Goal: Communication & Community: Ask a question

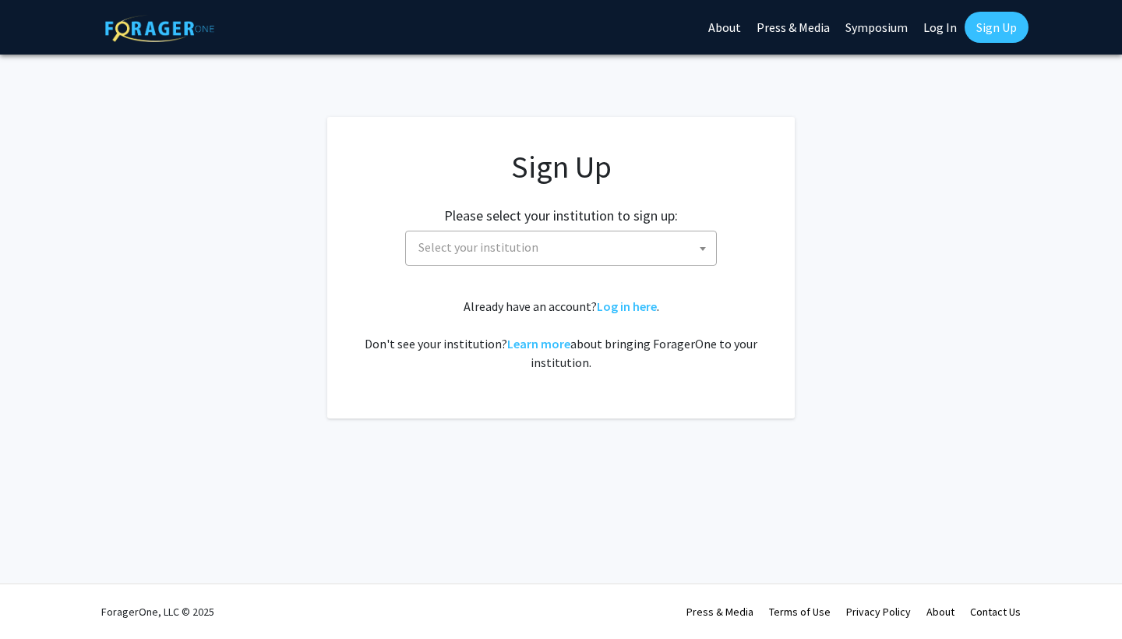
click at [503, 253] on span "Select your institution" at bounding box center [479, 247] width 120 height 16
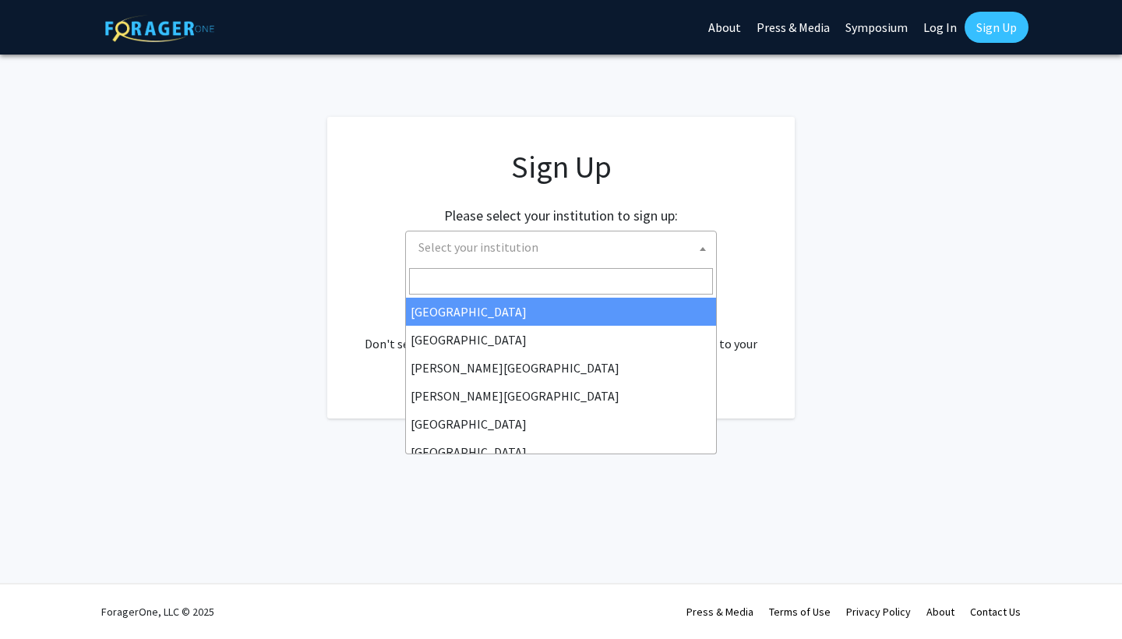
type input "u"
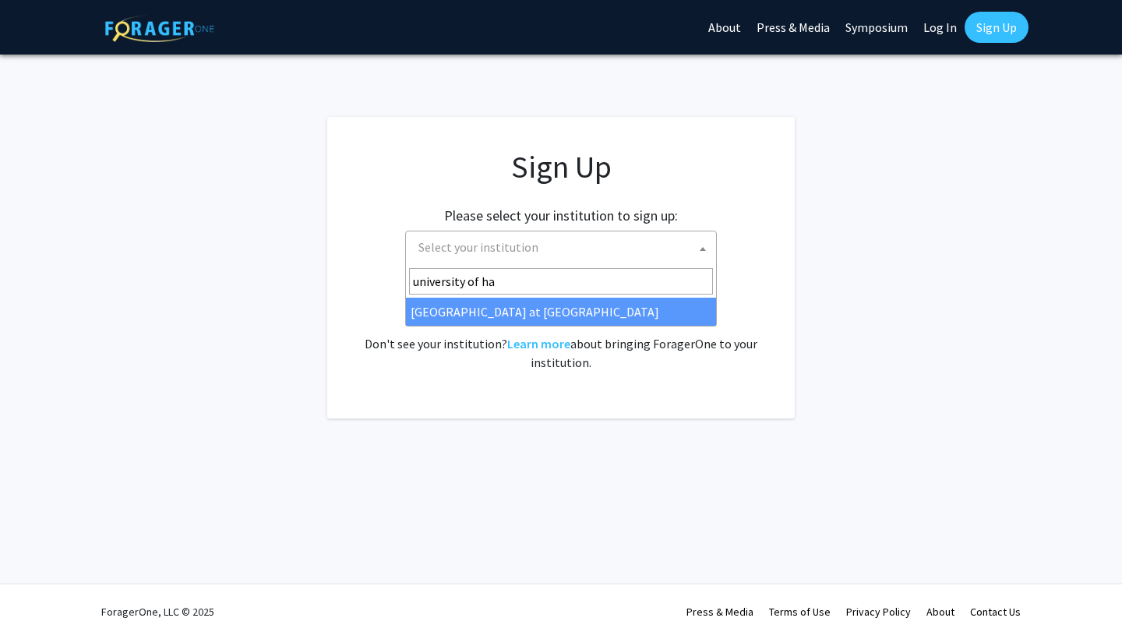
type input "university of ha"
select select "18"
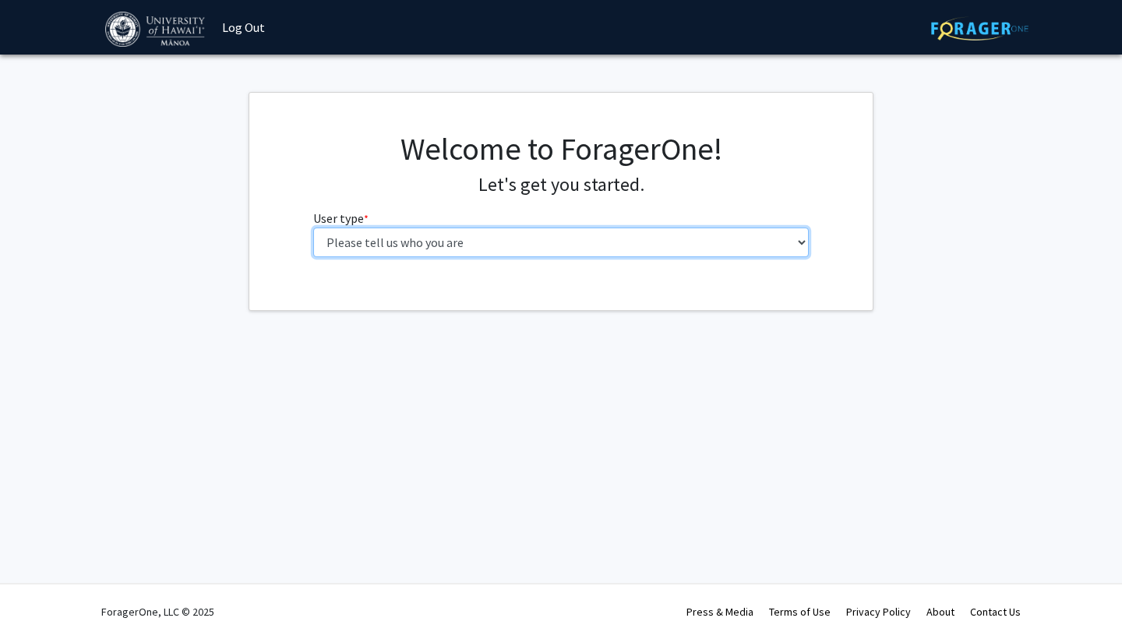
select select "1: undergrad"
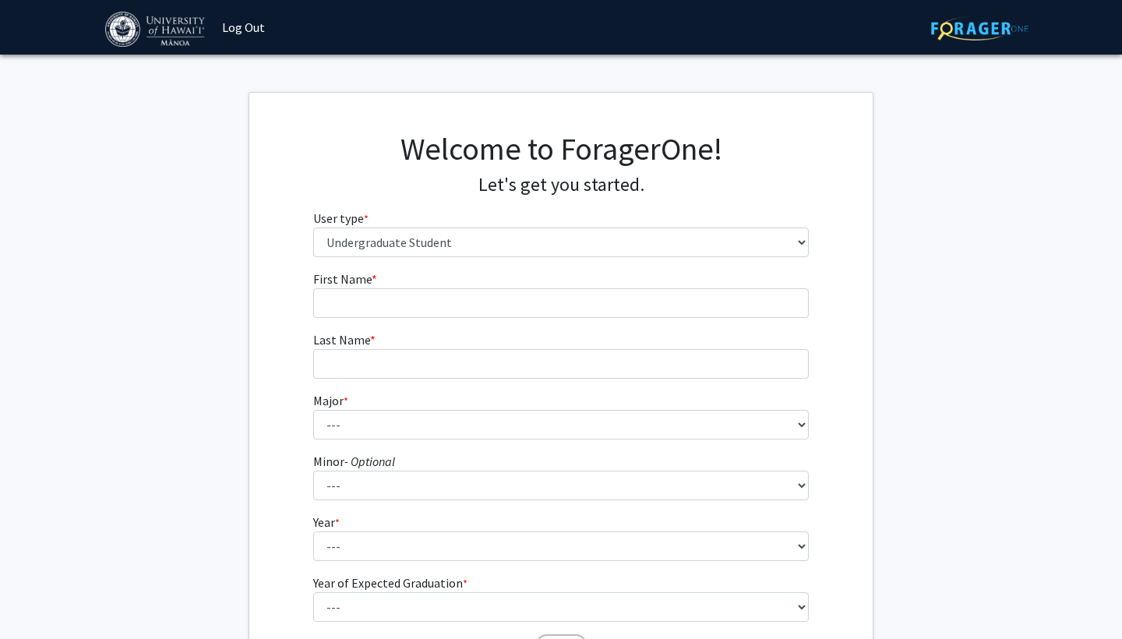
click at [673, 320] on form "First Name * required Last Name * required Major * required --- Accounting Amer…" at bounding box center [561, 460] width 496 height 380
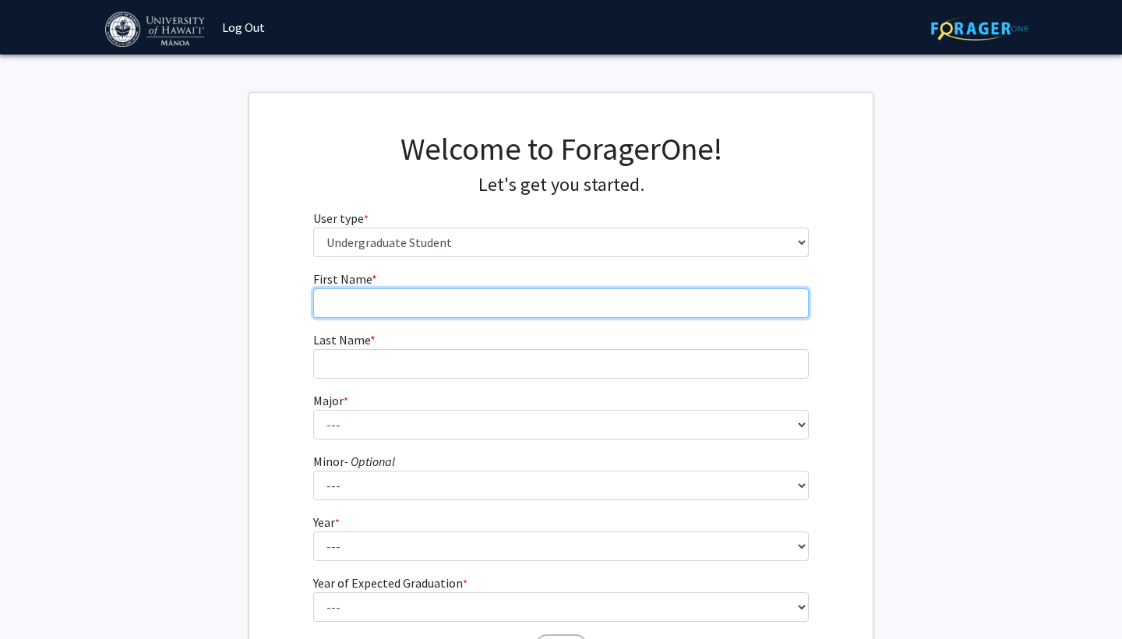
click at [666, 298] on input "First Name * required" at bounding box center [561, 303] width 496 height 30
type input "[PERSON_NAME]"
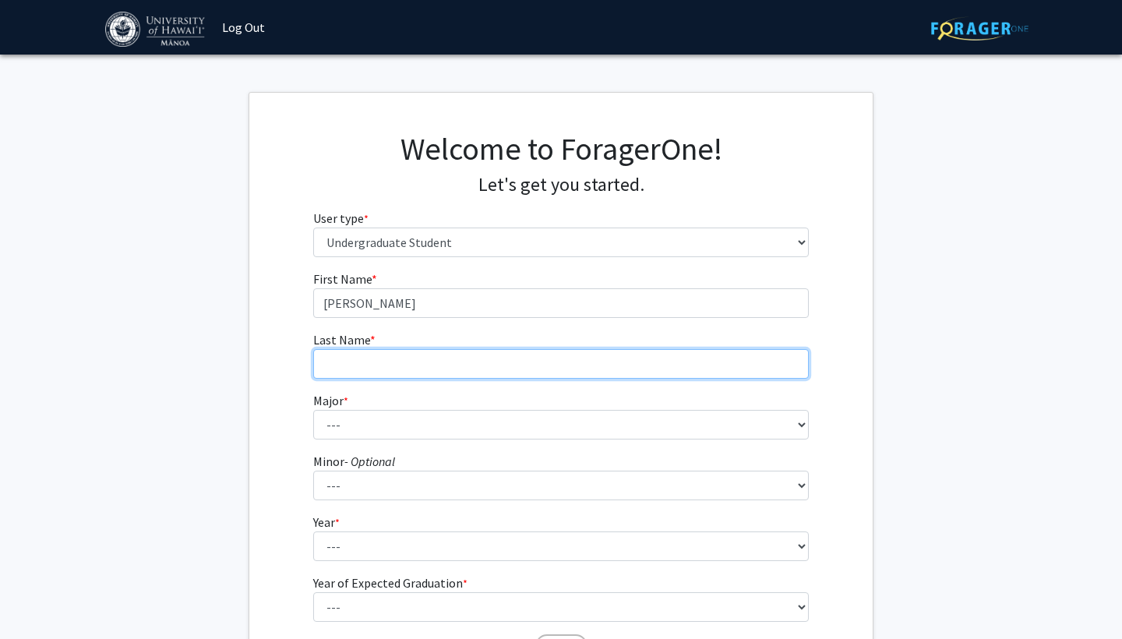
click at [628, 369] on input "Last Name * required" at bounding box center [561, 364] width 496 height 30
type input "[PERSON_NAME]"
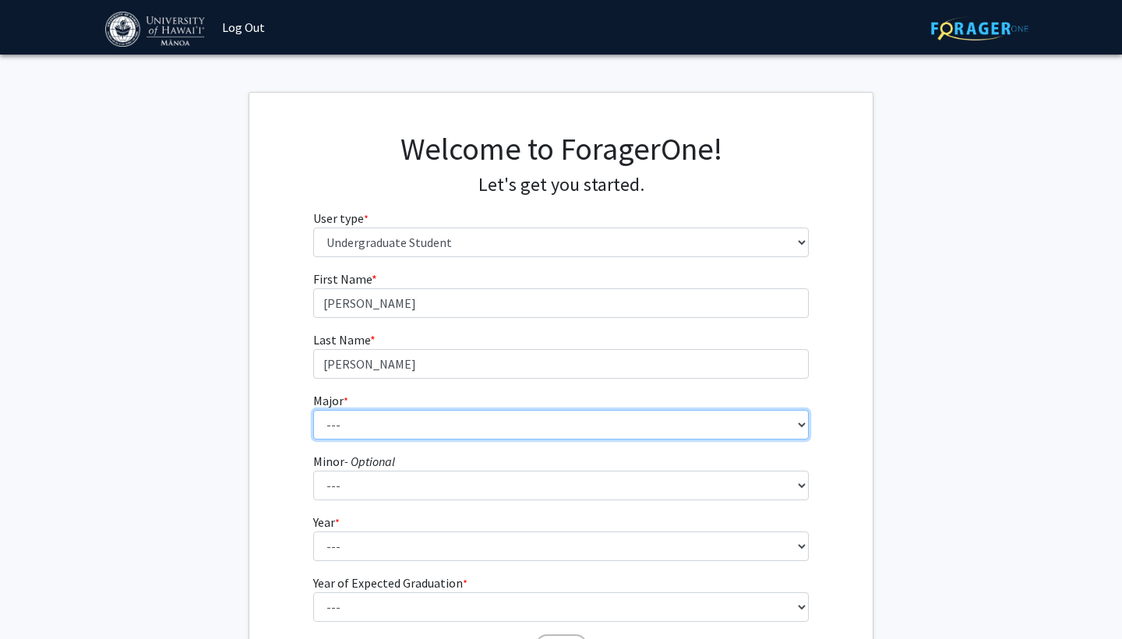
select select "46: 1428"
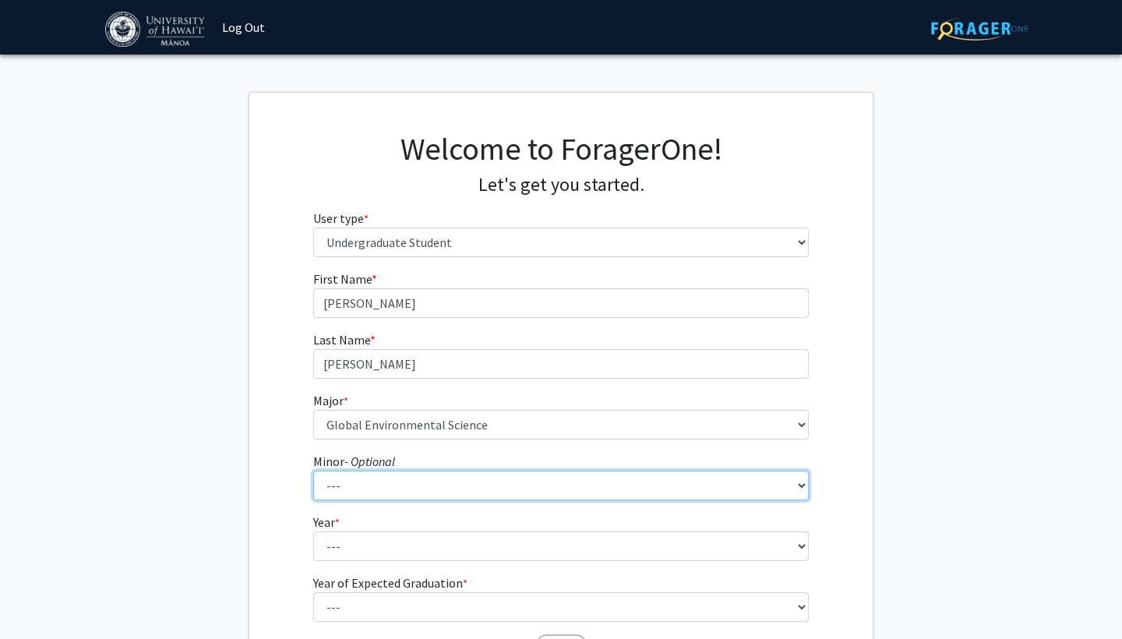
select select "3: 1025"
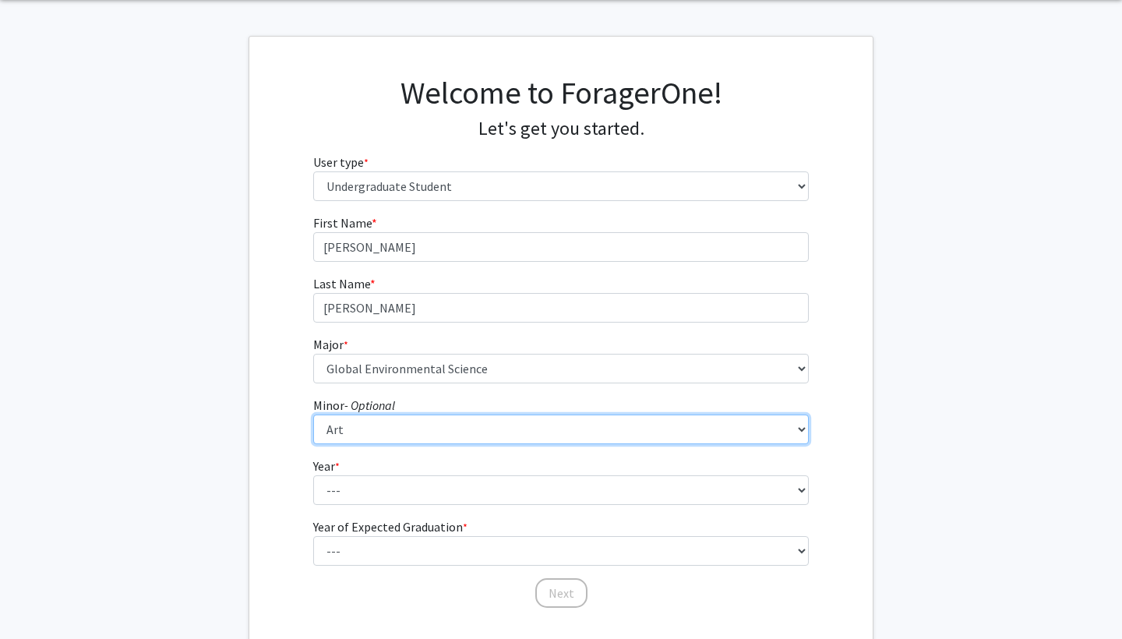
scroll to position [60, 0]
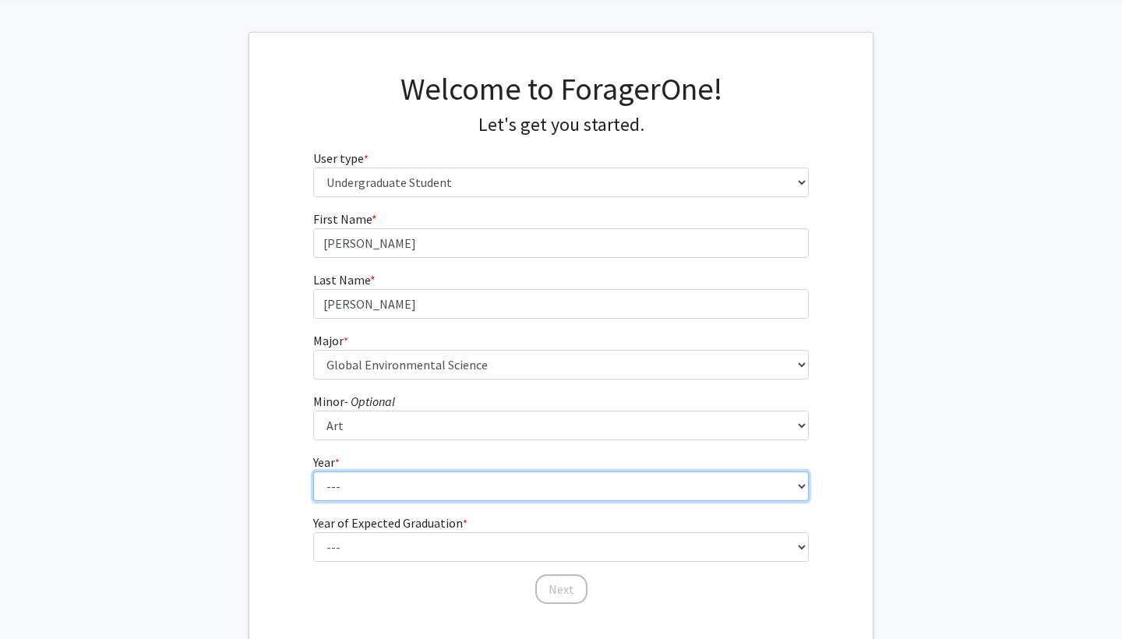
select select "3: junior"
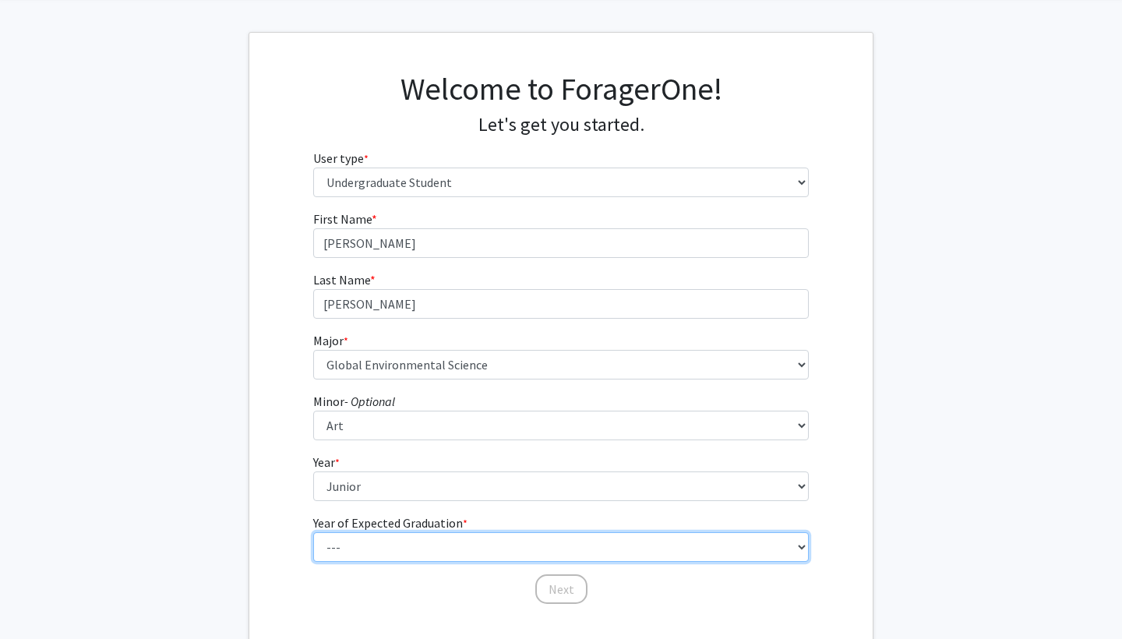
select select "3: 2027"
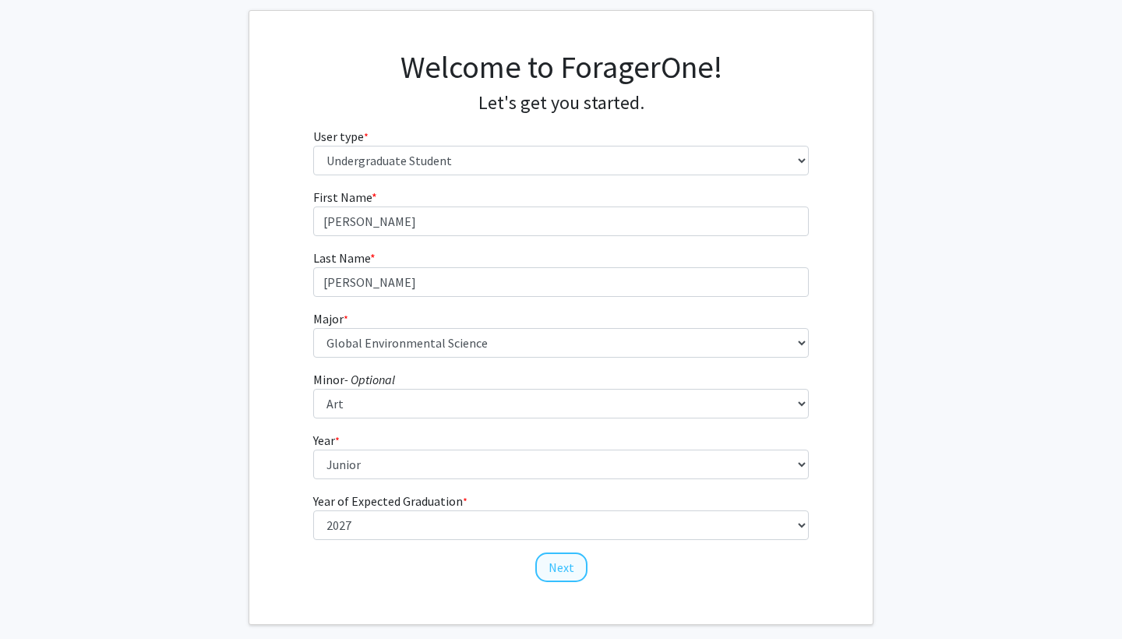
click at [568, 558] on button "Next" at bounding box center [561, 568] width 52 height 30
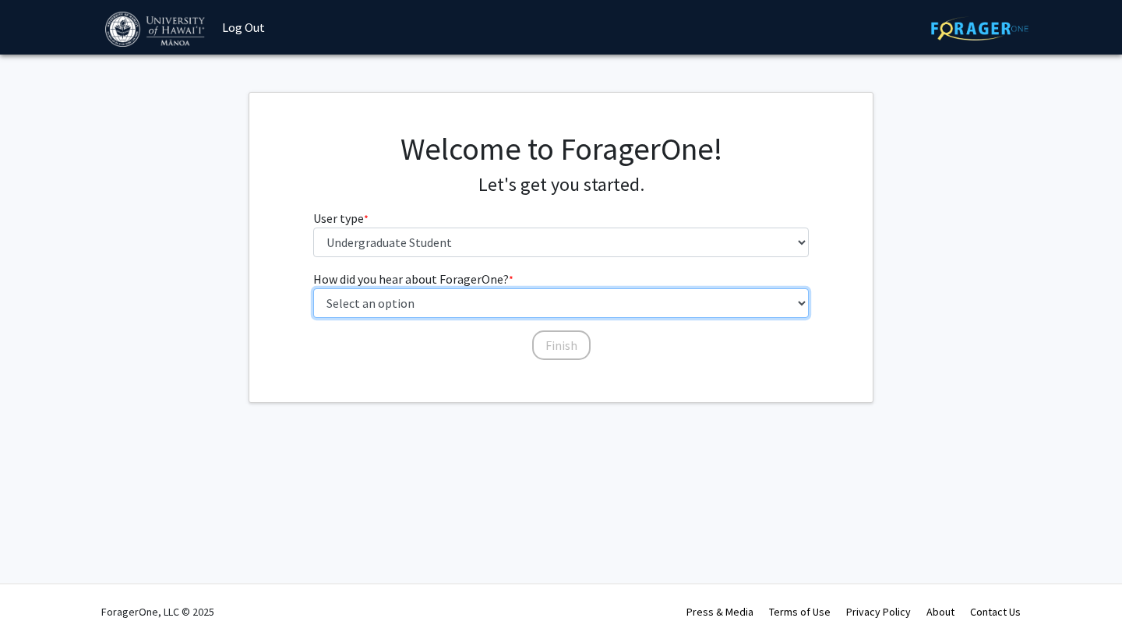
select select "2: faculty_recommendation"
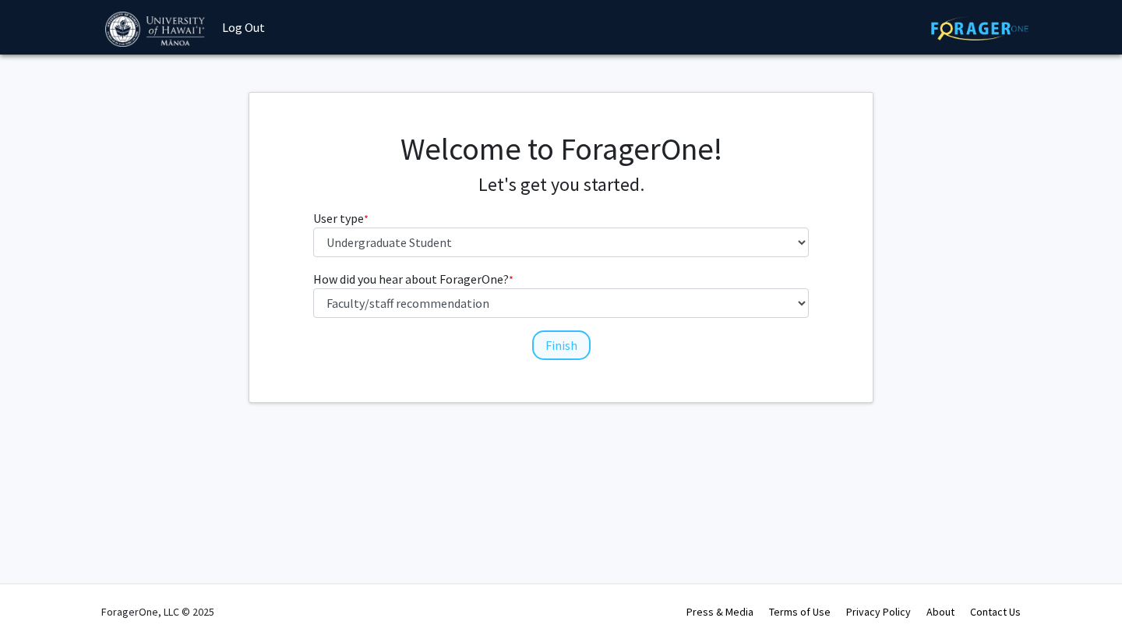
click at [549, 344] on button "Finish" at bounding box center [561, 345] width 58 height 30
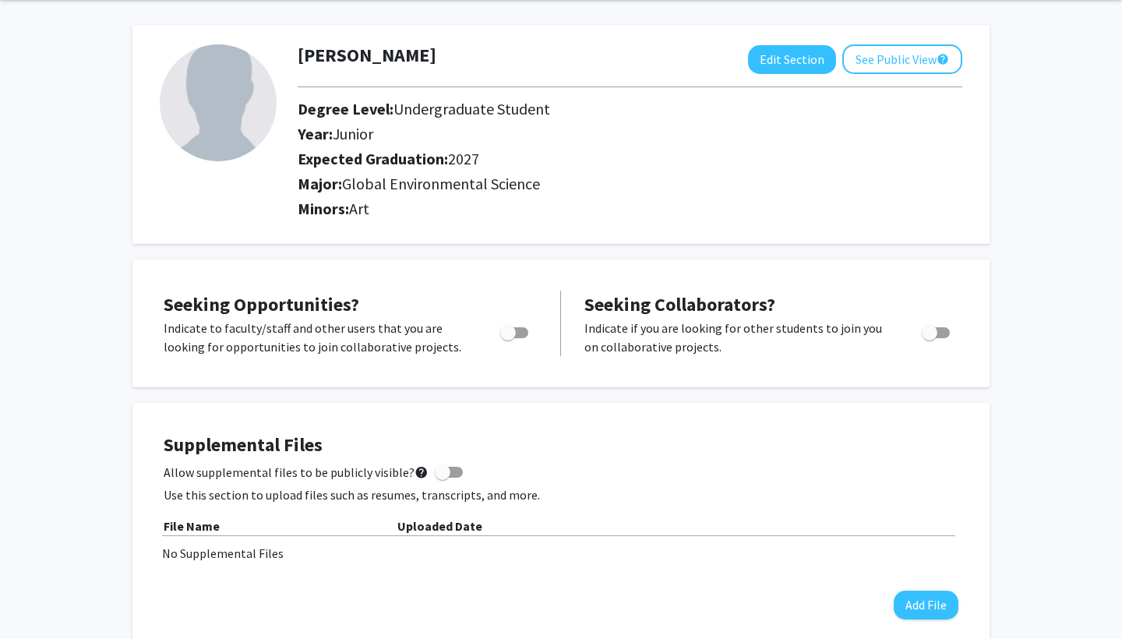
scroll to position [90, 0]
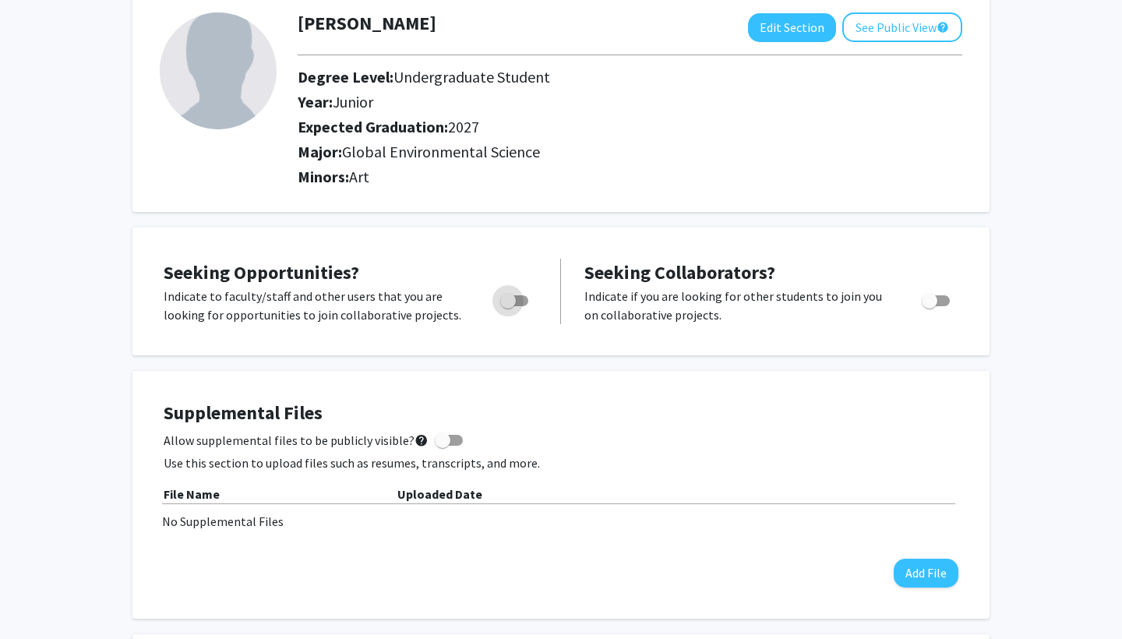
click at [507, 306] on span "Toggle" at bounding box center [508, 301] width 16 height 16
click at [507, 306] on input "Are you actively seeking opportunities?" at bounding box center [507, 306] width 1 height 1
checkbox input "true"
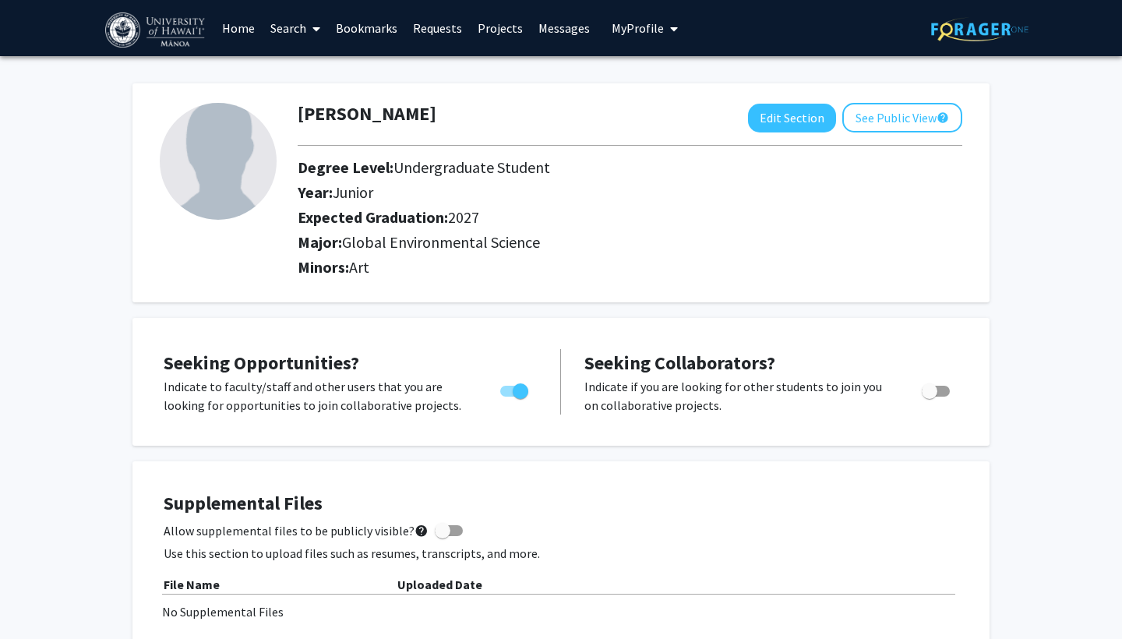
scroll to position [0, 0]
click at [281, 30] on link "Search" at bounding box center [295, 28] width 65 height 55
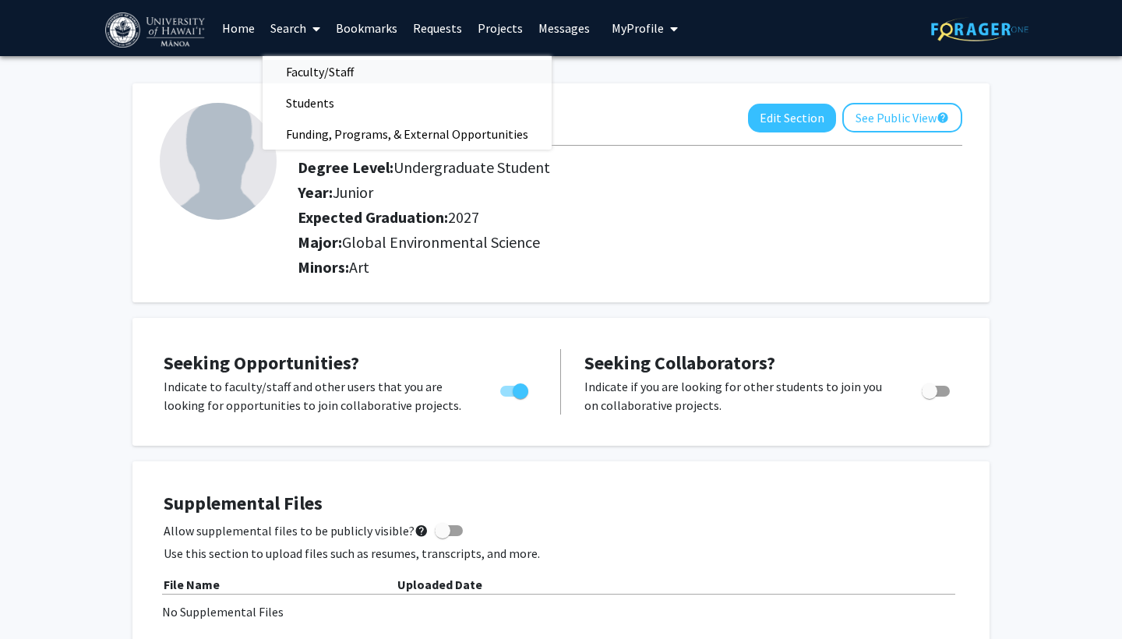
click at [306, 69] on span "Faculty/Staff" at bounding box center [320, 71] width 115 height 31
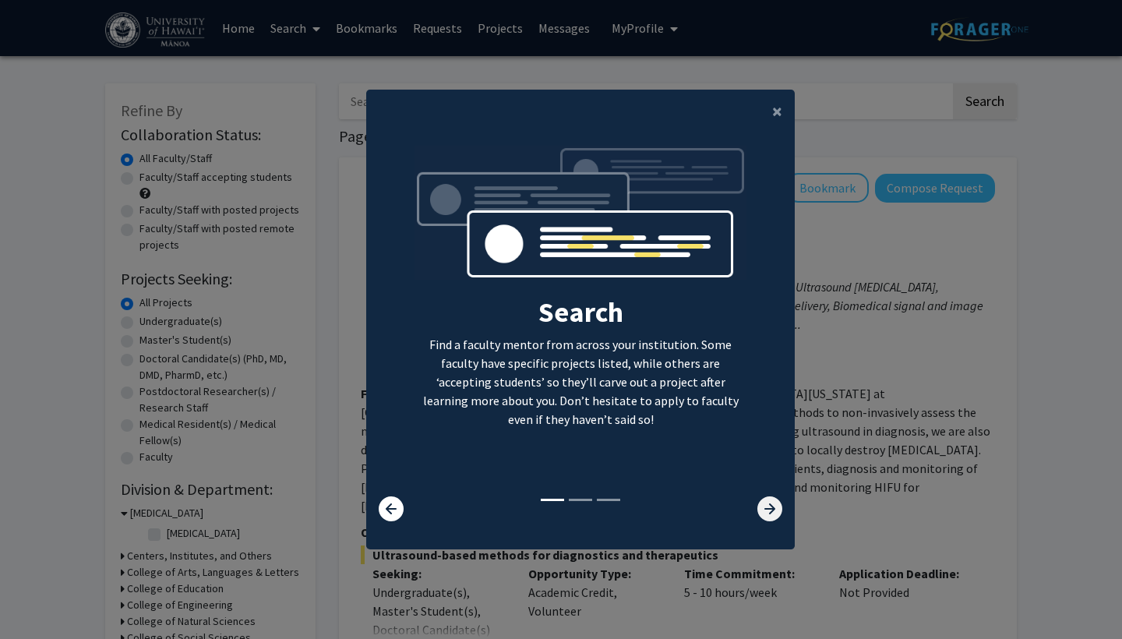
click at [771, 521] on icon at bounding box center [770, 508] width 25 height 25
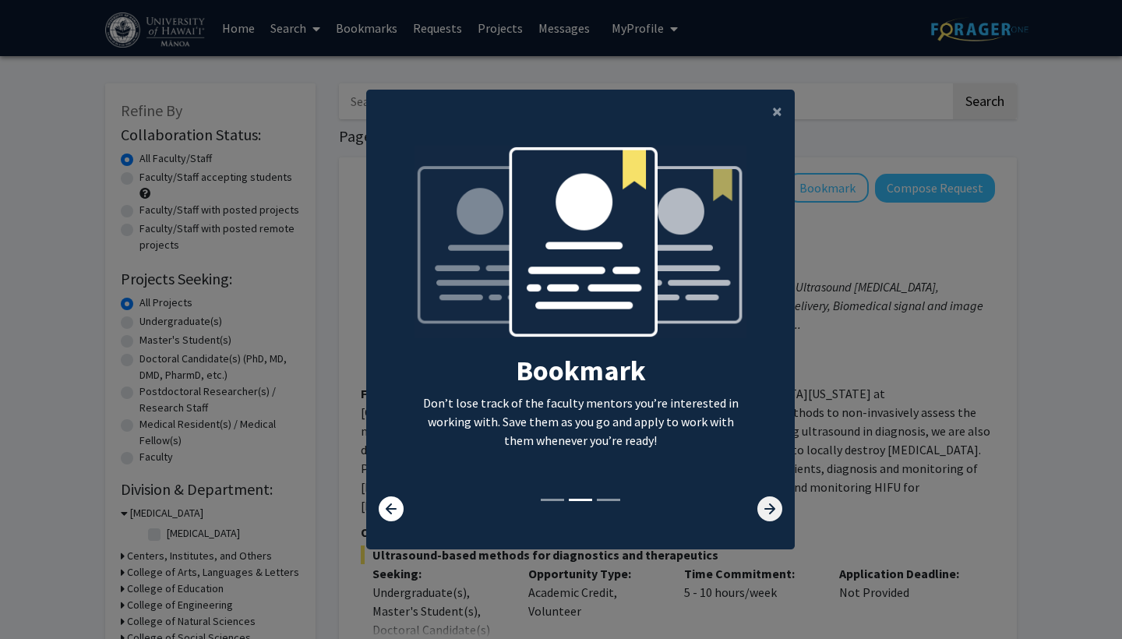
click at [771, 521] on icon at bounding box center [770, 508] width 25 height 25
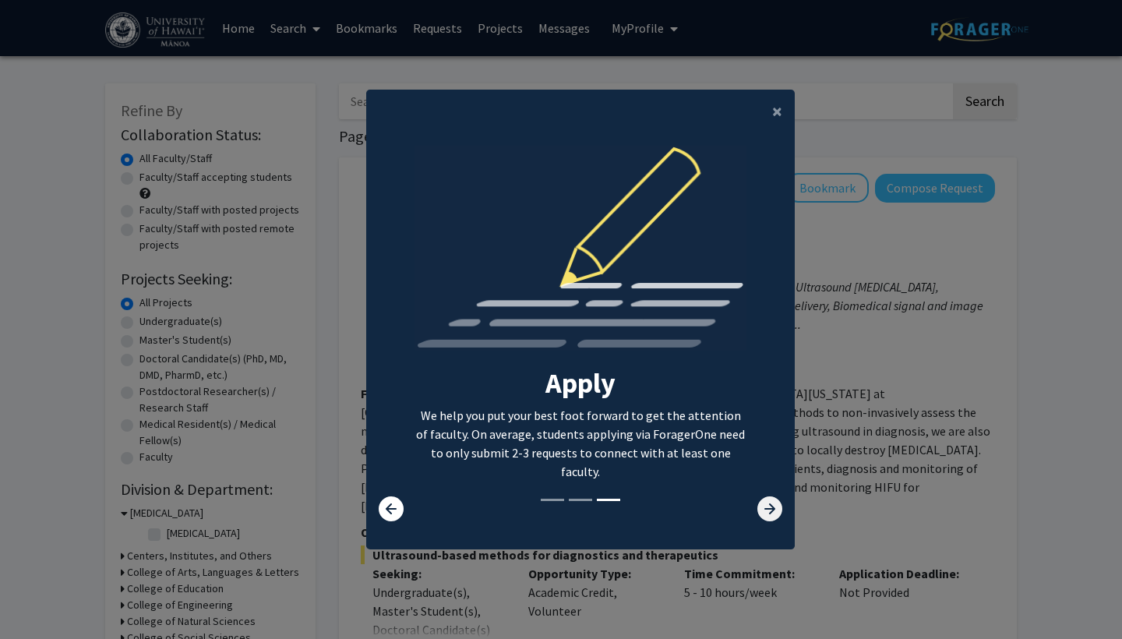
click at [771, 521] on icon at bounding box center [770, 508] width 25 height 25
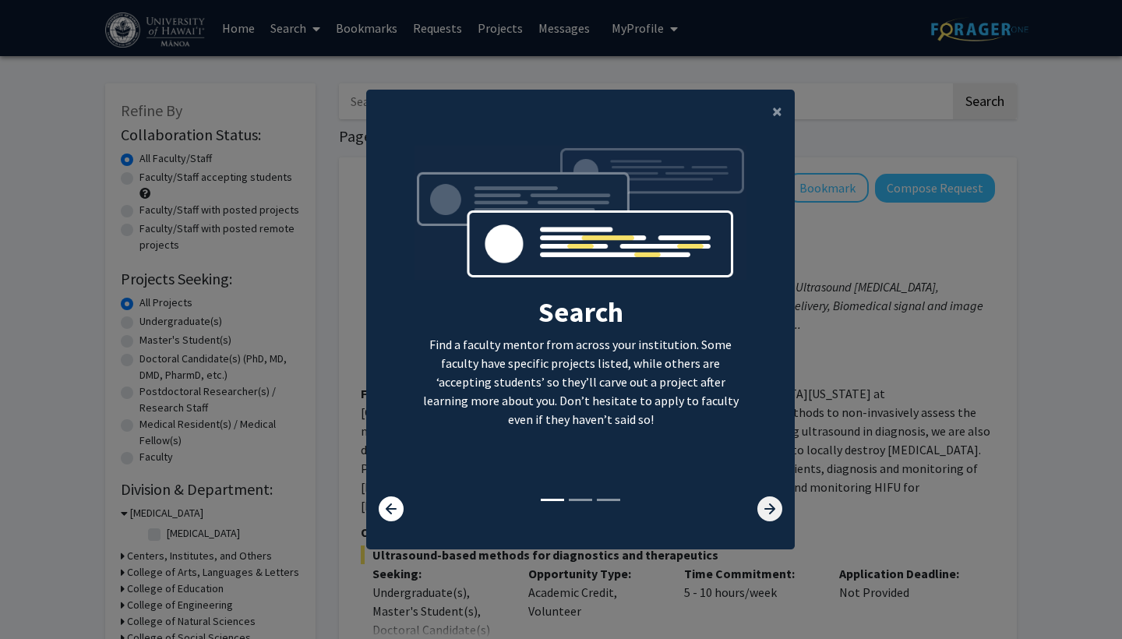
click at [771, 521] on icon at bounding box center [770, 508] width 25 height 25
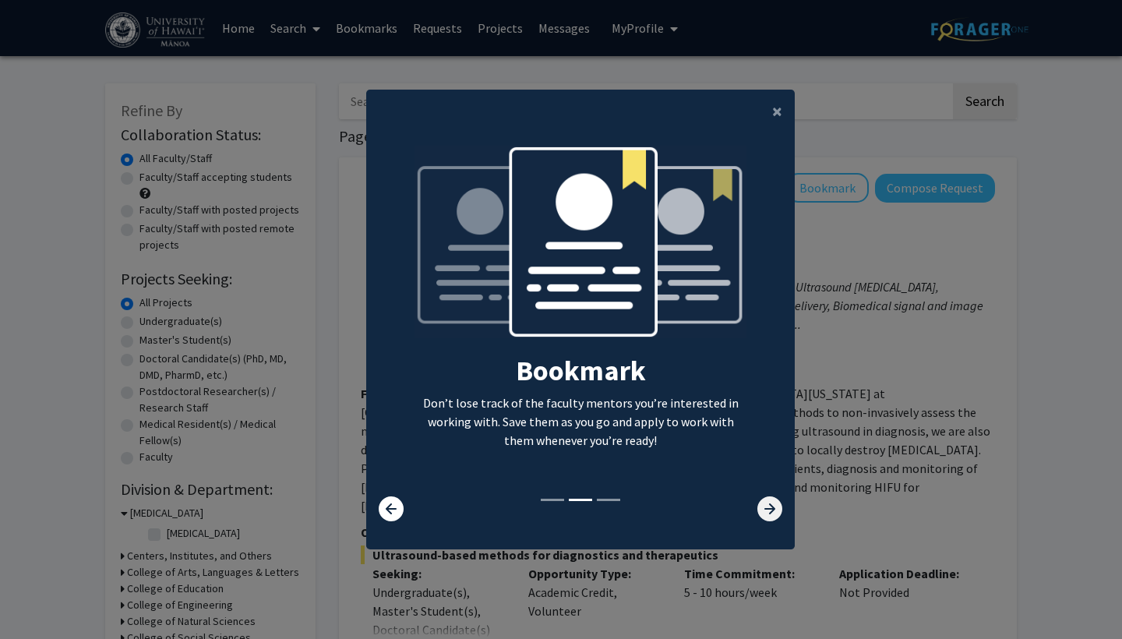
click at [772, 521] on icon at bounding box center [770, 508] width 25 height 25
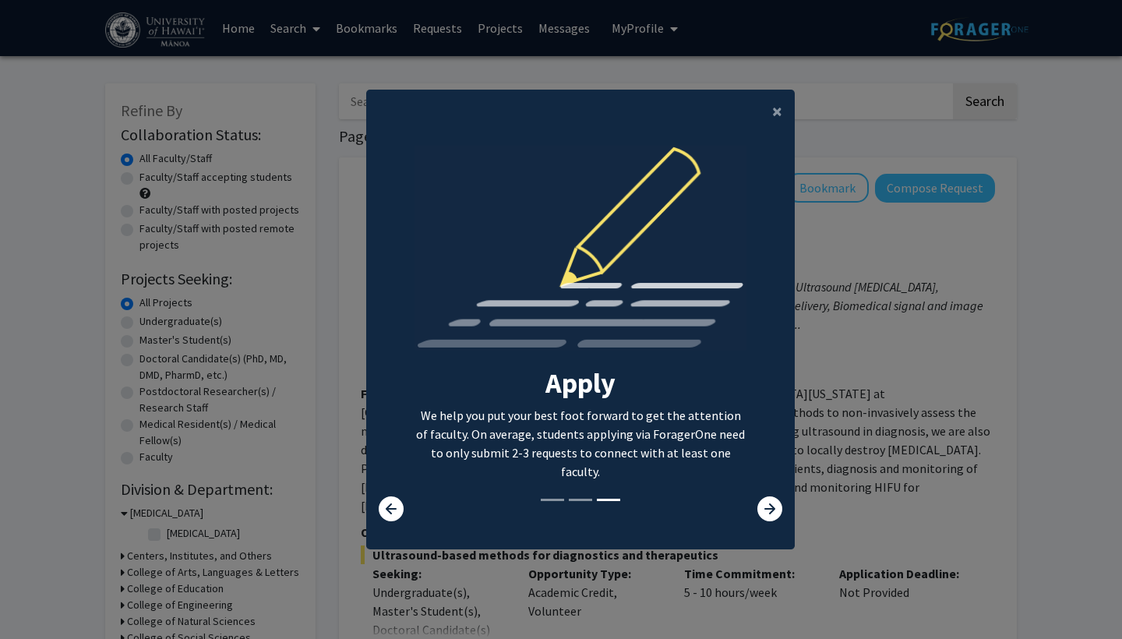
click at [859, 324] on modal-container "× Search Find a faculty mentor from across your institution. Some faculty have …" at bounding box center [561, 319] width 1122 height 639
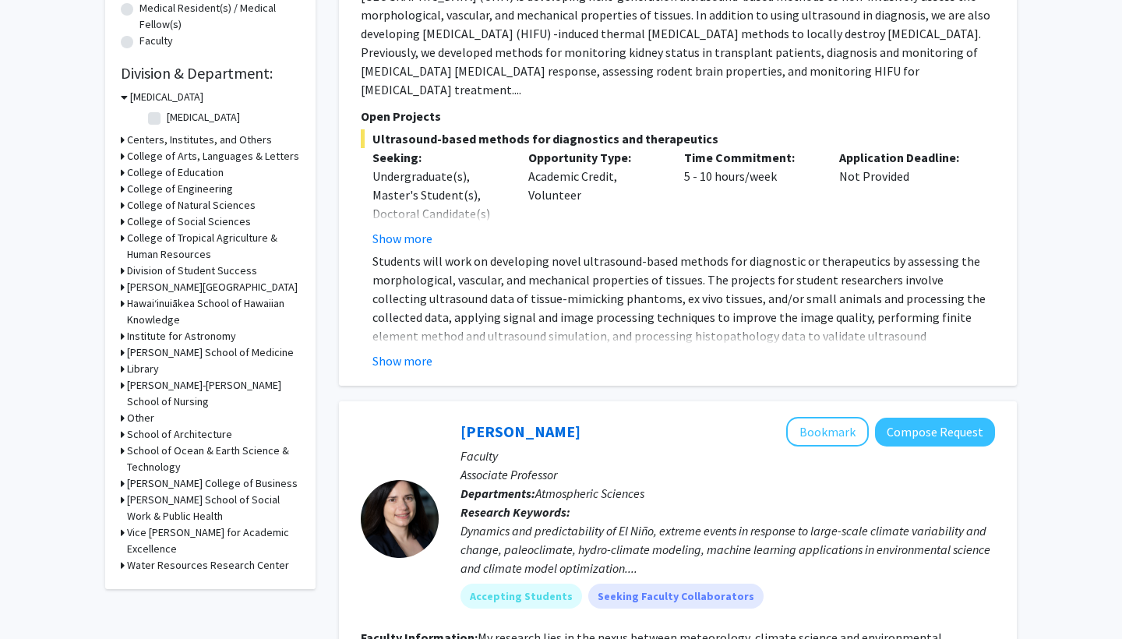
scroll to position [446, 0]
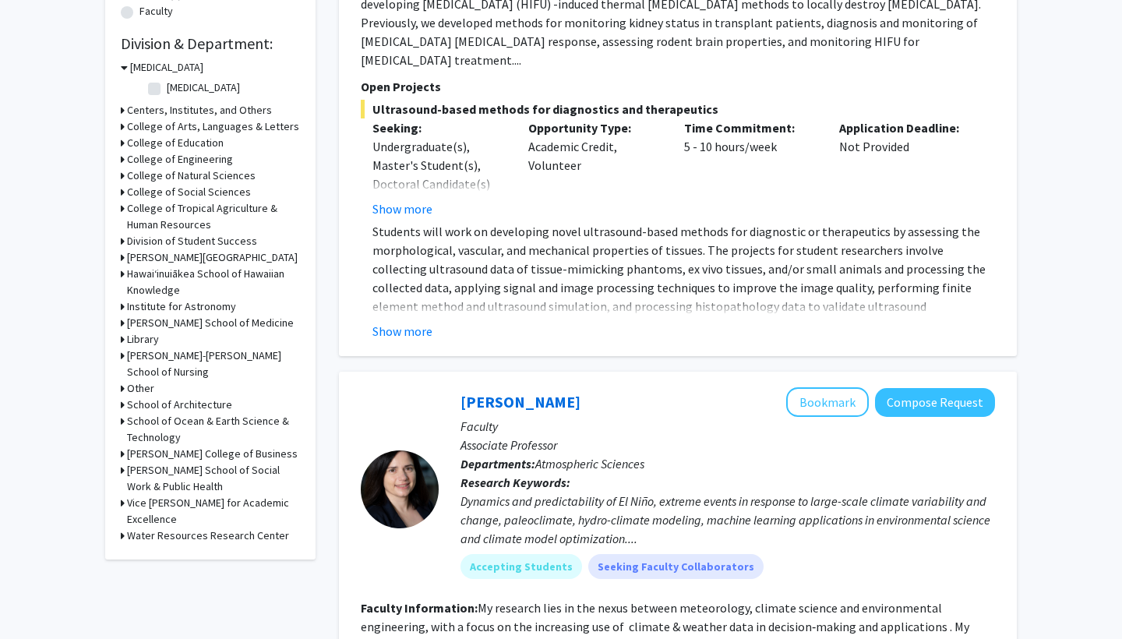
click at [221, 173] on h3 "College of Natural Sciences" at bounding box center [191, 176] width 129 height 16
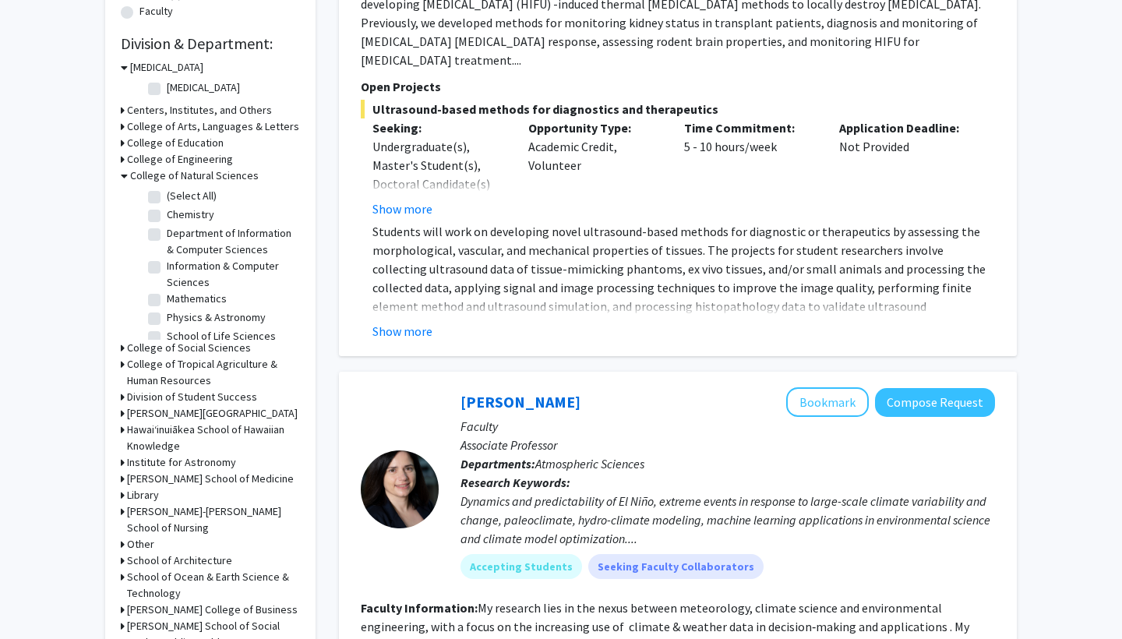
click at [210, 180] on h3 "College of Natural Sciences" at bounding box center [194, 176] width 129 height 16
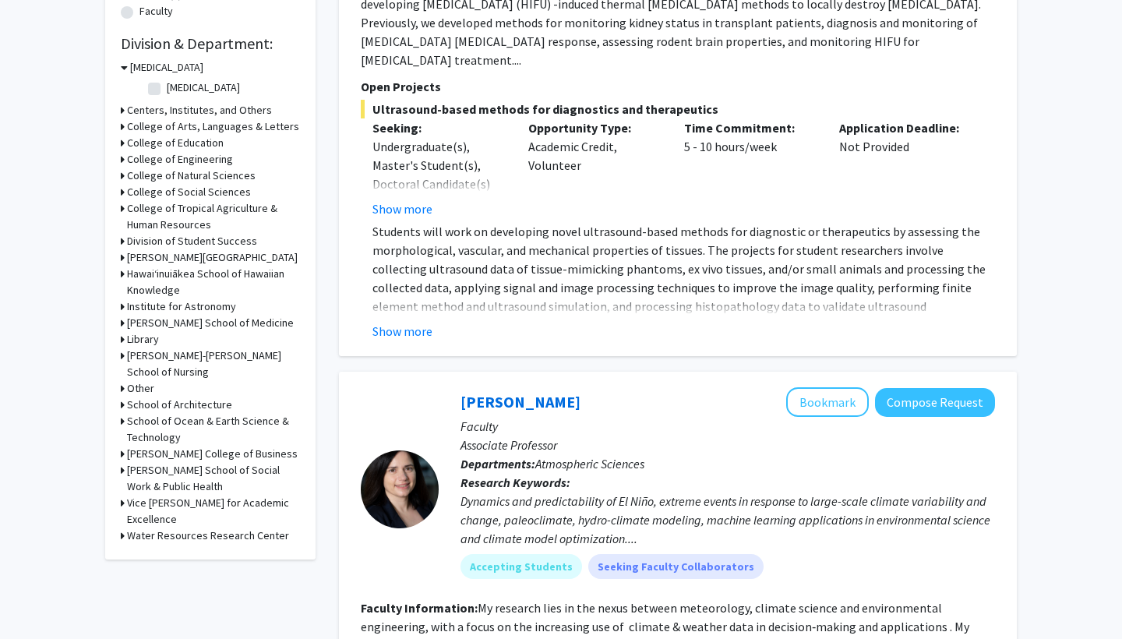
click at [192, 422] on h3 "School of Ocean & Earth Science & Technology" at bounding box center [213, 429] width 173 height 33
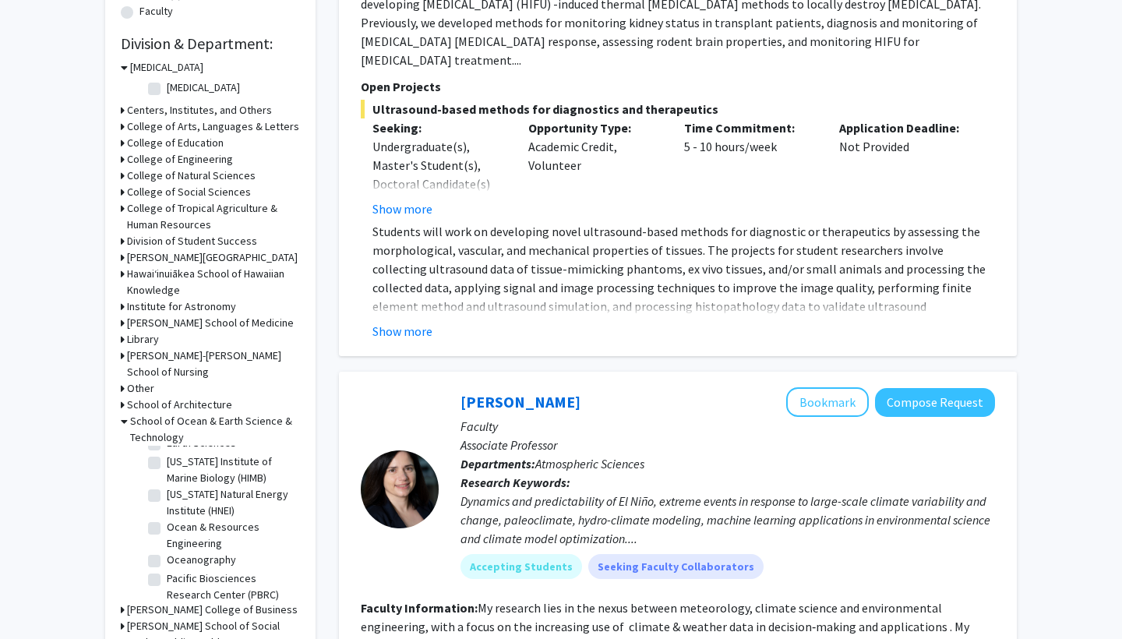
scroll to position [72, 0]
click at [167, 463] on label "[US_STATE] Institute of Marine Biology (HIMB)" at bounding box center [231, 468] width 129 height 33
click at [167, 462] on input "[US_STATE] Institute of Marine Biology (HIMB)" at bounding box center [172, 457] width 10 height 10
checkbox input "true"
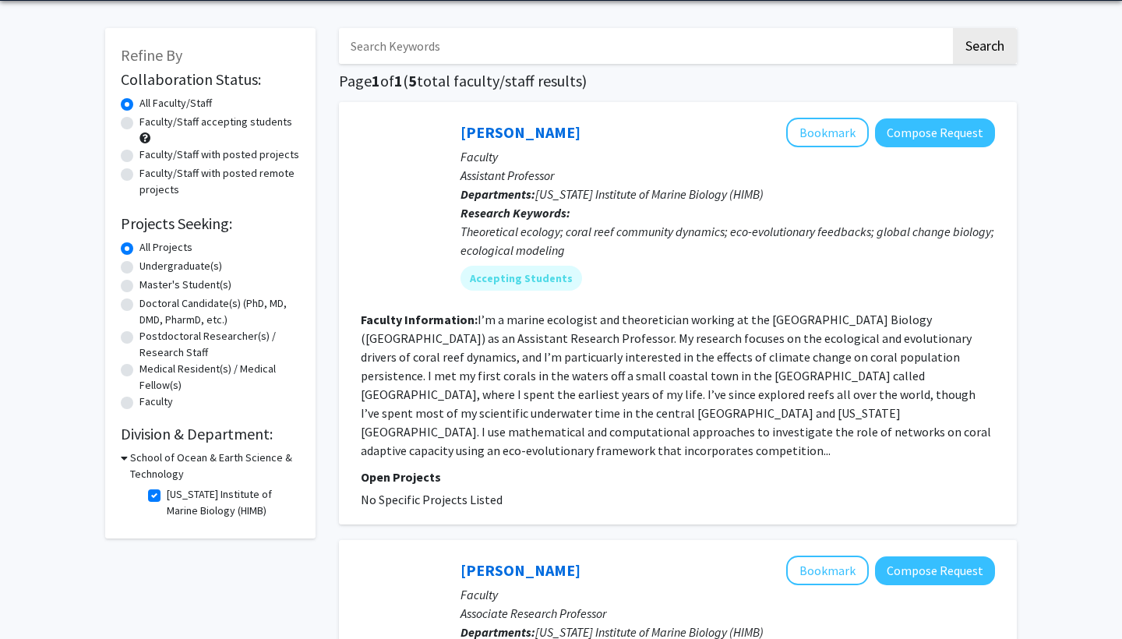
scroll to position [58, 0]
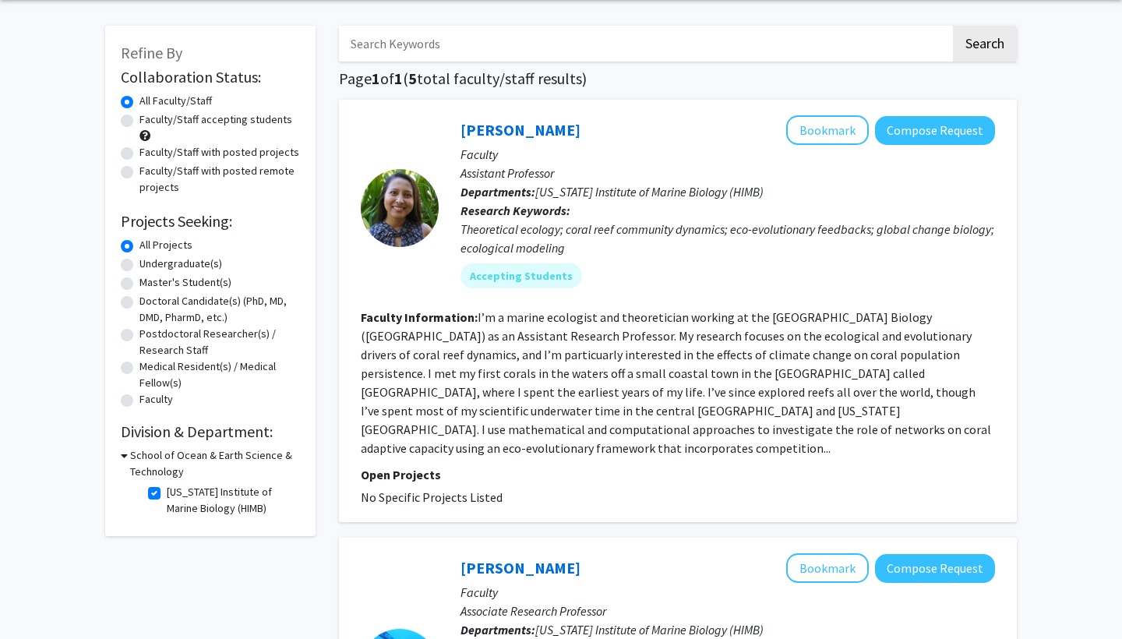
click at [852, 324] on fg-read-more "I’m a marine ecologist and theoretician working at the Hawai’i Institute of Mar…" at bounding box center [676, 382] width 630 height 147
click at [835, 433] on fg-read-more "I’m a marine ecologist and theoretician working at the Hawai’i Institute of Mar…" at bounding box center [676, 382] width 630 height 147
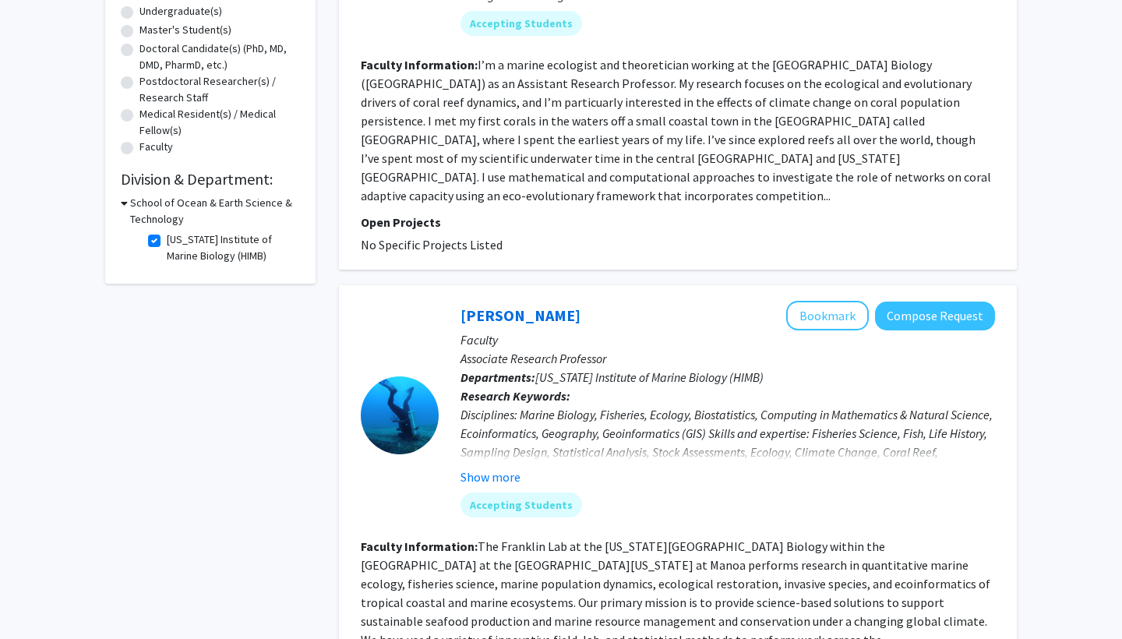
scroll to position [313, 0]
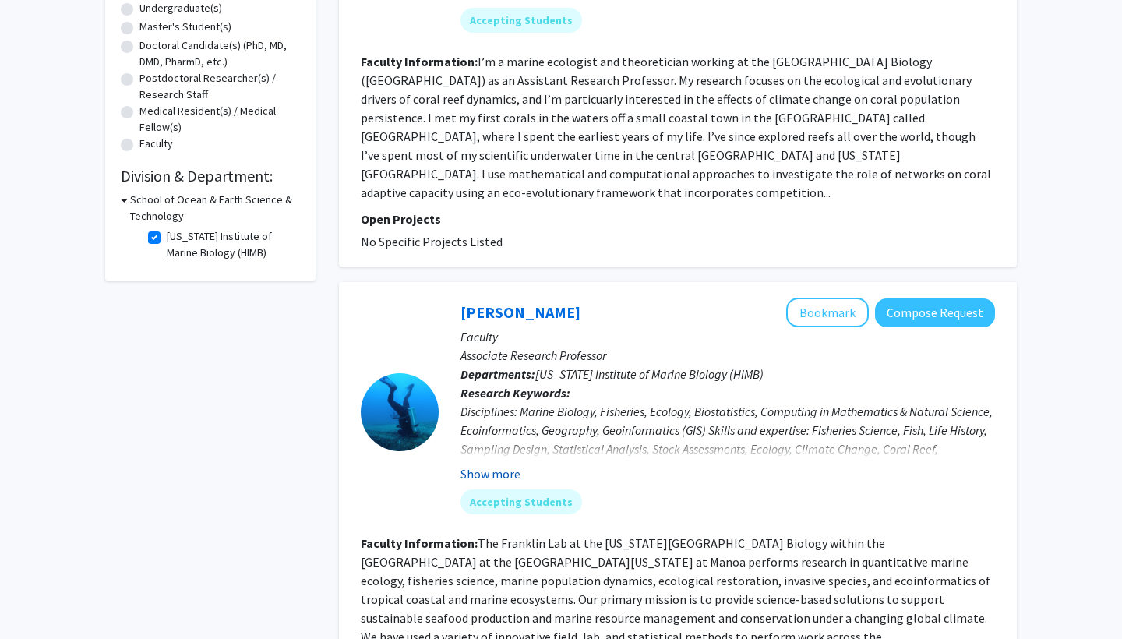
click at [497, 464] on button "Show more" at bounding box center [491, 473] width 60 height 19
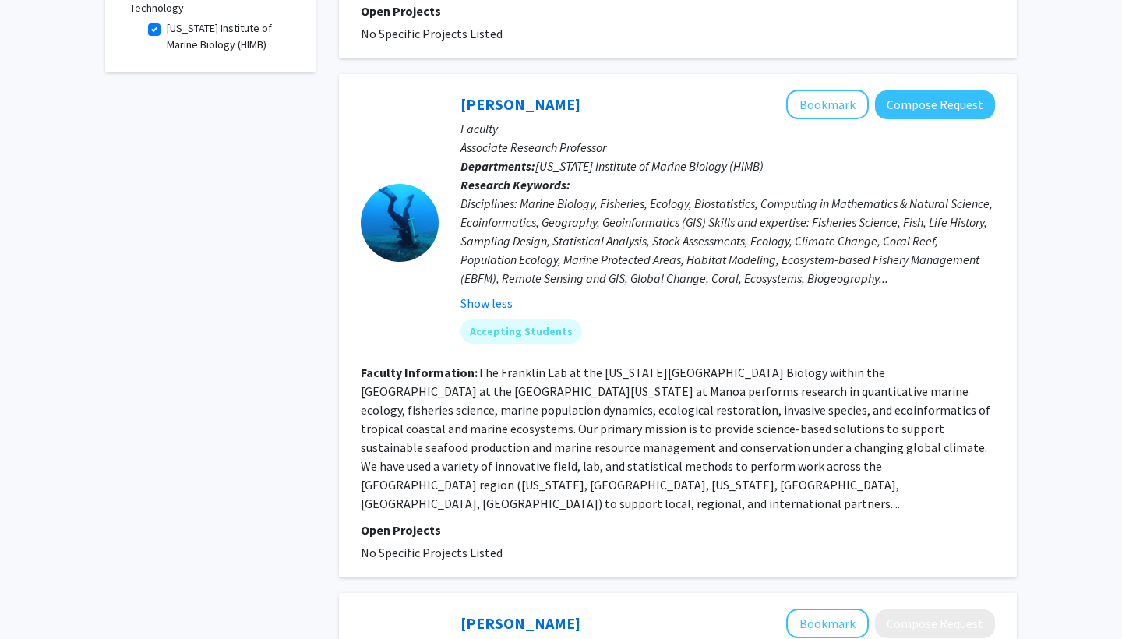
scroll to position [513, 0]
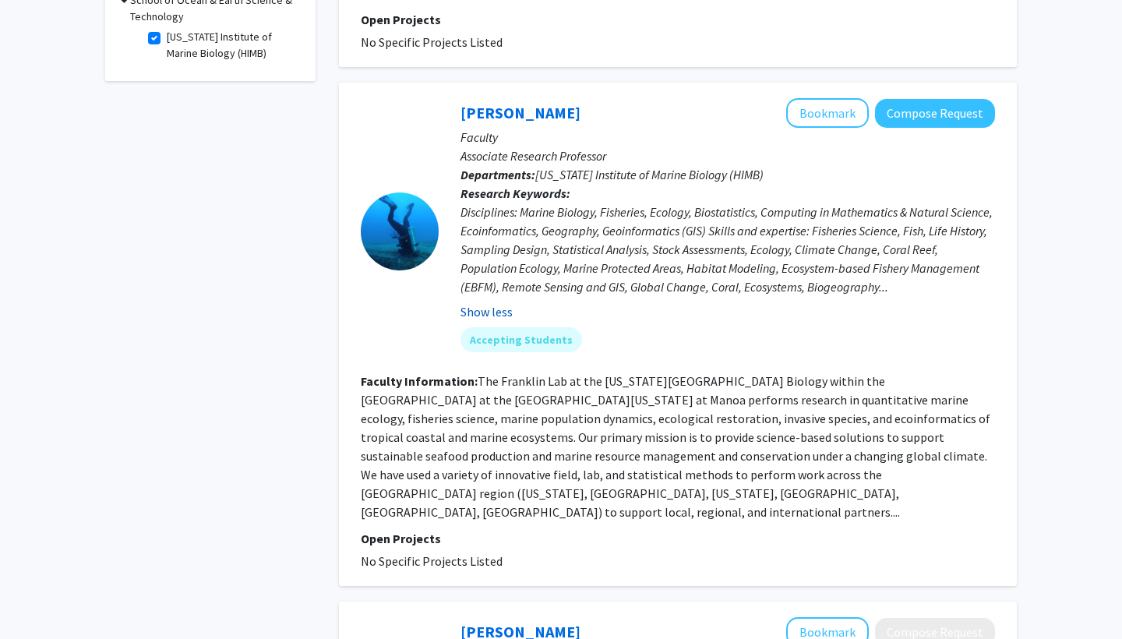
click at [497, 302] on button "Show less" at bounding box center [487, 311] width 52 height 19
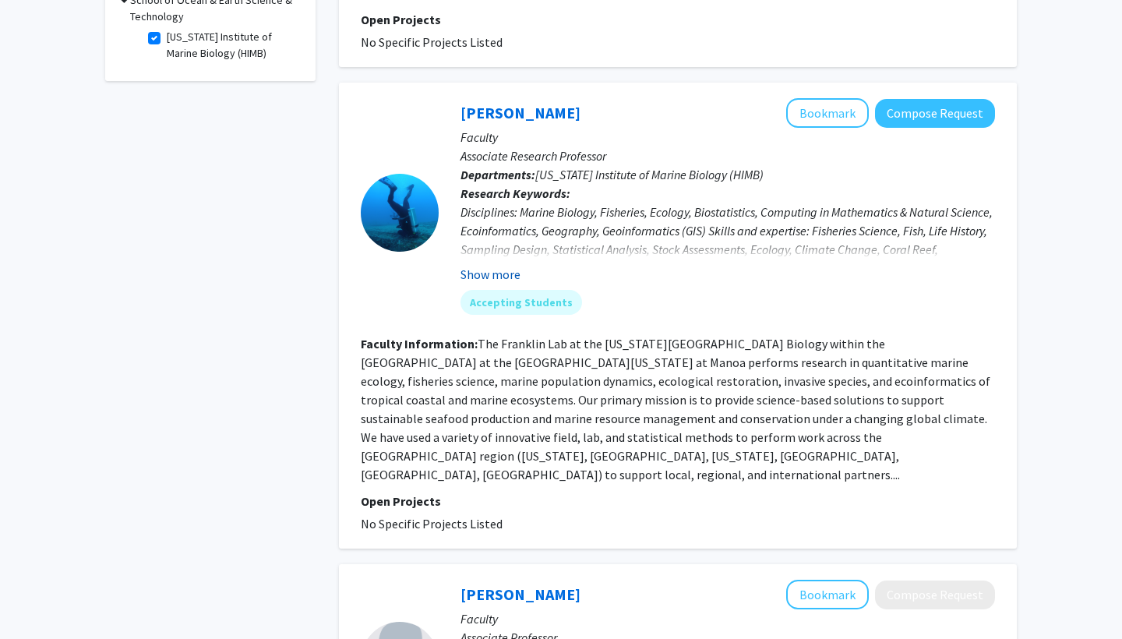
click at [500, 265] on button "Show more" at bounding box center [491, 274] width 60 height 19
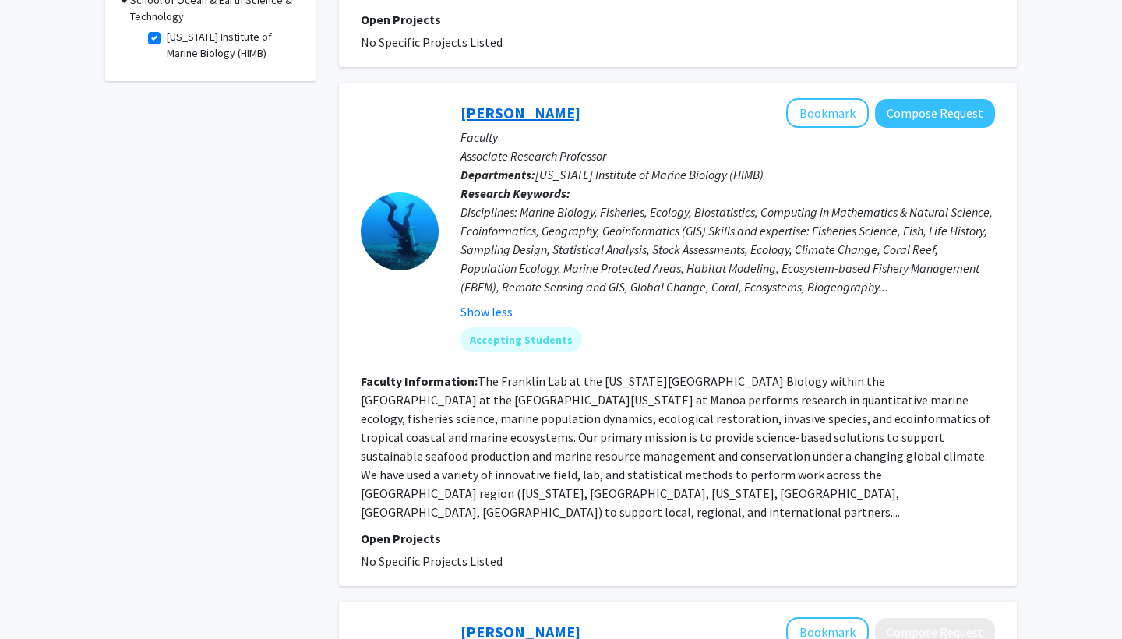
click at [507, 103] on link "[PERSON_NAME]" at bounding box center [521, 112] width 120 height 19
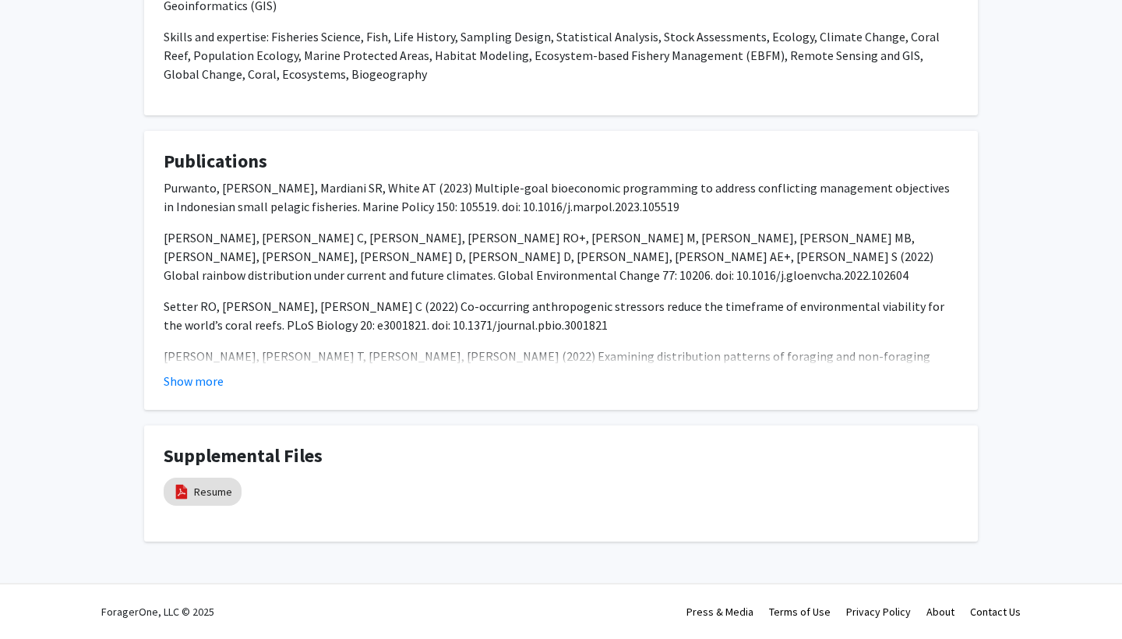
scroll to position [562, 0]
click at [210, 382] on button "Show more" at bounding box center [194, 381] width 60 height 19
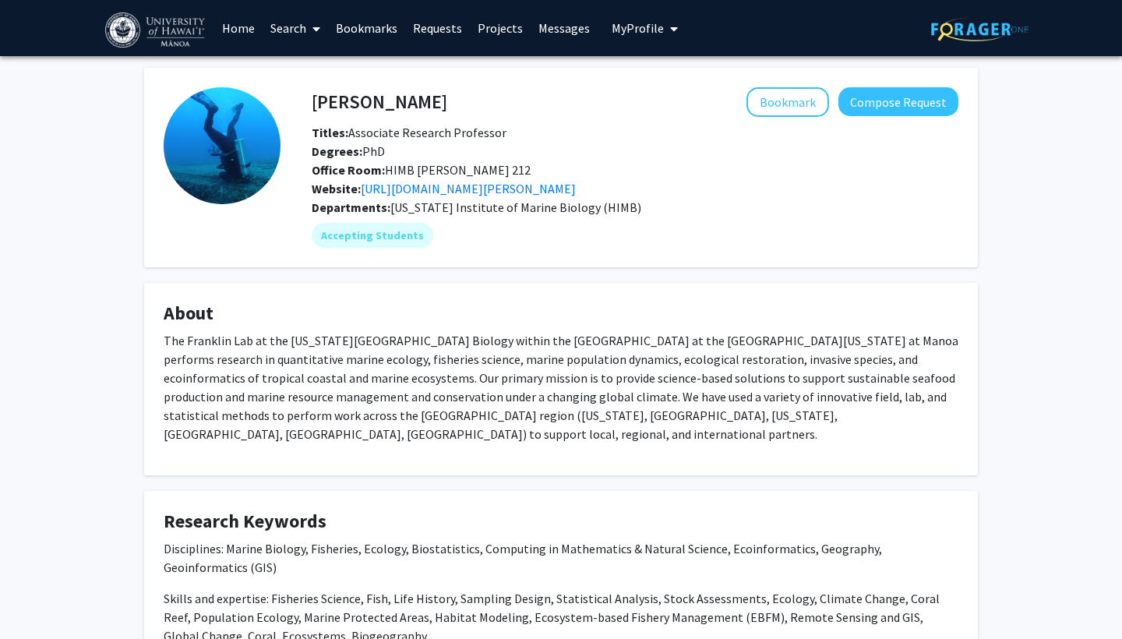
scroll to position [0, 0]
click at [789, 104] on button "Bookmark" at bounding box center [788, 102] width 83 height 30
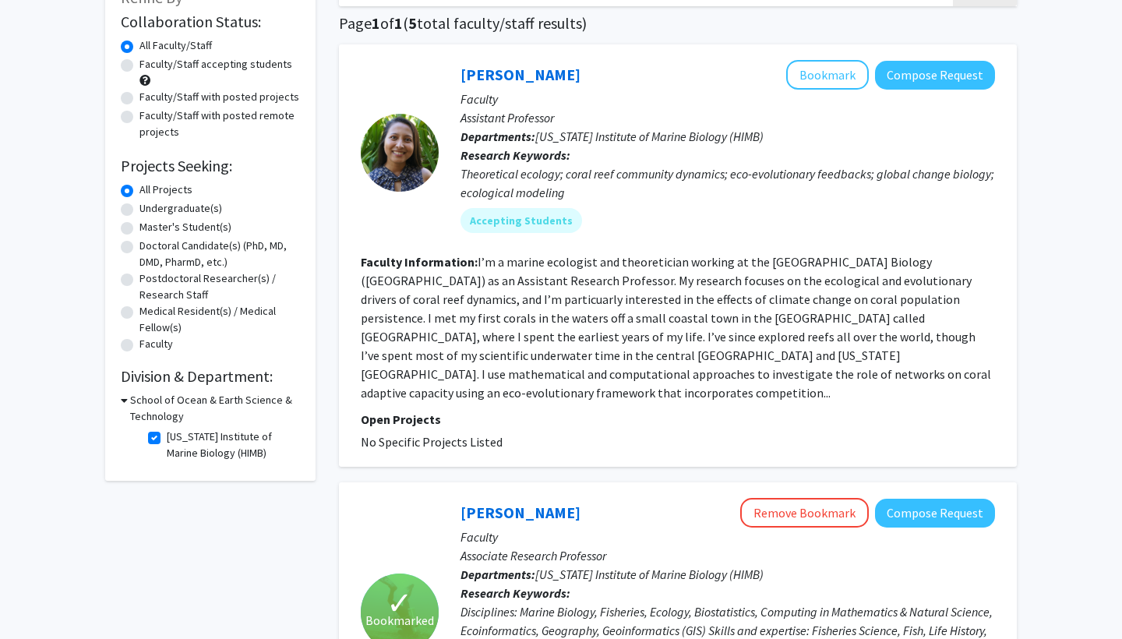
scroll to position [135, 0]
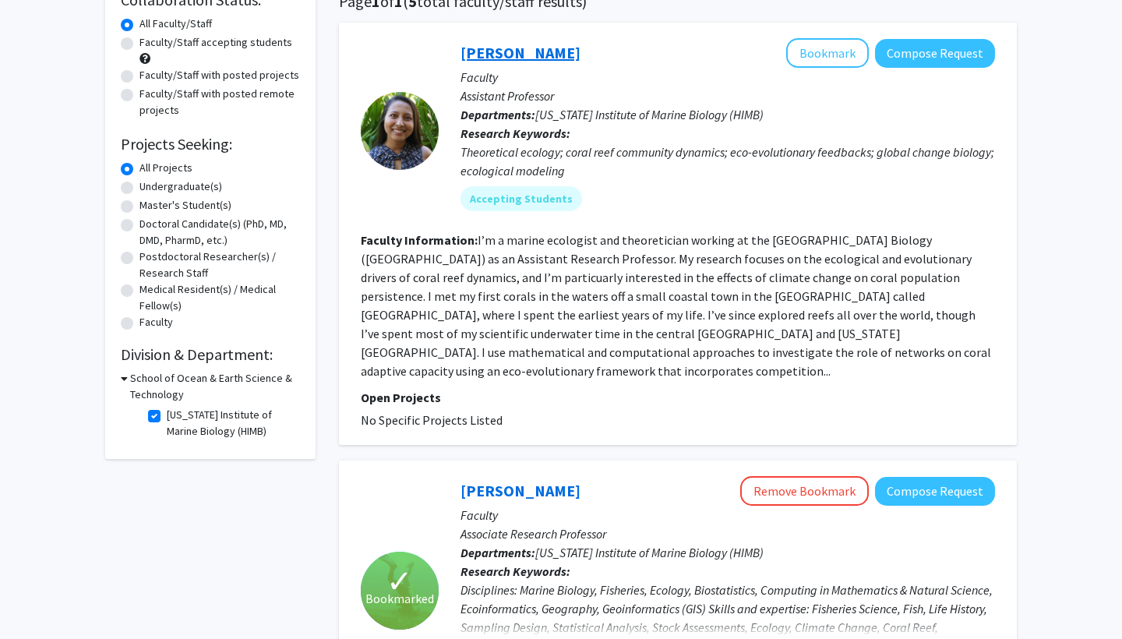
click at [526, 60] on link "Lisa McManus" at bounding box center [521, 52] width 120 height 19
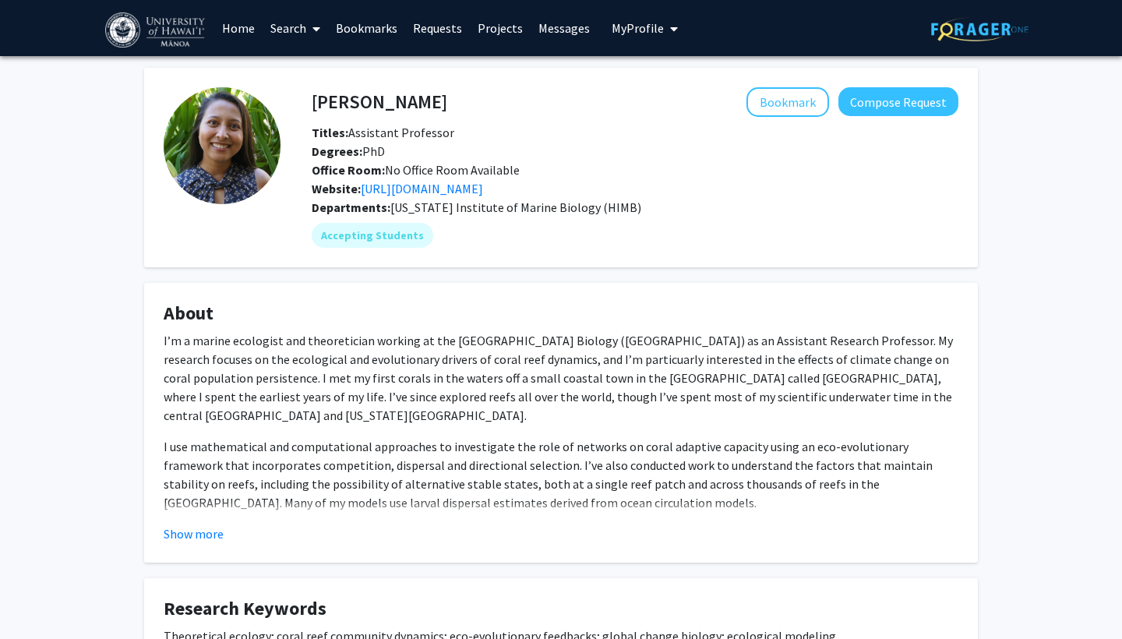
click at [212, 521] on fg-read-more "I’m a marine ecologist and theoretician working at the Hawai’i Institute of Mar…" at bounding box center [561, 437] width 795 height 212
click at [214, 535] on button "Show more" at bounding box center [194, 534] width 60 height 19
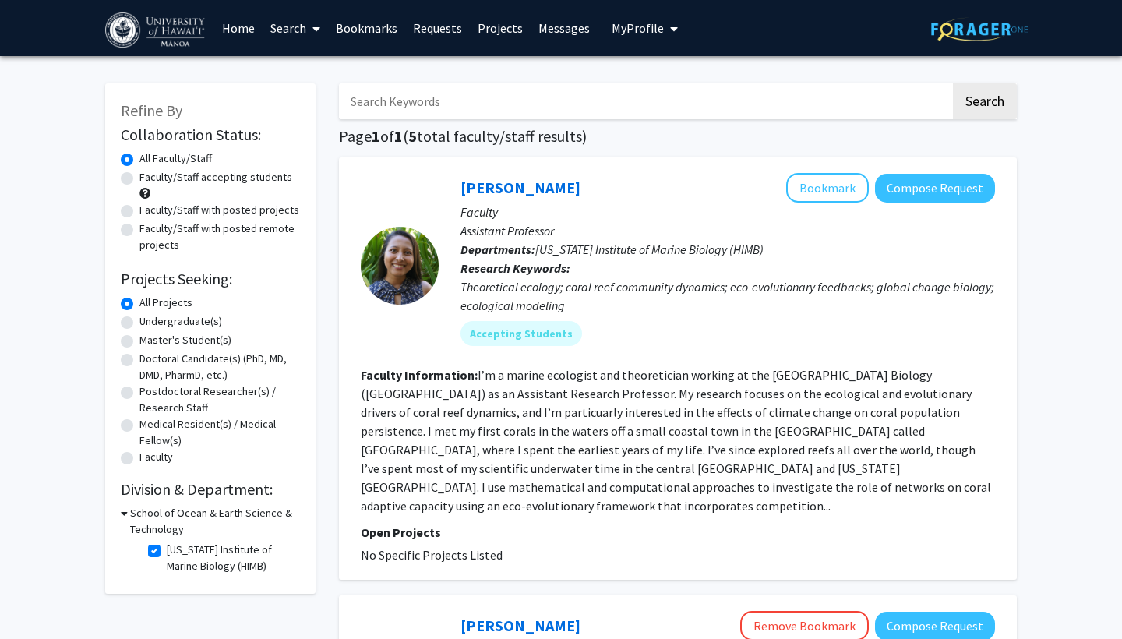
click at [167, 549] on label "[US_STATE] Institute of Marine Biology (HIMB)" at bounding box center [231, 558] width 129 height 33
click at [167, 549] on input "[US_STATE] Institute of Marine Biology (HIMB)" at bounding box center [172, 547] width 10 height 10
checkbox input "false"
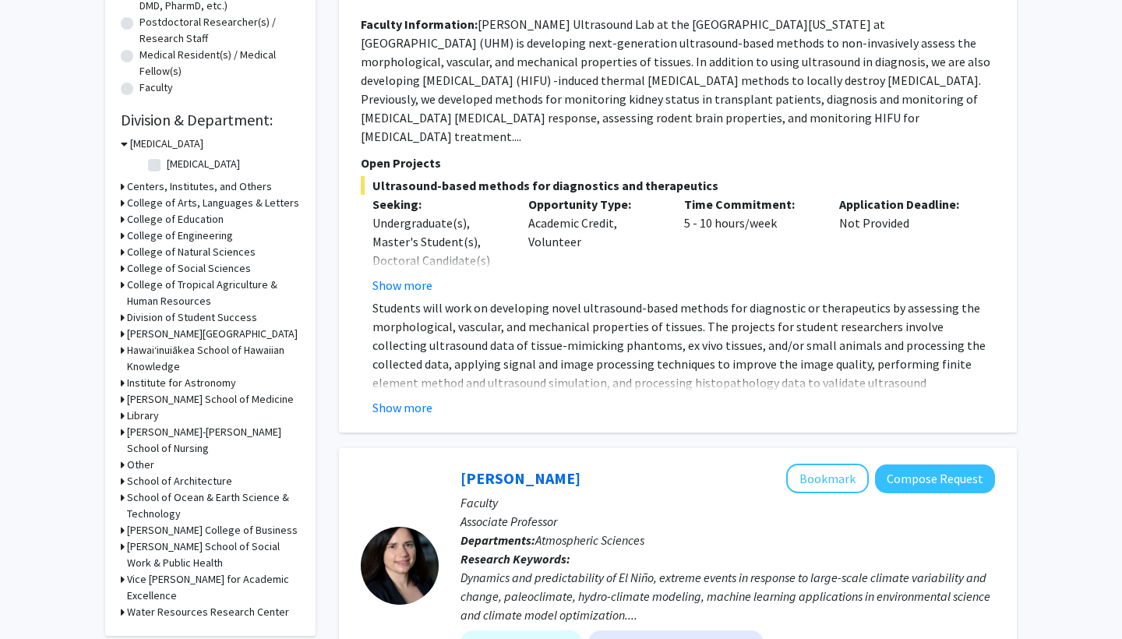
scroll to position [373, 0]
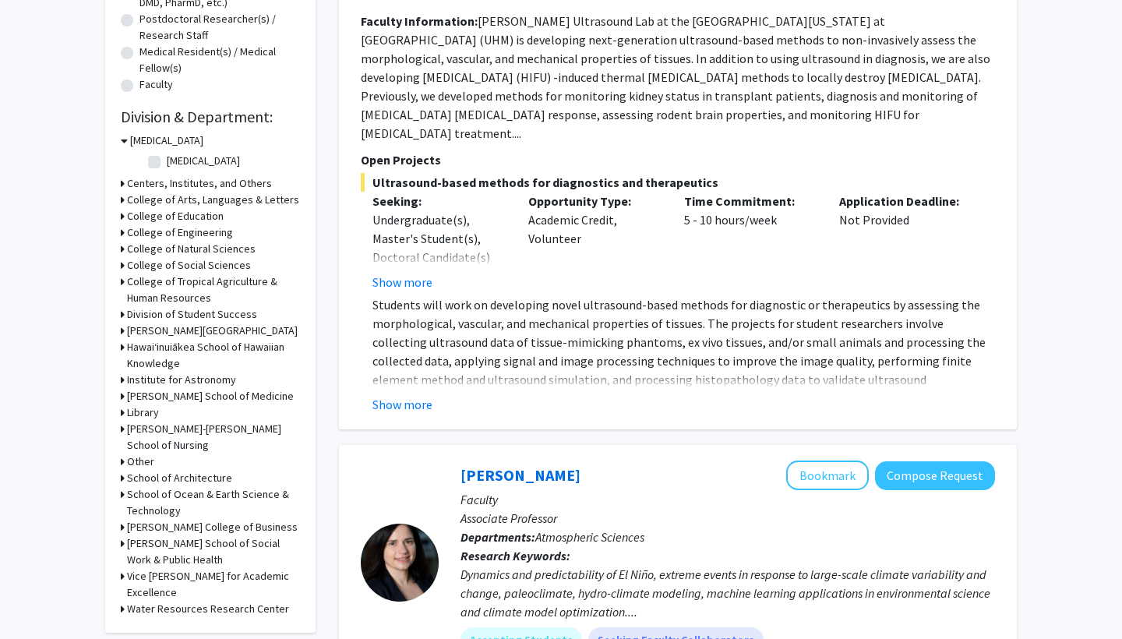
click at [191, 497] on h3 "School of Ocean & Earth Science & Technology" at bounding box center [213, 502] width 173 height 33
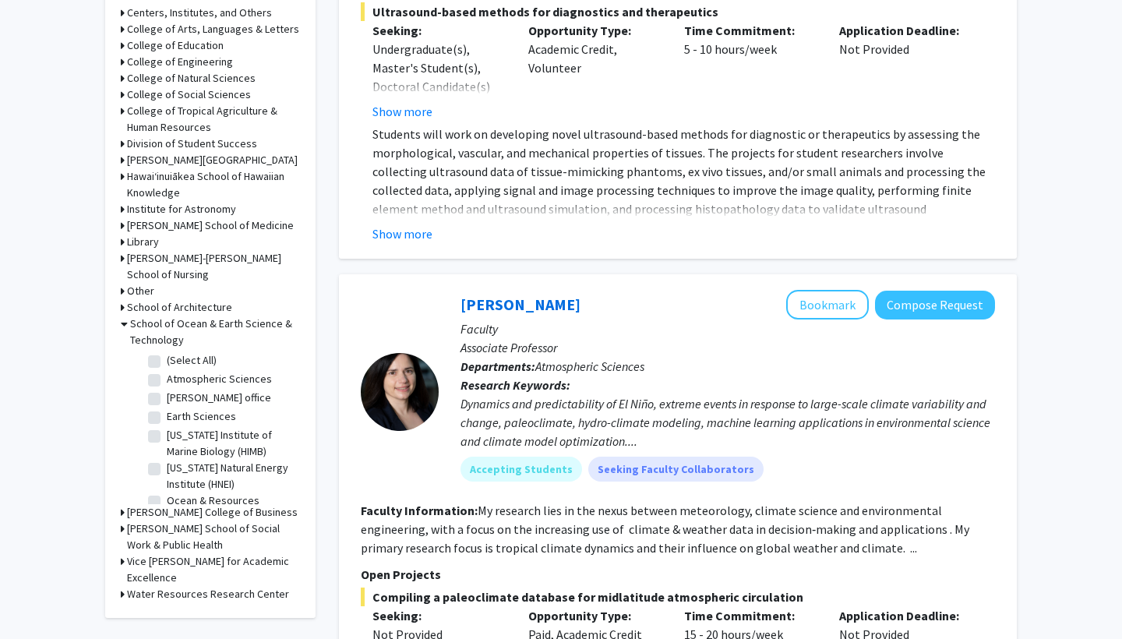
scroll to position [545, 0]
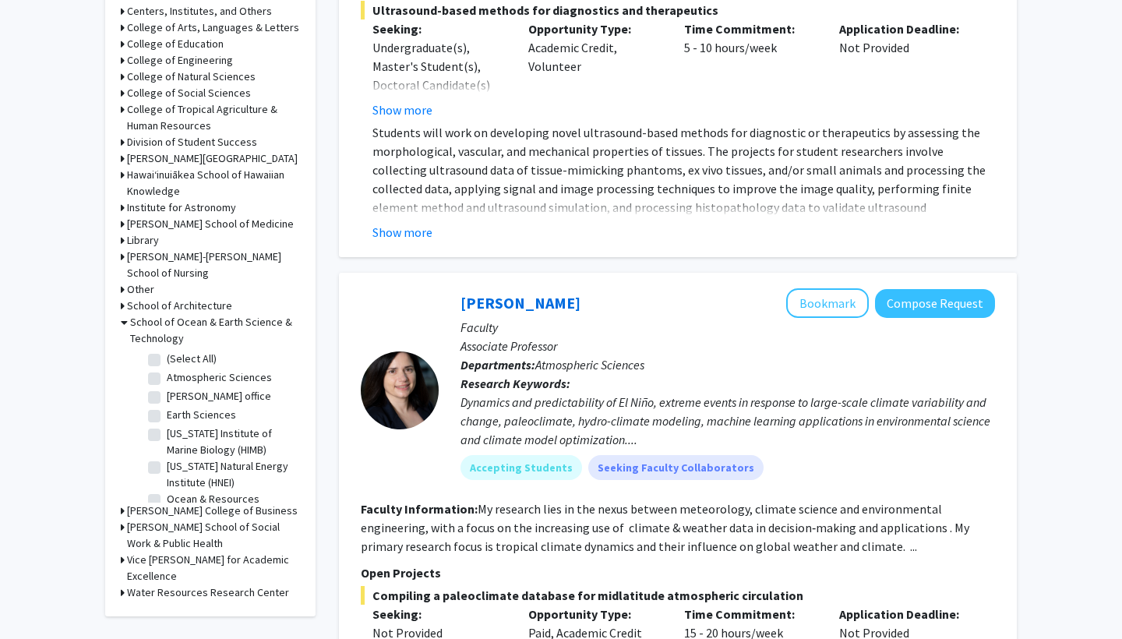
click at [218, 415] on label "Earth Sciences" at bounding box center [201, 415] width 69 height 16
click at [177, 415] on input "Earth Sciences" at bounding box center [172, 412] width 10 height 10
checkbox input "true"
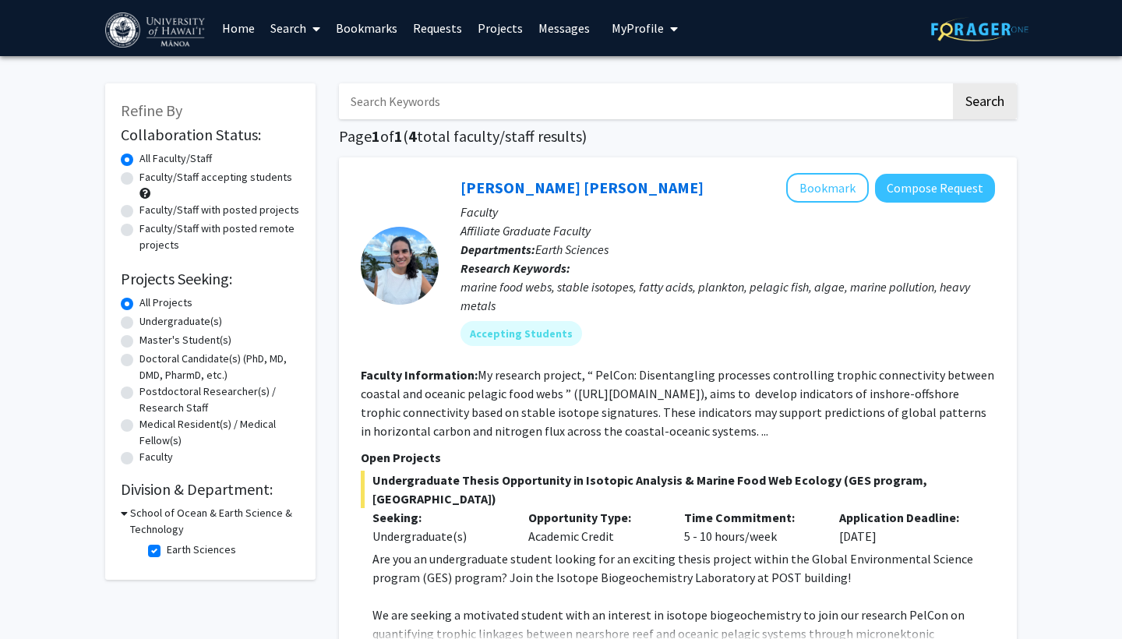
click at [167, 551] on label "Earth Sciences" at bounding box center [201, 550] width 69 height 16
click at [167, 551] on input "Earth Sciences" at bounding box center [172, 547] width 10 height 10
checkbox input "false"
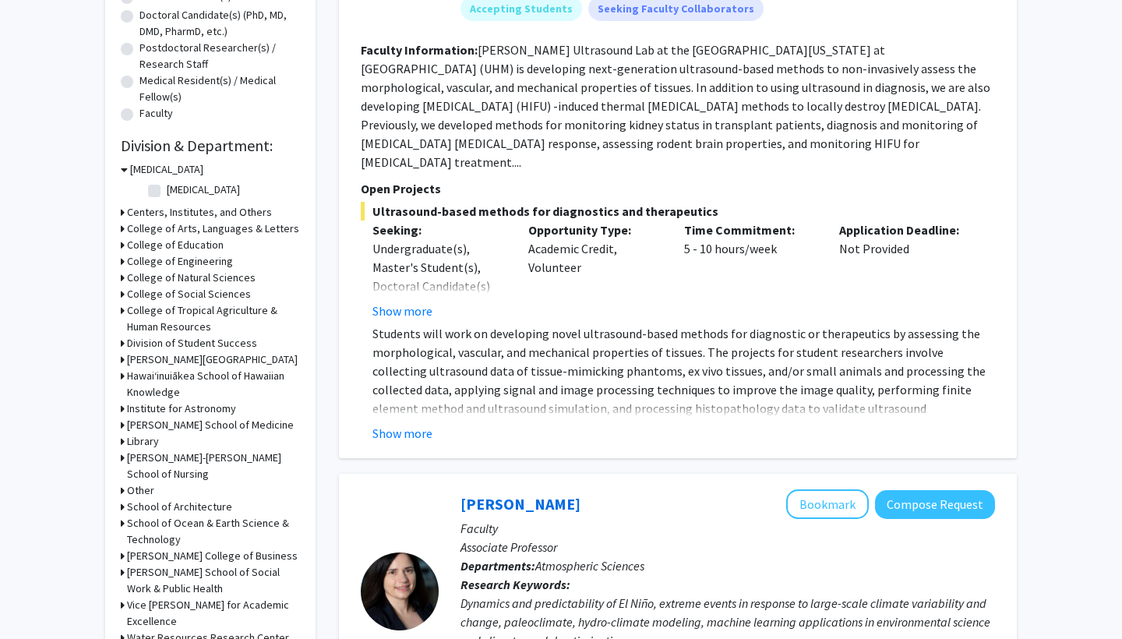
scroll to position [345, 0]
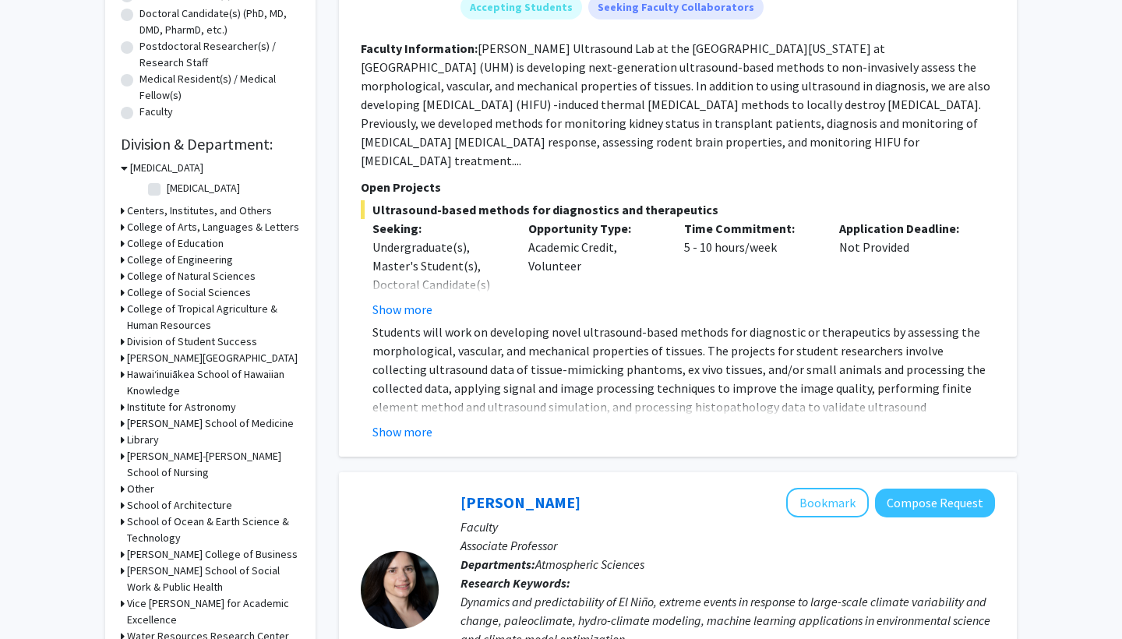
click at [145, 526] on h3 "School of Ocean & Earth Science & Technology" at bounding box center [213, 530] width 173 height 33
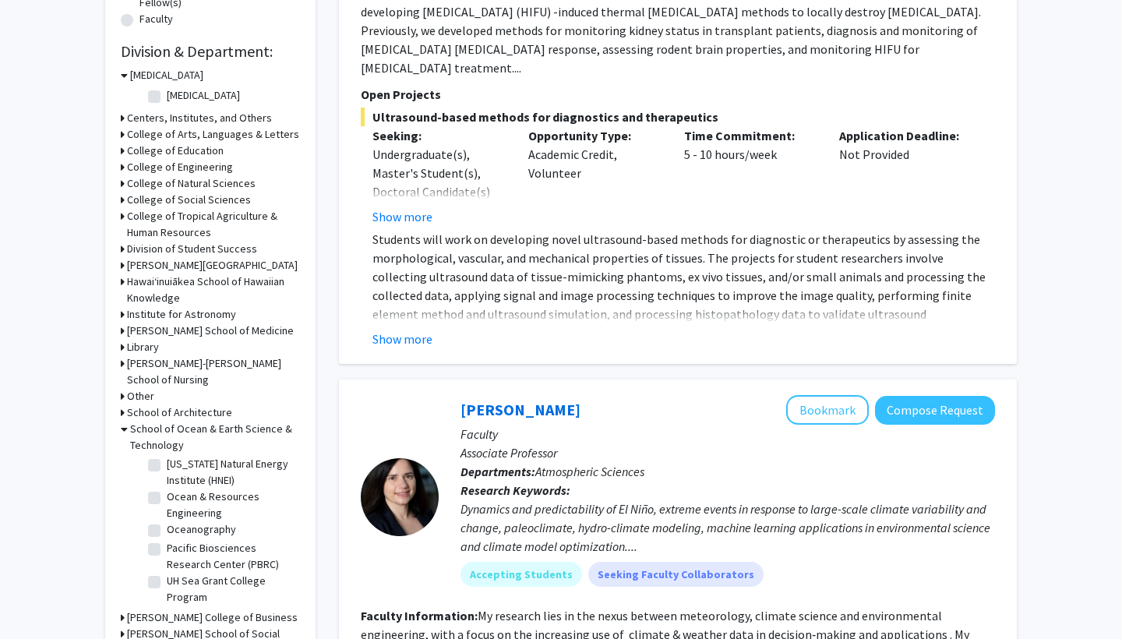
scroll to position [109, 0]
click at [167, 530] on label "Oceanography" at bounding box center [201, 529] width 69 height 16
click at [167, 530] on input "Oceanography" at bounding box center [172, 526] width 10 height 10
checkbox input "true"
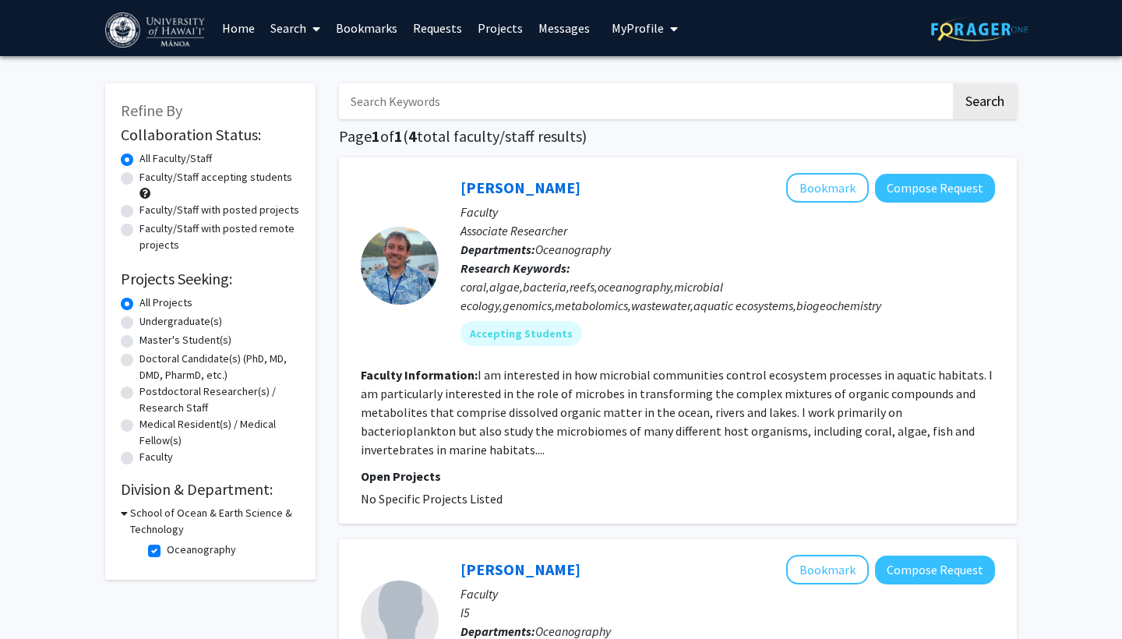
click at [180, 514] on h3 "School of Ocean & Earth Science & Technology" at bounding box center [215, 521] width 170 height 33
click at [180, 514] on h3 "School of Ocean & Earth Science & Technology" at bounding box center [213, 521] width 173 height 33
click at [167, 549] on label "Oceanography" at bounding box center [201, 550] width 69 height 16
click at [167, 549] on input "Oceanography" at bounding box center [172, 547] width 10 height 10
checkbox input "false"
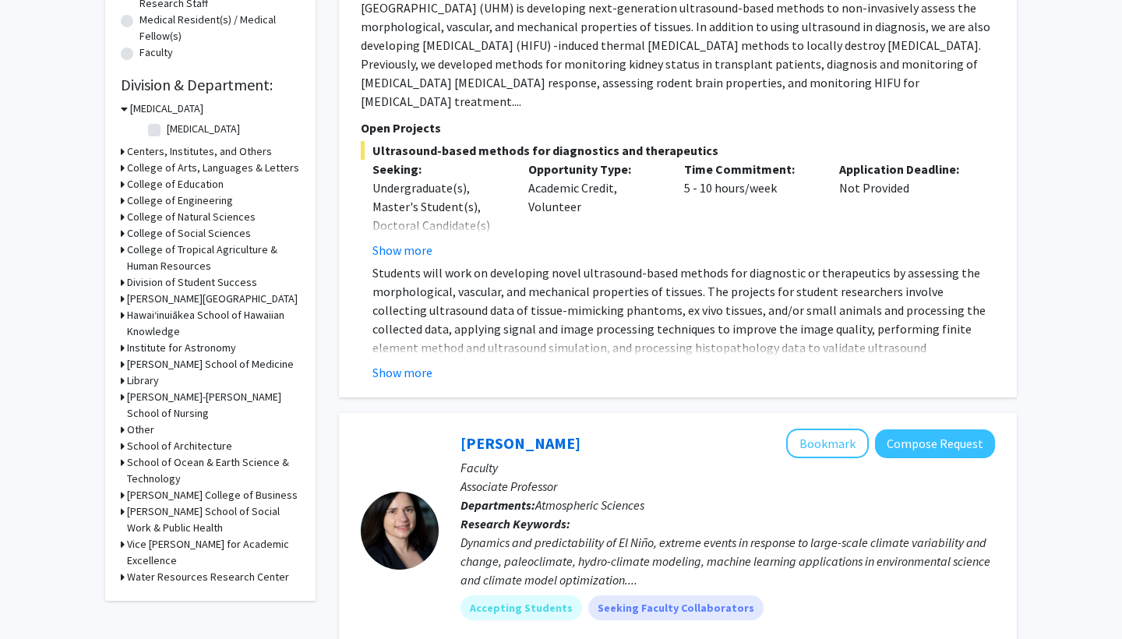
scroll to position [407, 0]
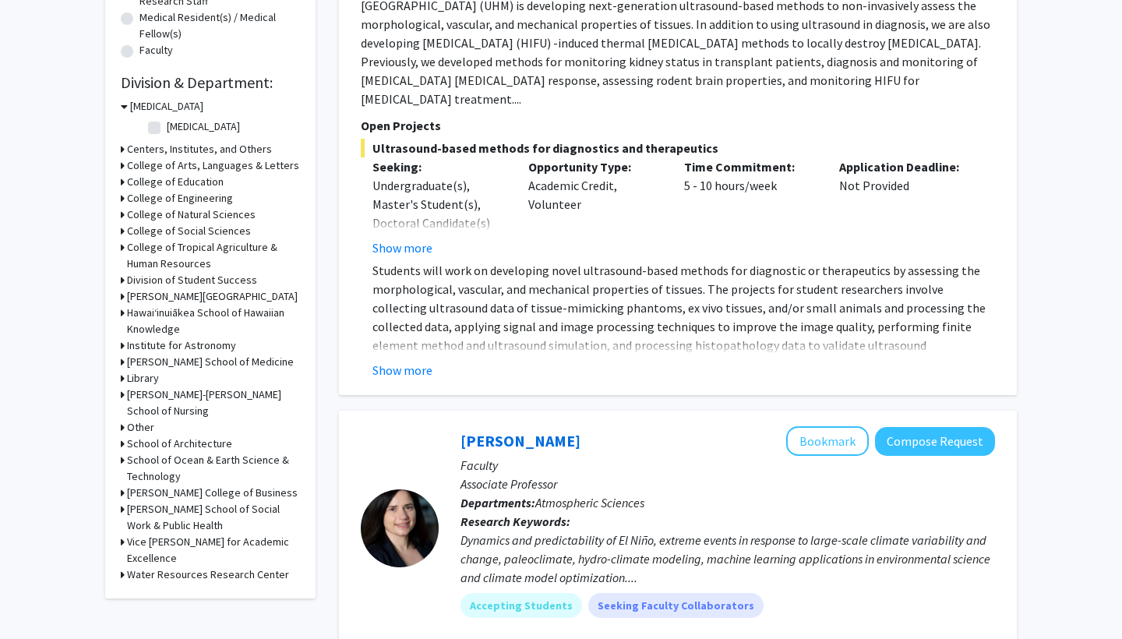
click at [192, 462] on h3 "School of Ocean & Earth Science & Technology" at bounding box center [213, 468] width 173 height 33
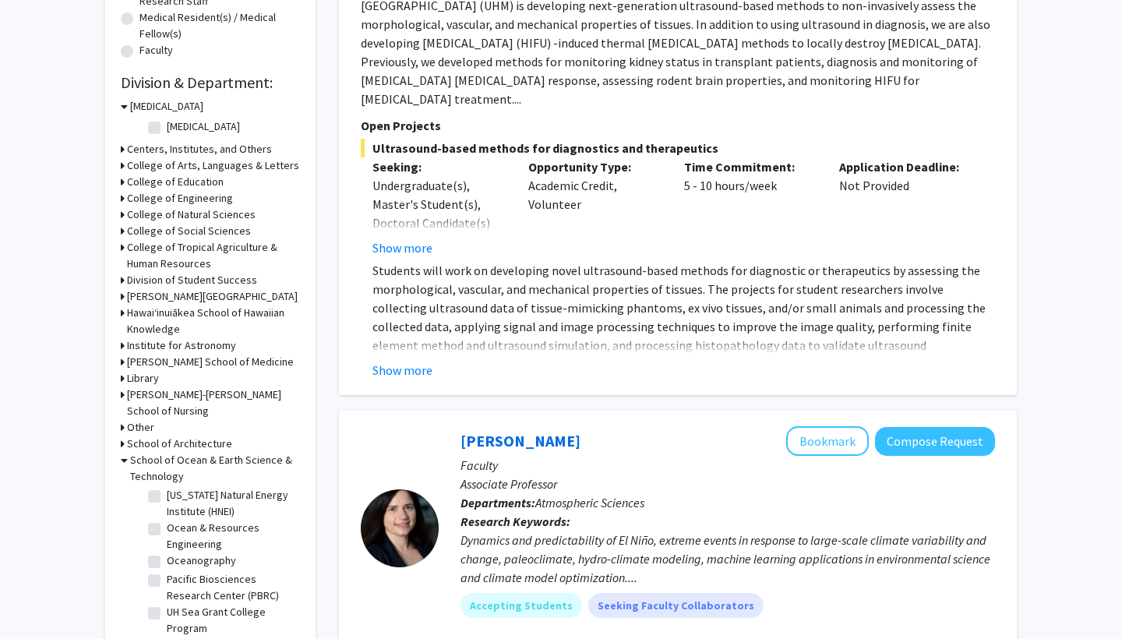
scroll to position [109, 0]
click at [214, 581] on label "Pacific Biosciences Research Center (PBRC)" at bounding box center [231, 587] width 129 height 33
click at [177, 581] on input "Pacific Biosciences Research Center (PBRC)" at bounding box center [172, 576] width 10 height 10
checkbox input "true"
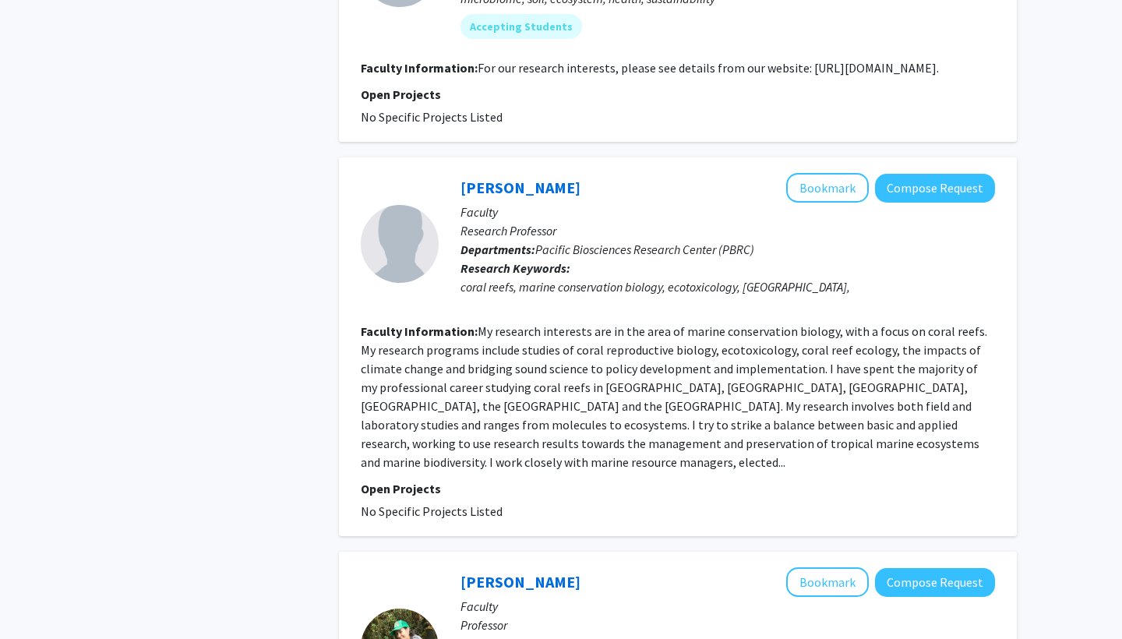
scroll to position [2677, 0]
click at [526, 178] on link "[PERSON_NAME]" at bounding box center [521, 187] width 120 height 19
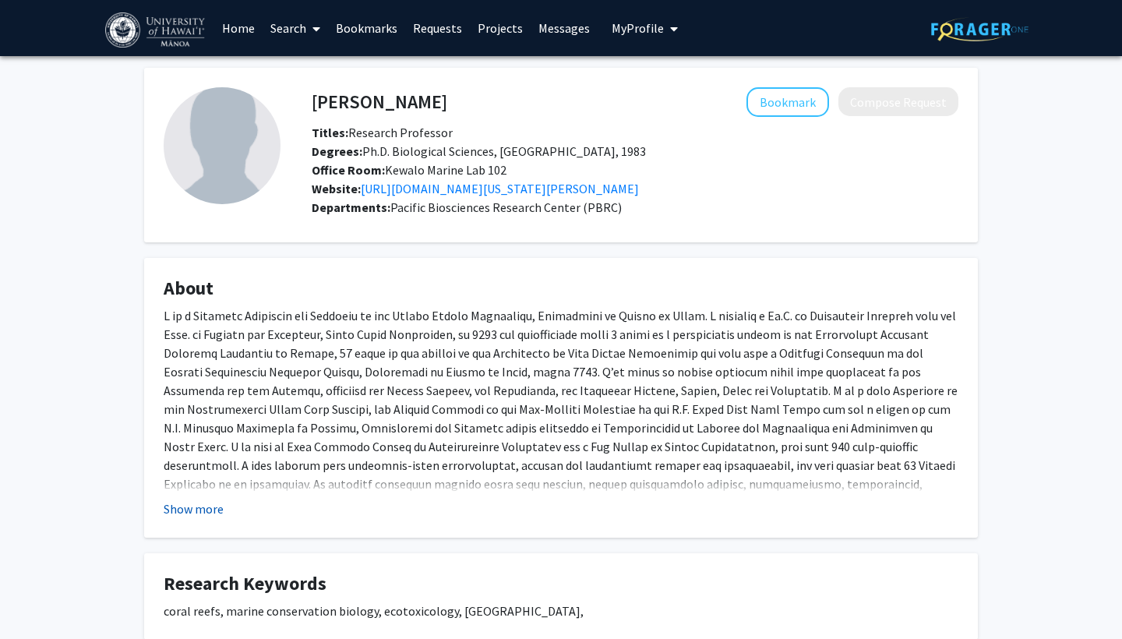
click at [190, 517] on button "Show more" at bounding box center [194, 509] width 60 height 19
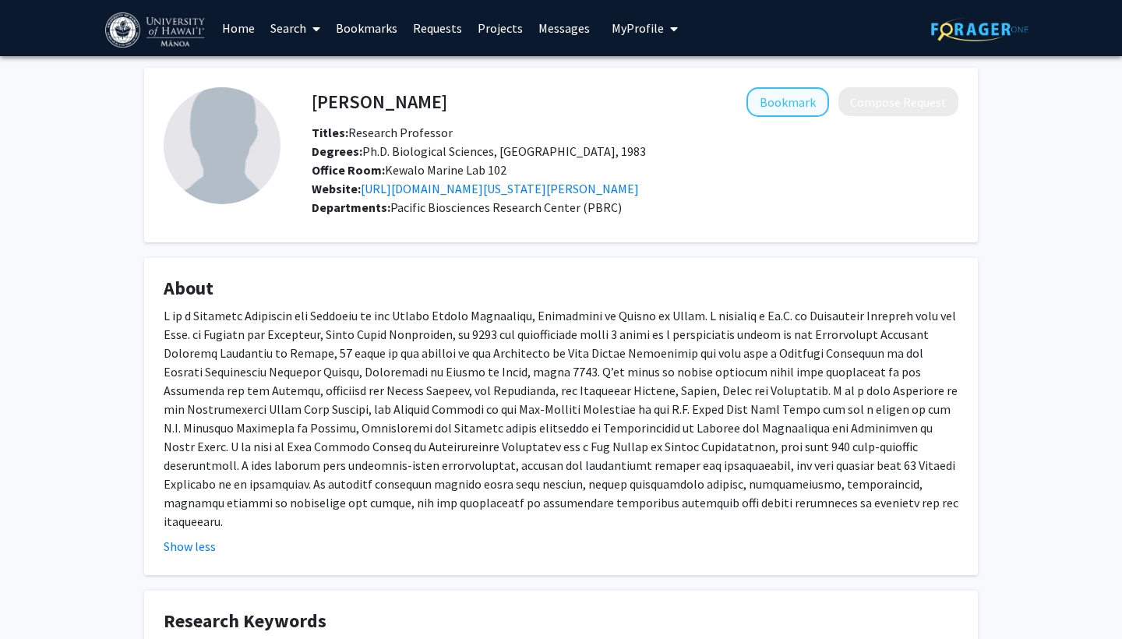
click at [776, 103] on button "Bookmark" at bounding box center [788, 102] width 83 height 30
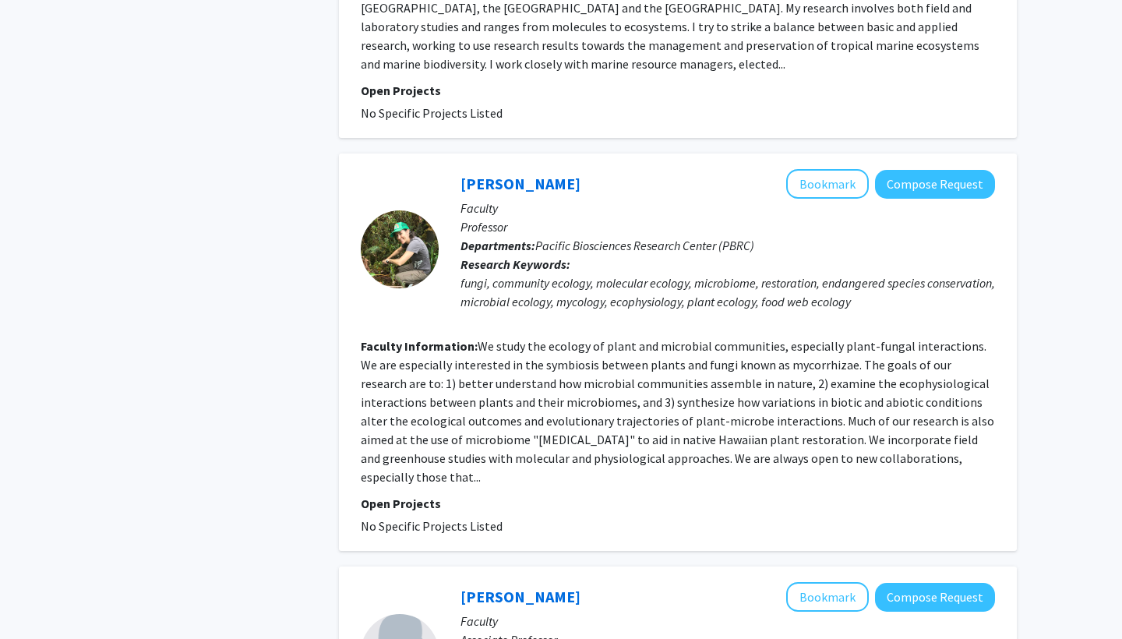
scroll to position [3089, 0]
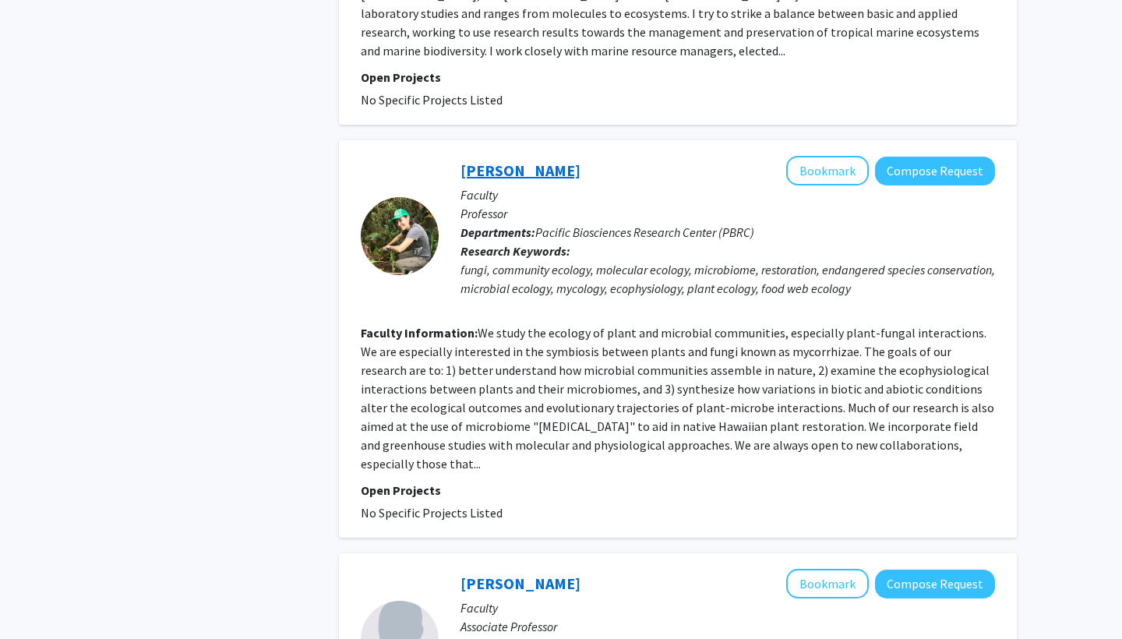
click at [513, 161] on link "[PERSON_NAME]" at bounding box center [521, 170] width 120 height 19
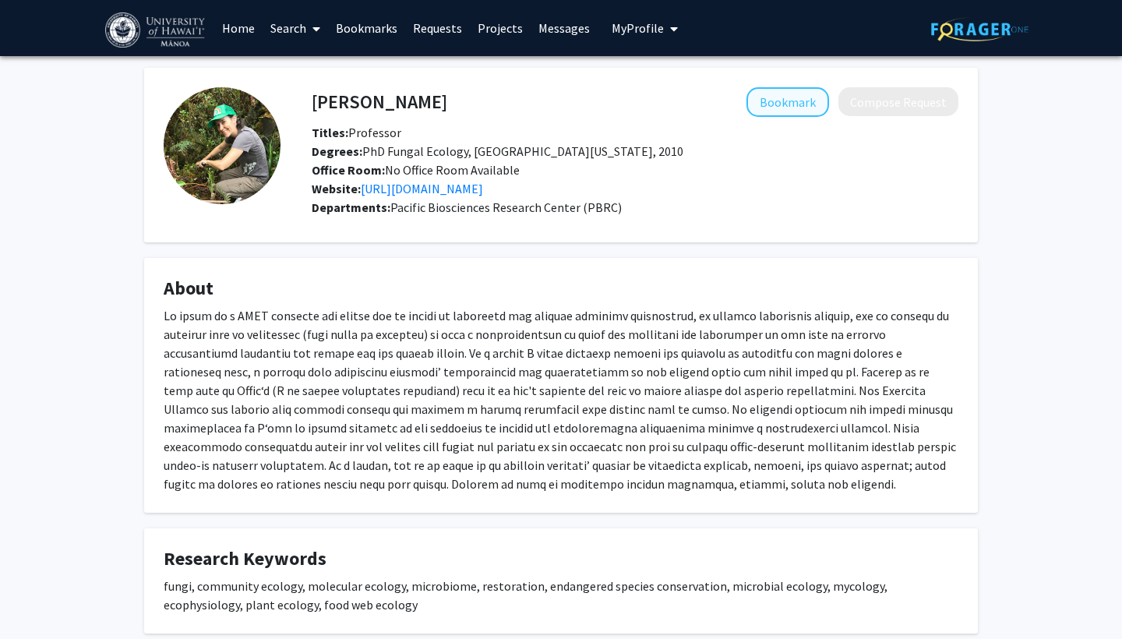
click at [772, 111] on button "Bookmark" at bounding box center [788, 102] width 83 height 30
click at [447, 191] on link "https://hynsonlab.com/" at bounding box center [422, 189] width 122 height 16
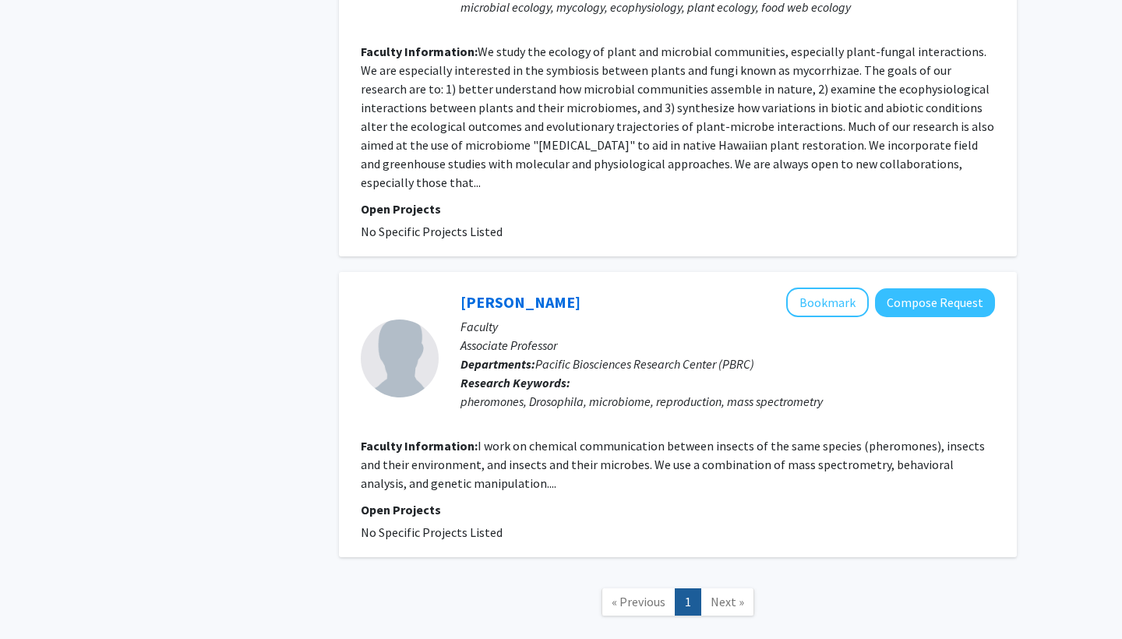
scroll to position [3368, 0]
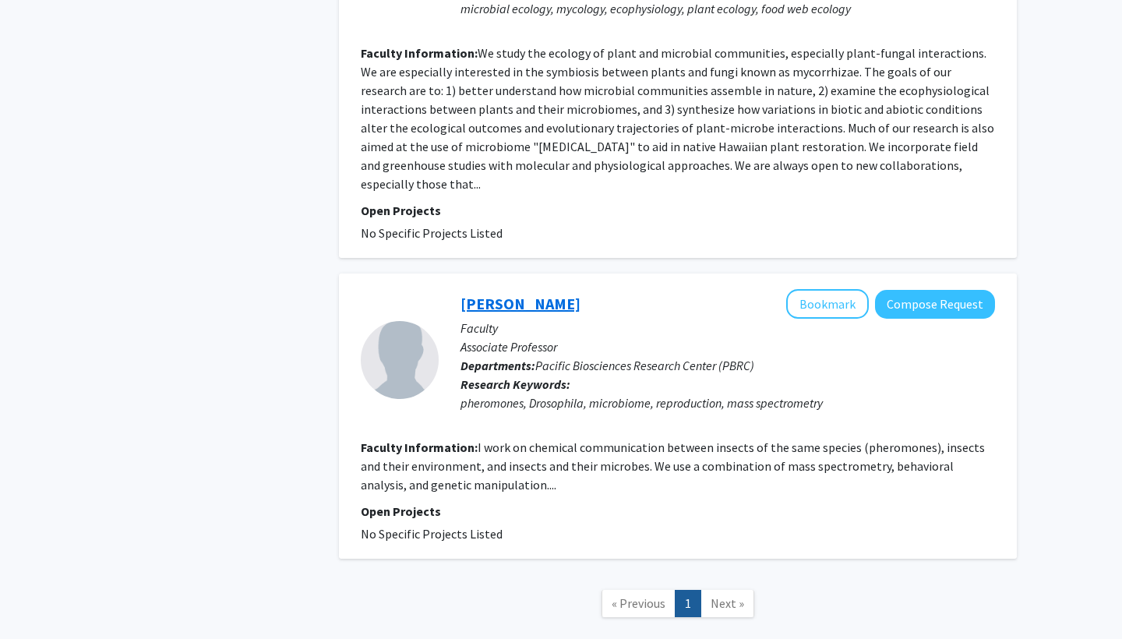
click at [516, 294] on link "Joanne Yew" at bounding box center [521, 303] width 120 height 19
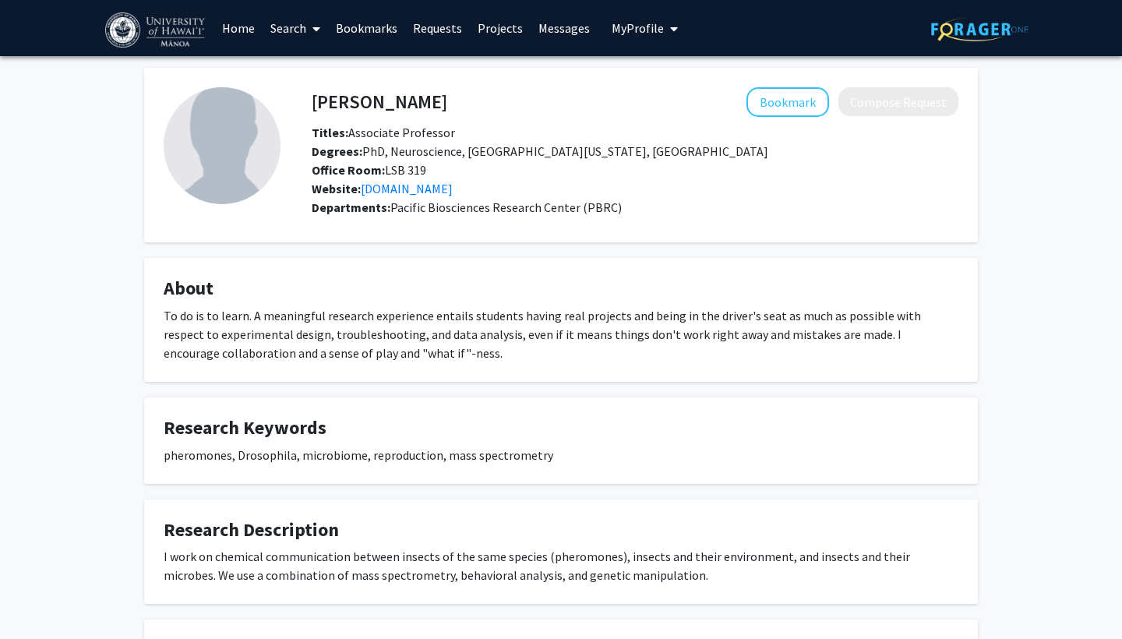
click at [373, 33] on link "Bookmarks" at bounding box center [366, 28] width 77 height 55
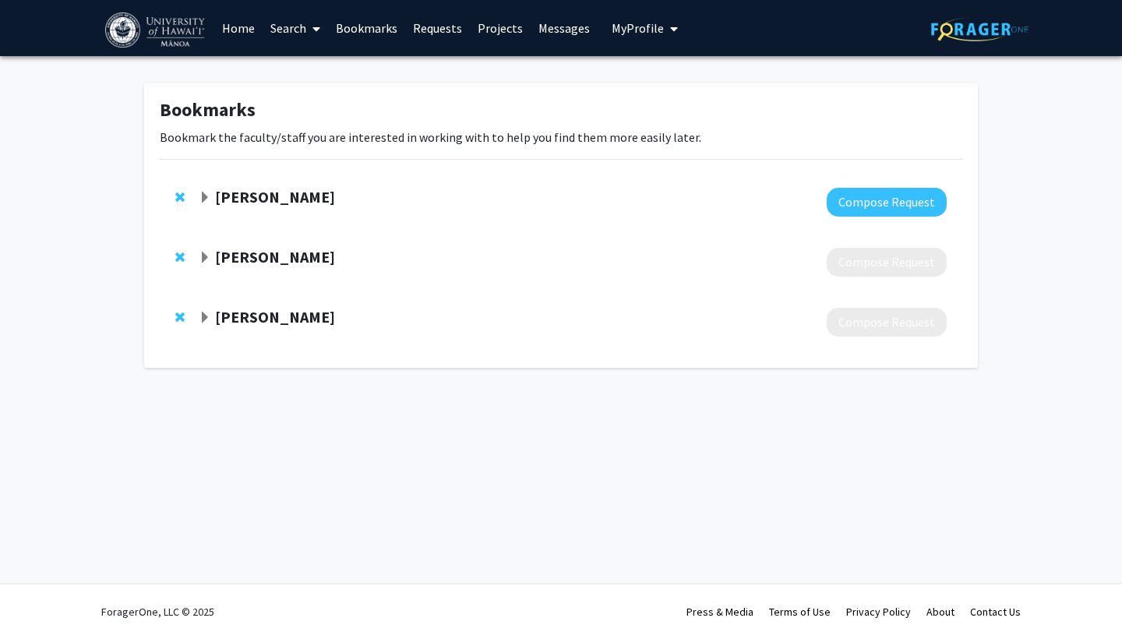
click at [271, 201] on strong "[PERSON_NAME]" at bounding box center [275, 196] width 120 height 19
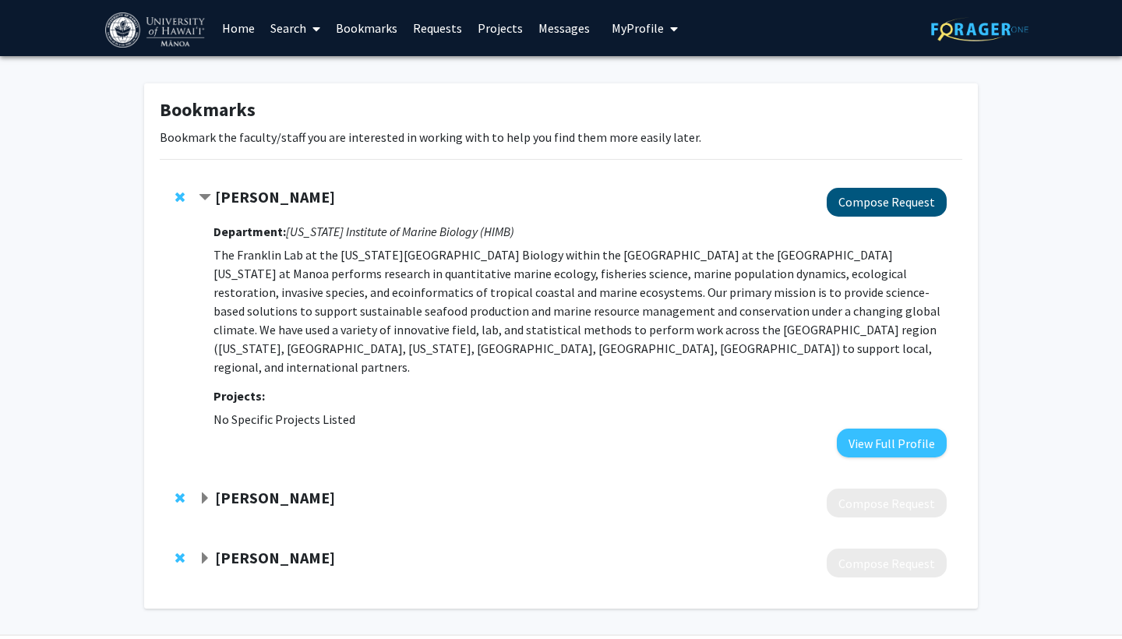
click at [878, 206] on button "Compose Request" at bounding box center [887, 202] width 120 height 29
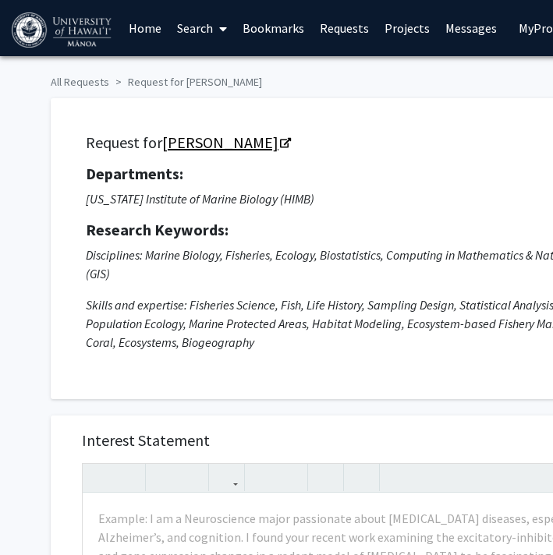
click at [226, 150] on link "[PERSON_NAME]" at bounding box center [225, 141] width 127 height 19
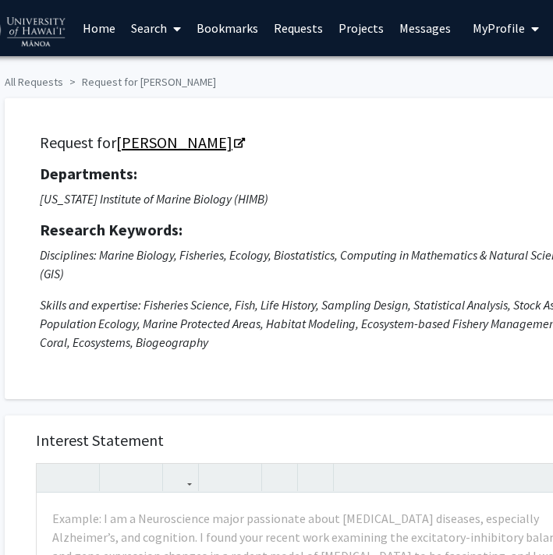
scroll to position [0, 46]
click at [171, 146] on link "[PERSON_NAME]" at bounding box center [179, 141] width 127 height 19
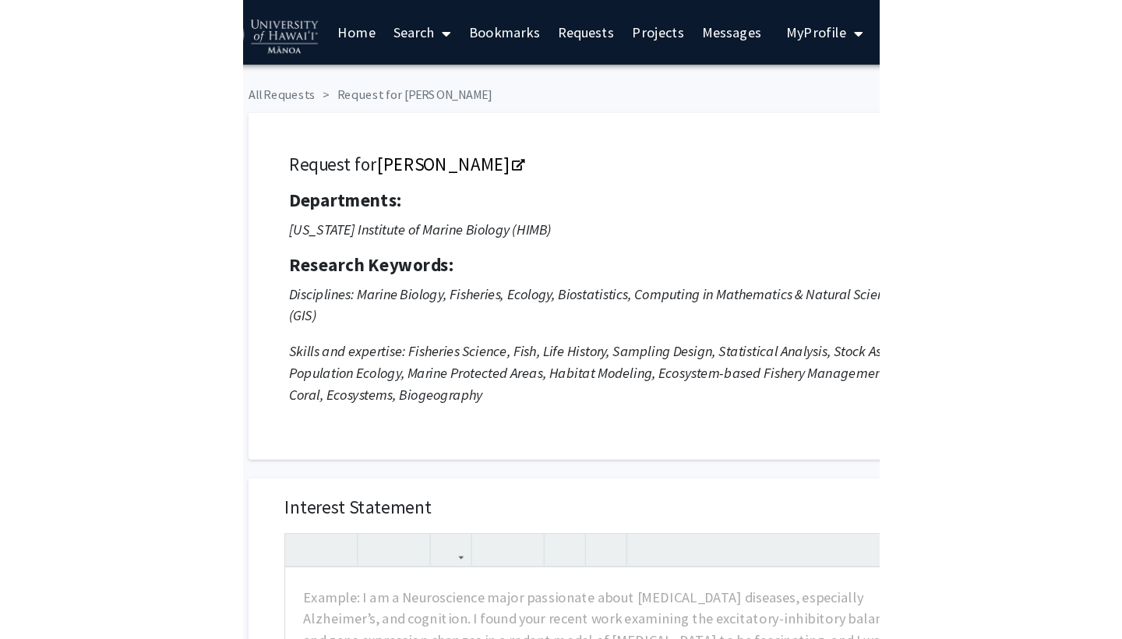
scroll to position [0, 0]
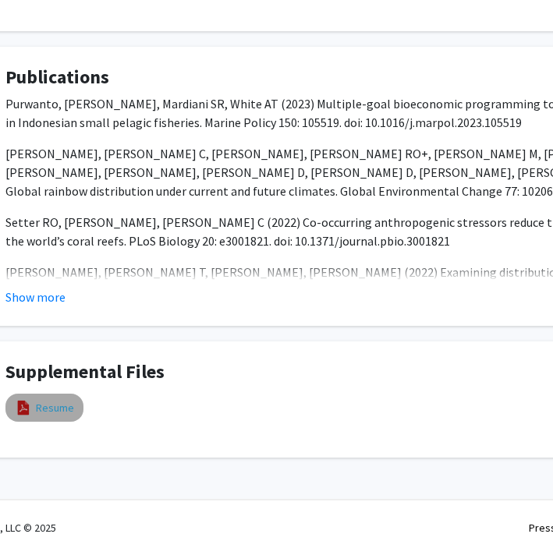
scroll to position [646, 65]
click at [42, 409] on link "Resume" at bounding box center [55, 408] width 38 height 16
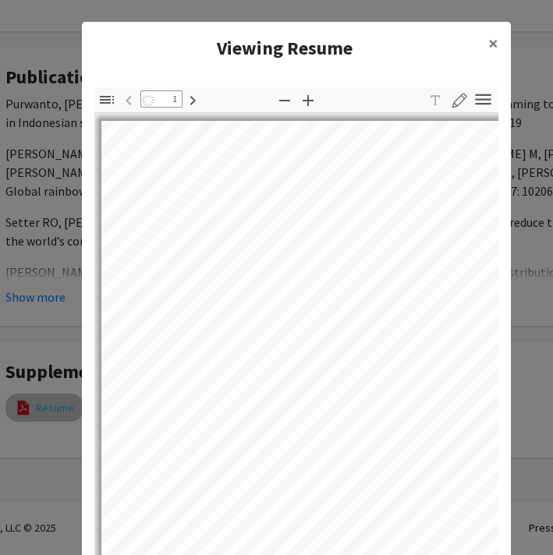
scroll to position [2, 0]
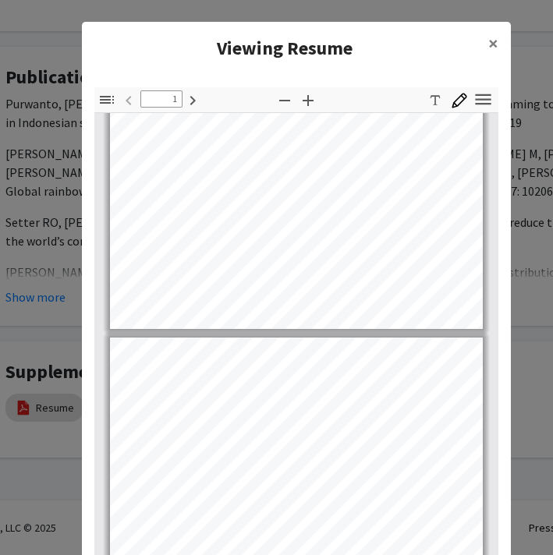
type input "2"
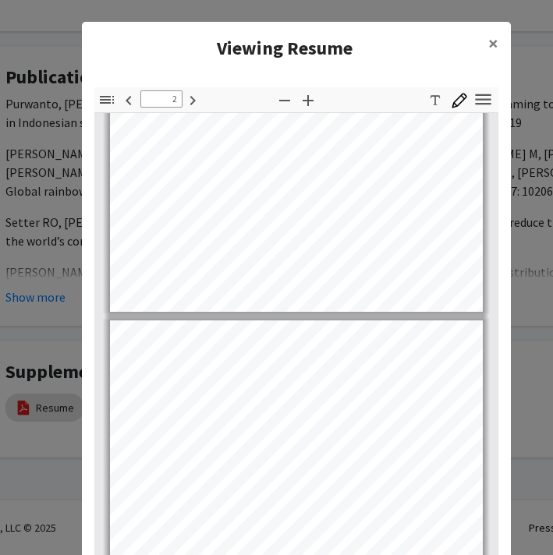
scroll to position [292, 0]
click at [363, 260] on link "Page 1" at bounding box center [381, 263] width 94 height 9
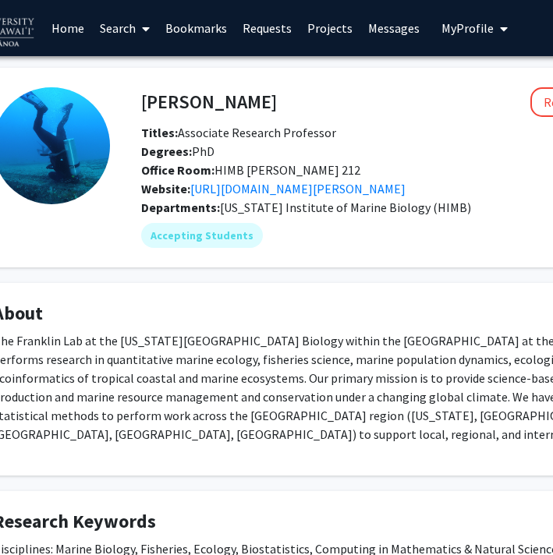
scroll to position [0, 93]
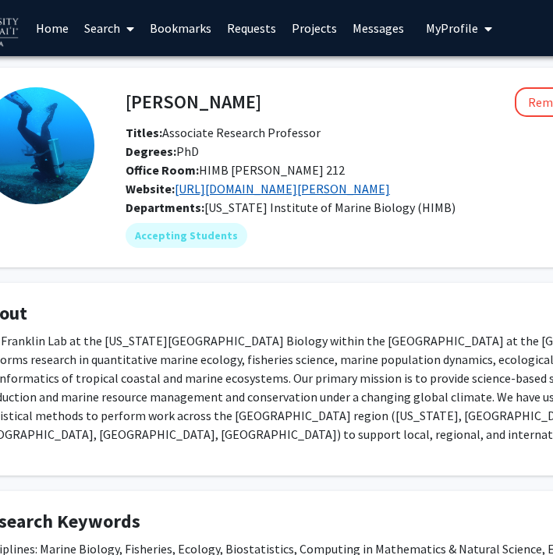
click at [390, 185] on link "[URL][DOMAIN_NAME][PERSON_NAME]" at bounding box center [282, 189] width 215 height 16
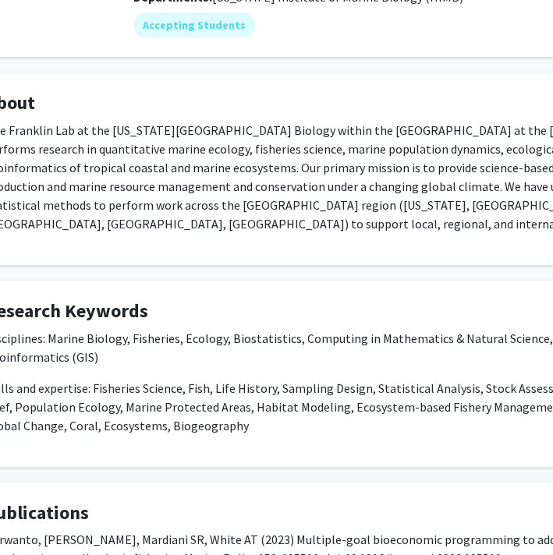
scroll to position [210, 96]
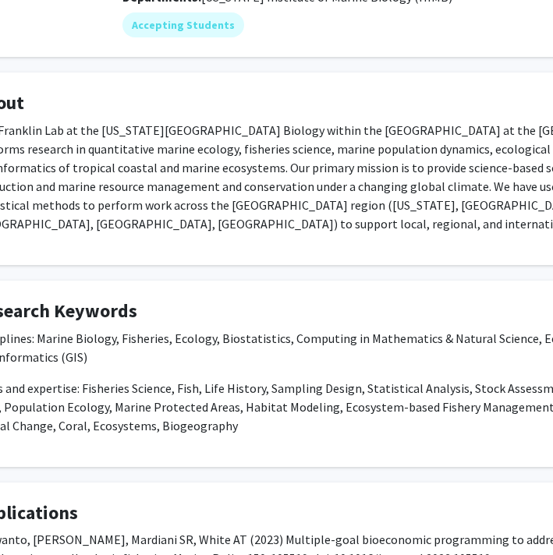
click at [254, 133] on p "The Franklin Lab at the [US_STATE][GEOGRAPHIC_DATA] Biology within the [GEOGRAP…" at bounding box center [371, 177] width 795 height 112
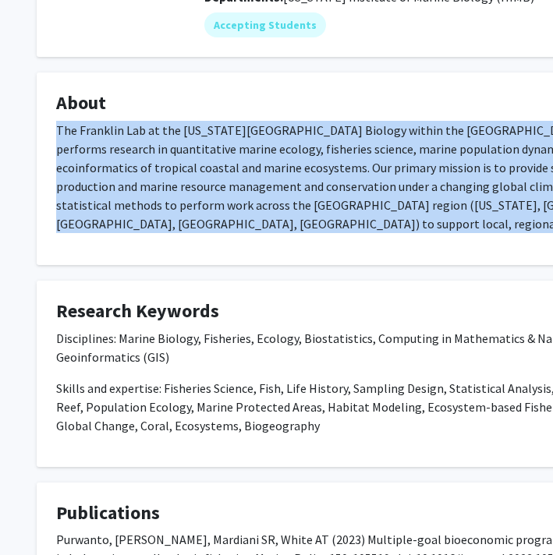
scroll to position [210, 0]
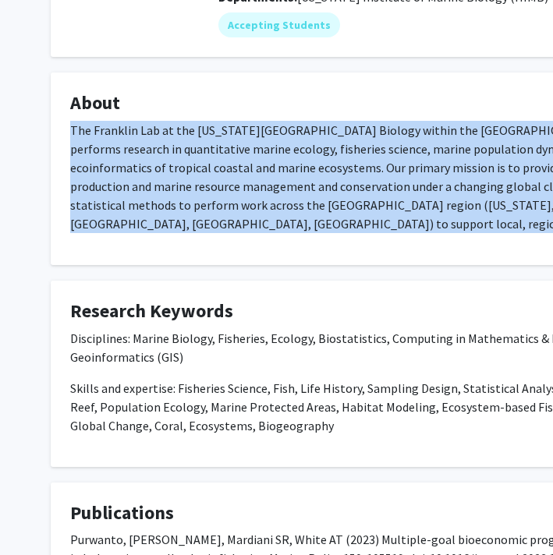
drag, startPoint x: 212, startPoint y: 234, endPoint x: 72, endPoint y: 132, distance: 172.4
click at [72, 132] on p "The Franklin Lab at the [US_STATE][GEOGRAPHIC_DATA] Biology within the [GEOGRAP…" at bounding box center [467, 177] width 795 height 112
copy p "The Franklin Lab at the [US_STATE][GEOGRAPHIC_DATA] Biology within the [GEOGRAP…"
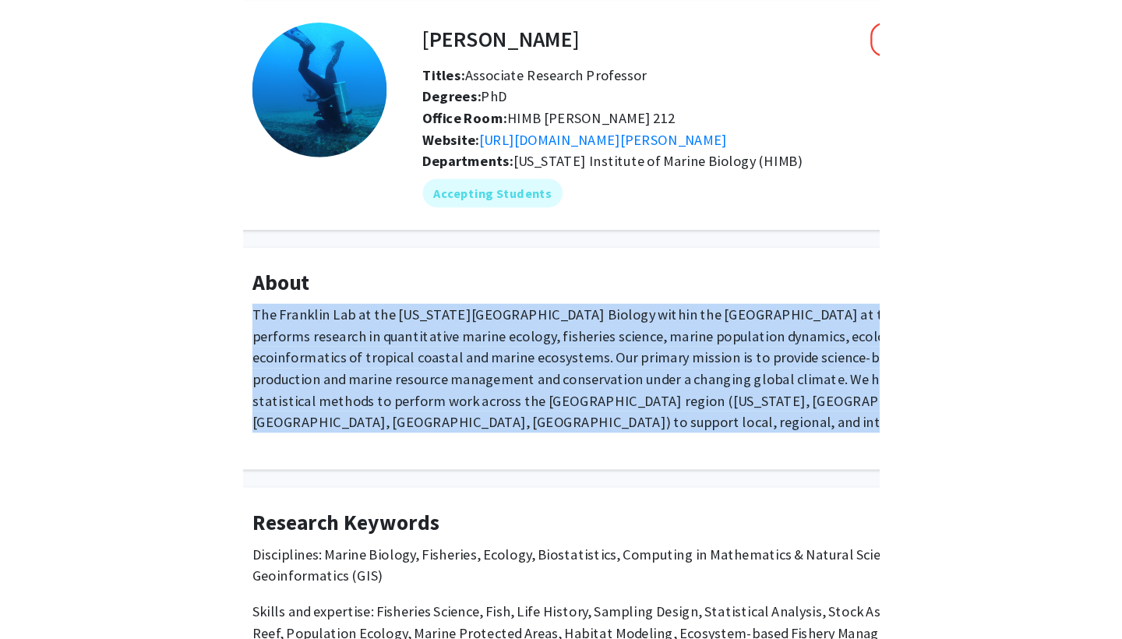
scroll to position [68, 0]
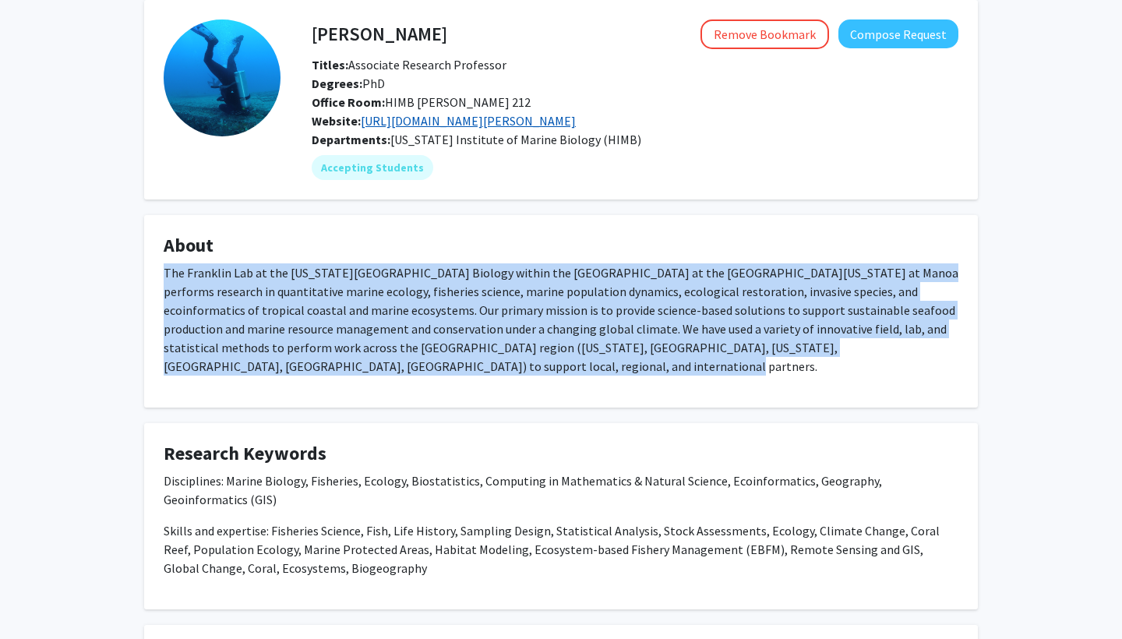
click at [537, 129] on link "[URL][DOMAIN_NAME][PERSON_NAME]" at bounding box center [468, 121] width 215 height 16
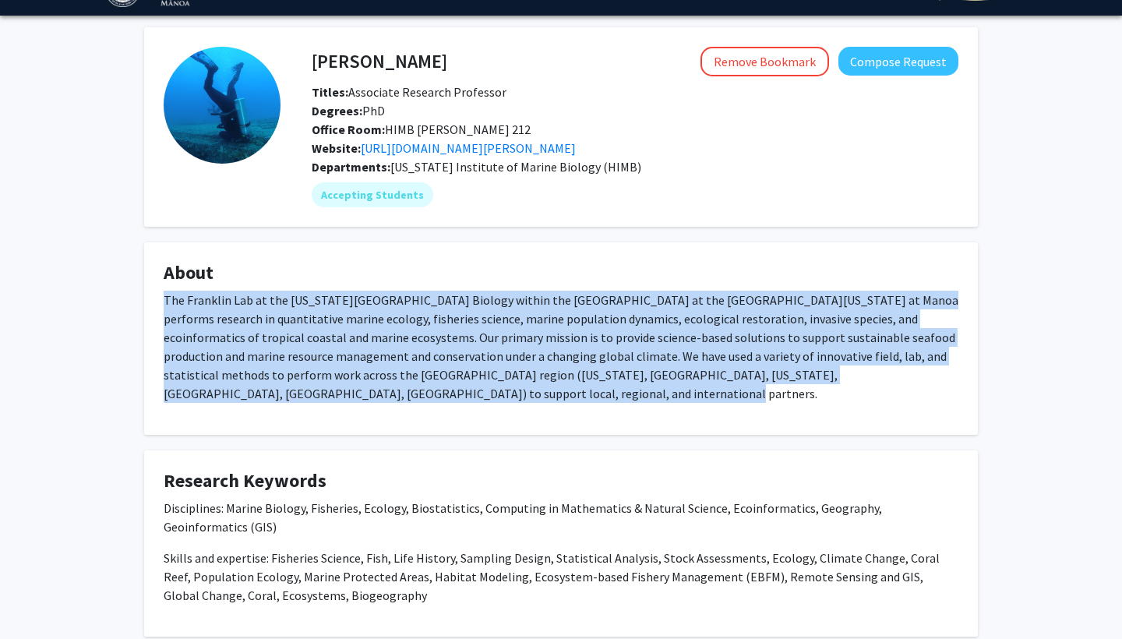
scroll to position [40, 0]
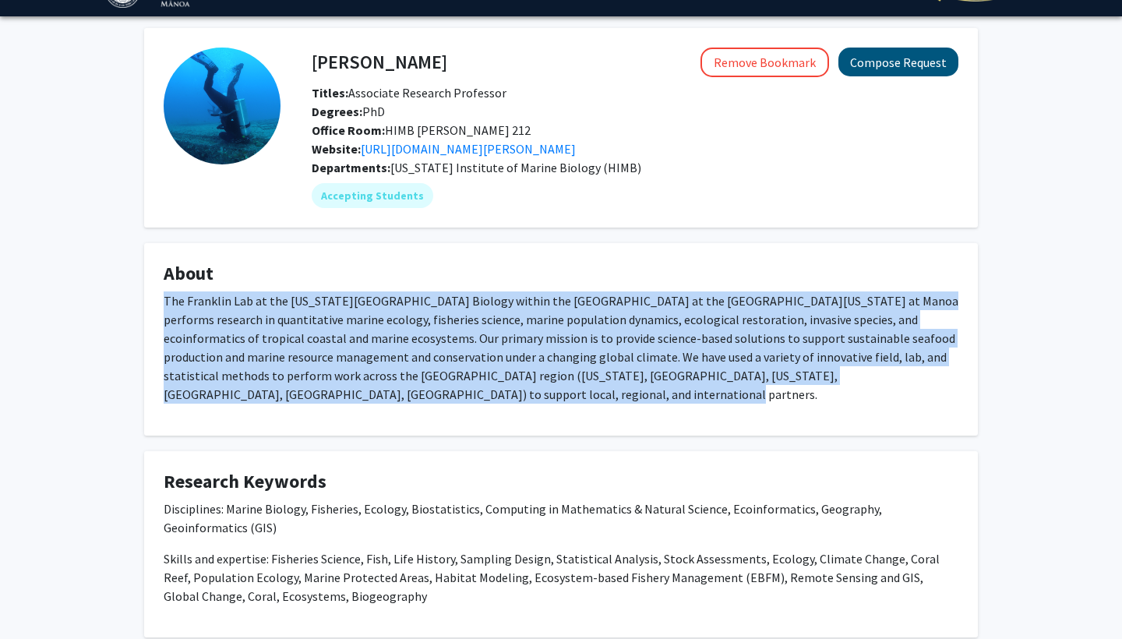
click at [552, 65] on button "Compose Request" at bounding box center [899, 62] width 120 height 29
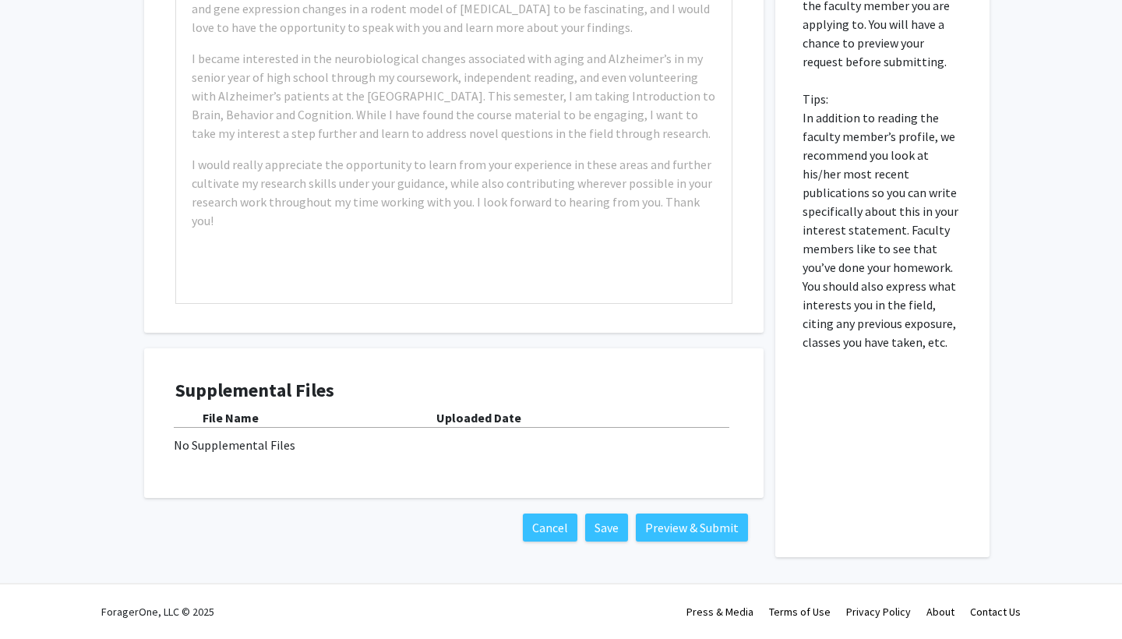
scroll to position [549, 0]
click at [466, 253] on div "Example: I am a Neuroscience major passionate about [MEDICAL_DATA] diseases, es…" at bounding box center [454, 124] width 556 height 357
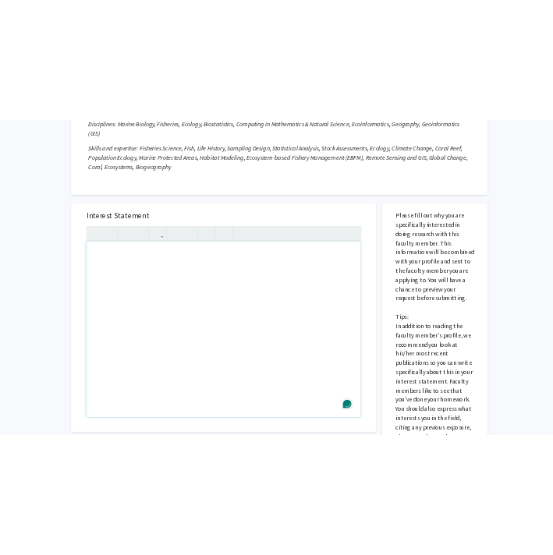
scroll to position [239, 0]
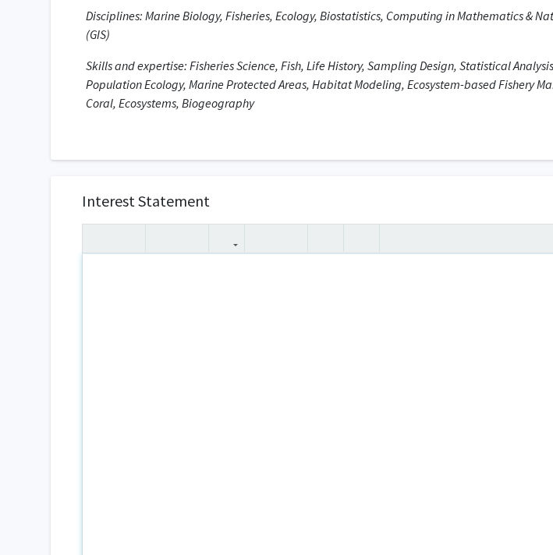
paste div "Note to users with screen readers: Please press Alt+0 or Option+0 to deactivate…"
type textarea "<p>I read your paper on pelagic fisheries in [GEOGRAPHIC_DATA], a country I tra…"
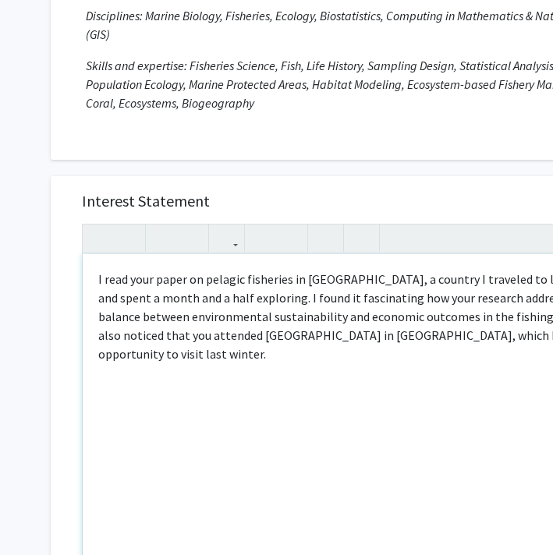
click at [95, 281] on div "I read your paper on pelagic fisheries in [GEOGRAPHIC_DATA], a country I travel…" at bounding box center [361, 432] width 556 height 357
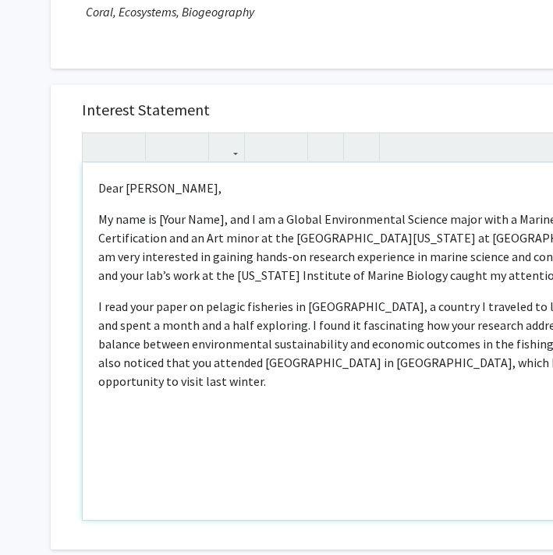
scroll to position [344, 0]
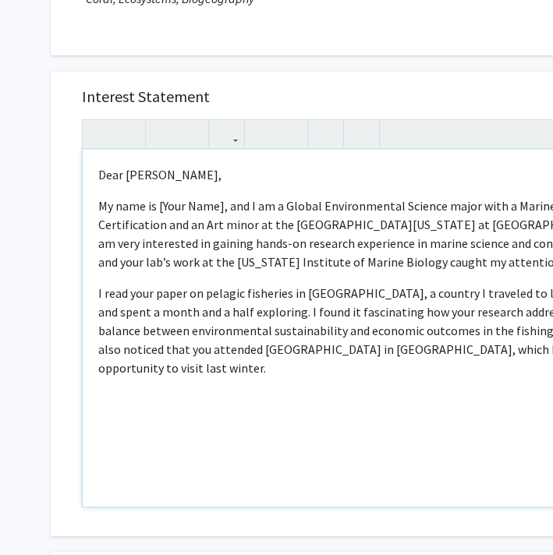
click at [468, 422] on div "Dear [PERSON_NAME], My name is [Your Name], and I am a Global Environmental Sci…" at bounding box center [361, 328] width 556 height 357
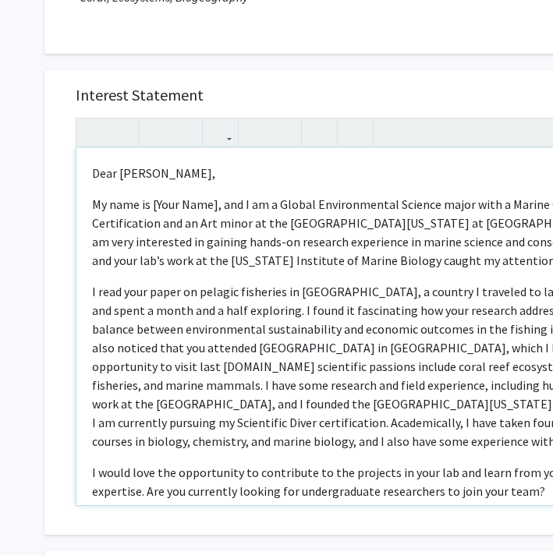
scroll to position [347, 13]
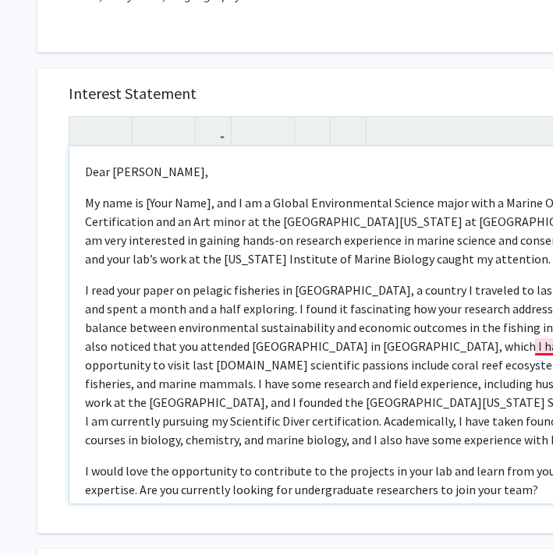
click at [540, 351] on p "I read your paper on pelagic fisheries in [GEOGRAPHIC_DATA], a country I travel…" at bounding box center [347, 365] width 525 height 168
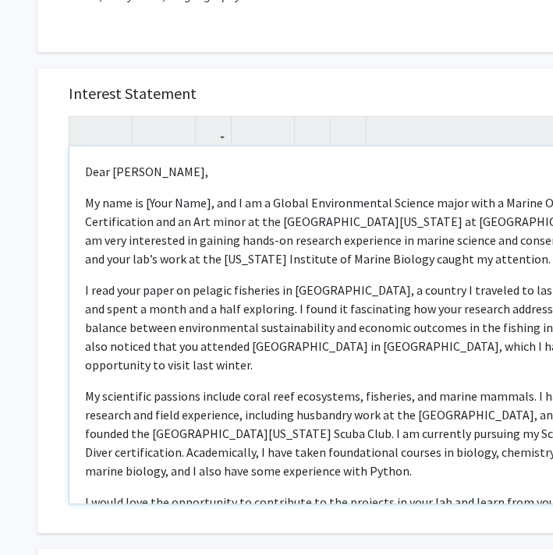
click at [502, 349] on p "I read your paper on pelagic fisheries in [GEOGRAPHIC_DATA], a country I travel…" at bounding box center [347, 328] width 525 height 94
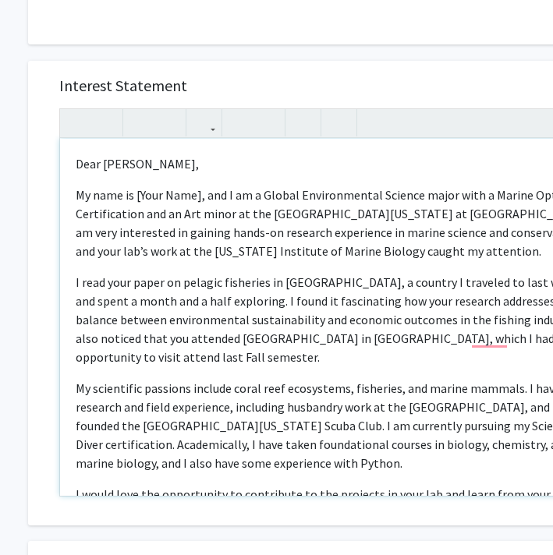
scroll to position [356, 24]
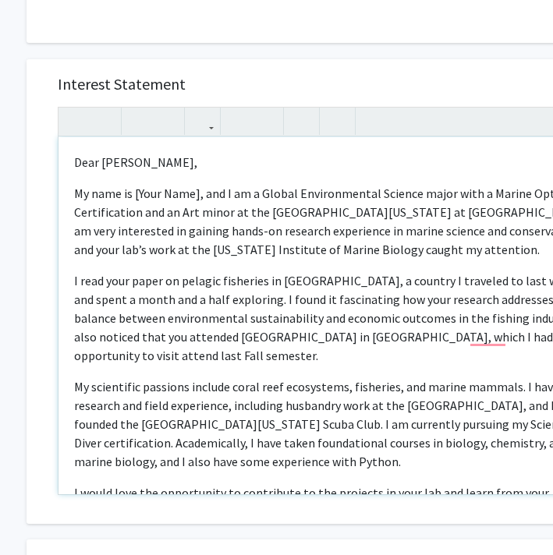
click at [486, 338] on p "I read your paper on pelagic fisheries in [GEOGRAPHIC_DATA], a country I travel…" at bounding box center [336, 318] width 525 height 94
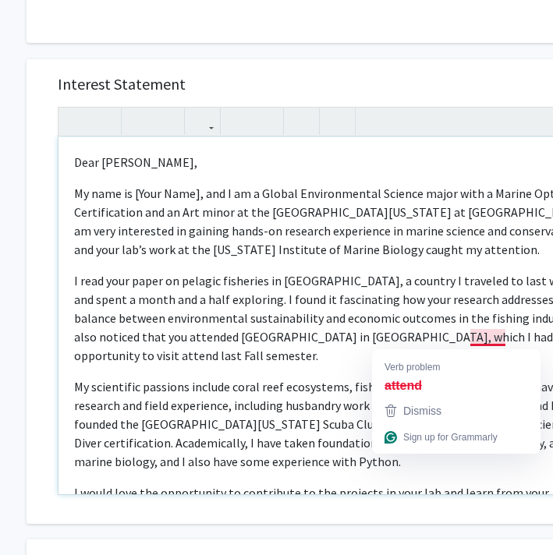
click at [465, 335] on p "I read your paper on pelagic fisheries in [GEOGRAPHIC_DATA], a country I travel…" at bounding box center [336, 318] width 525 height 94
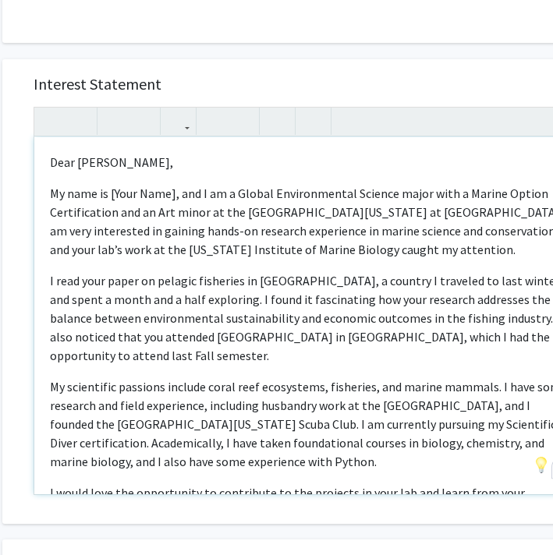
scroll to position [361, 53]
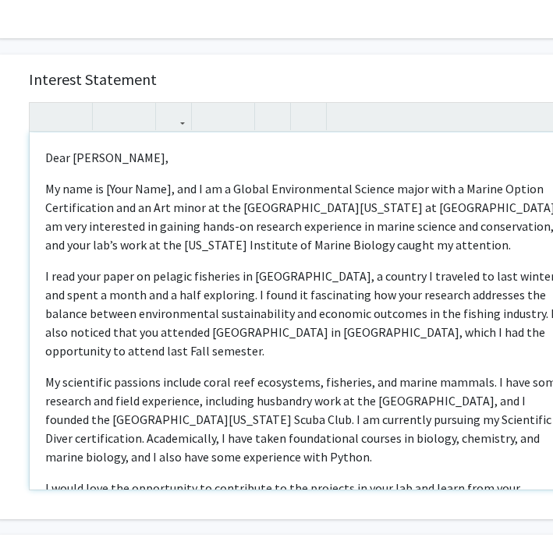
click at [168, 191] on p "My name is [Your Name], and I am a Global Environmental Science major with a Ma…" at bounding box center [307, 216] width 525 height 75
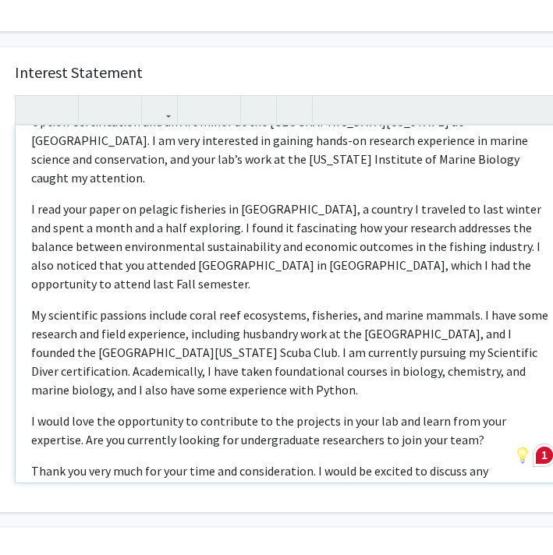
scroll to position [0, 0]
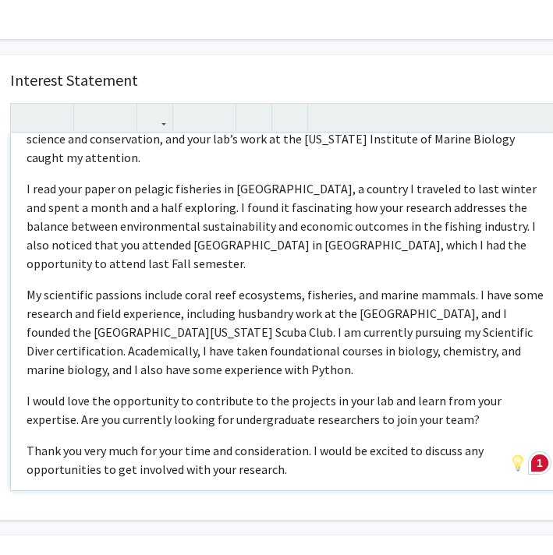
click at [307, 212] on p "I read your paper on pelagic fisheries in [GEOGRAPHIC_DATA], a country I travel…" at bounding box center [288, 226] width 525 height 94
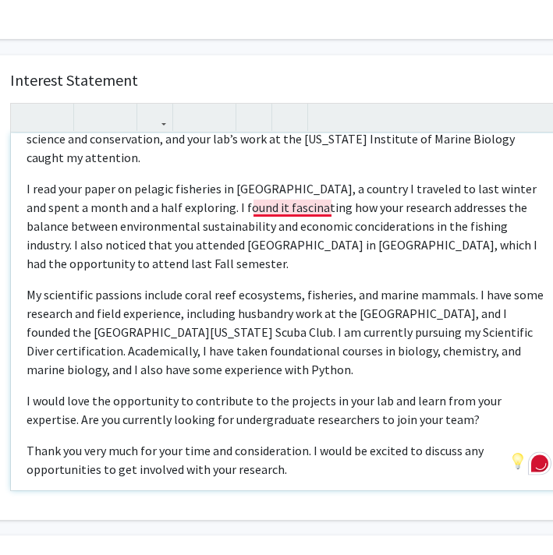
click at [312, 208] on p "I read your paper on pelagic fisheries in [GEOGRAPHIC_DATA], a country I travel…" at bounding box center [288, 226] width 525 height 94
click at [547, 233] on p "I read your paper on pelagic fisheries in [GEOGRAPHIC_DATA], a country I travel…" at bounding box center [288, 226] width 525 height 94
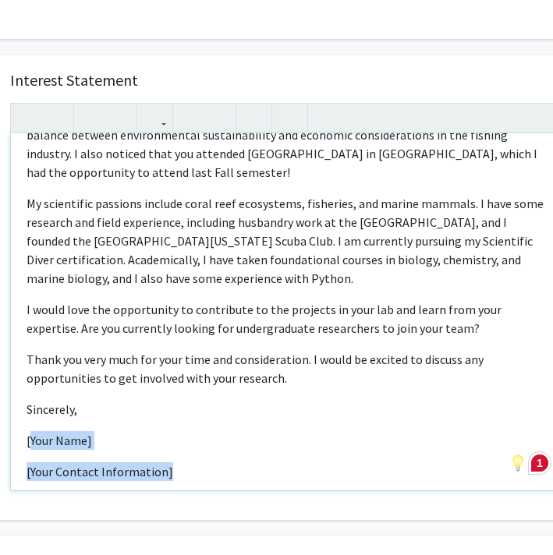
drag, startPoint x: 185, startPoint y: 436, endPoint x: 29, endPoint y: 403, distance: 159.3
click at [29, 403] on div "Dear [PERSON_NAME], My name is [PERSON_NAME], and I am a Global Environmental S…" at bounding box center [289, 311] width 556 height 357
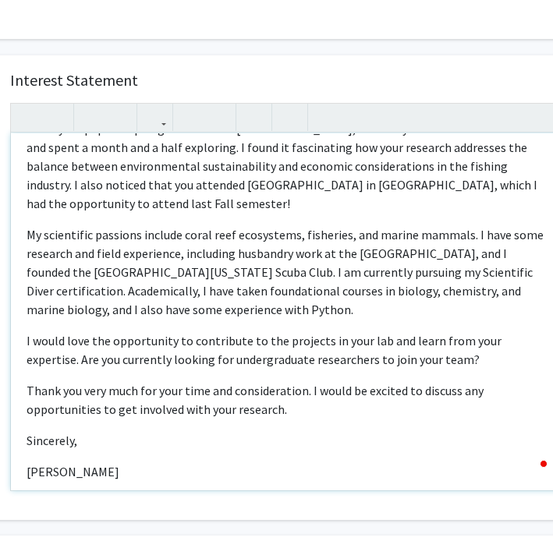
scroll to position [181, 0]
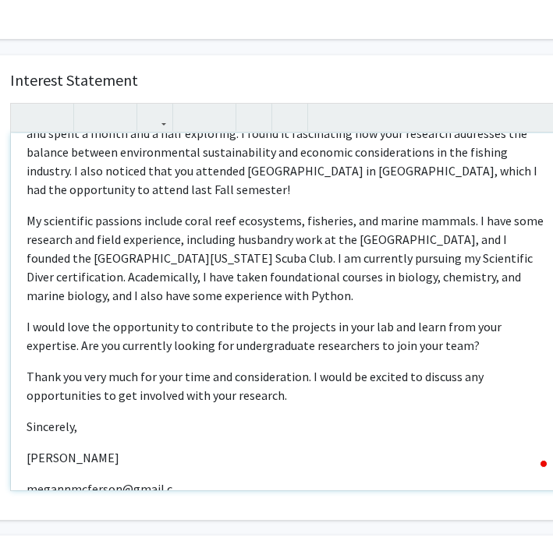
type textarea "<l>Ipsu Do. Sitametc,</a><e>Se doei te Incid Utlabore, etd M al e Admini Veniam…"
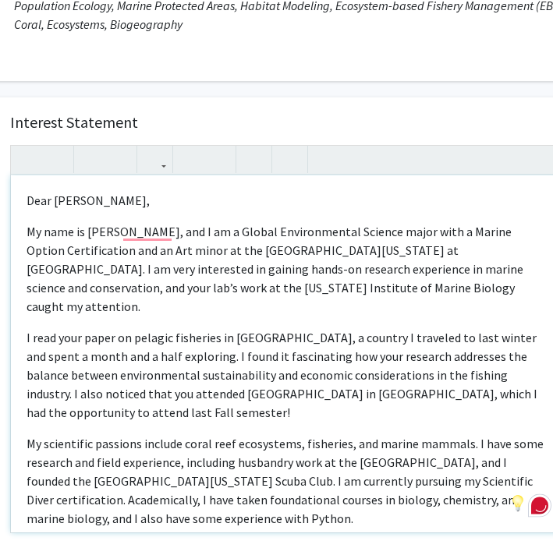
scroll to position [30, 0]
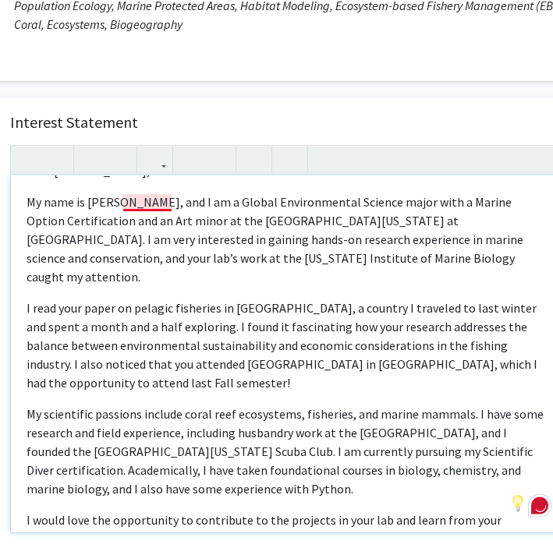
click at [147, 202] on p "My name is [PERSON_NAME], and I am a Global Environmental Science major with a …" at bounding box center [288, 240] width 525 height 94
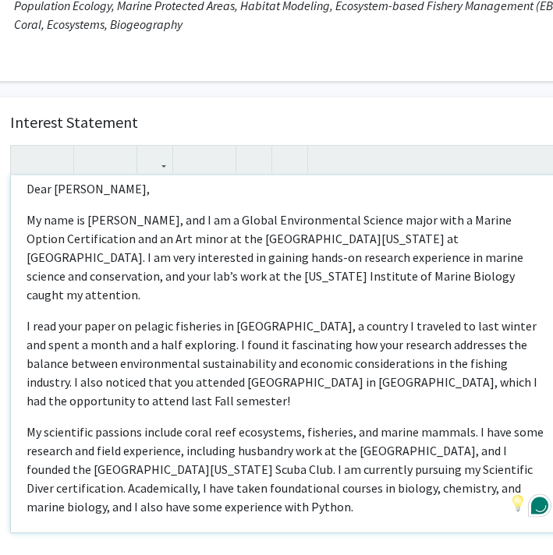
scroll to position [5, 0]
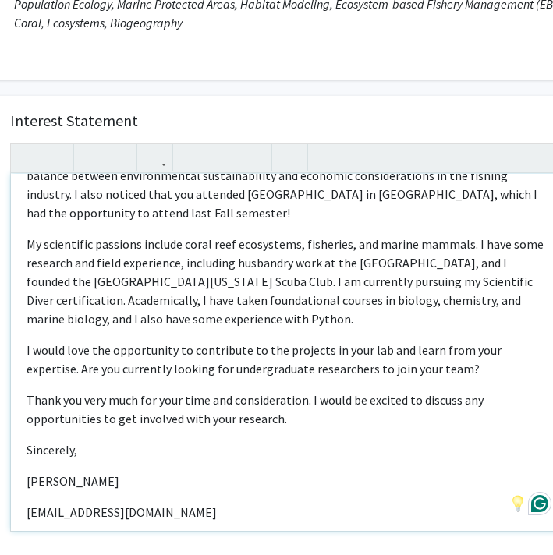
click at [154, 507] on div "Dear [PERSON_NAME], My name is [PERSON_NAME], and I am a Global Environmental S…" at bounding box center [289, 352] width 556 height 357
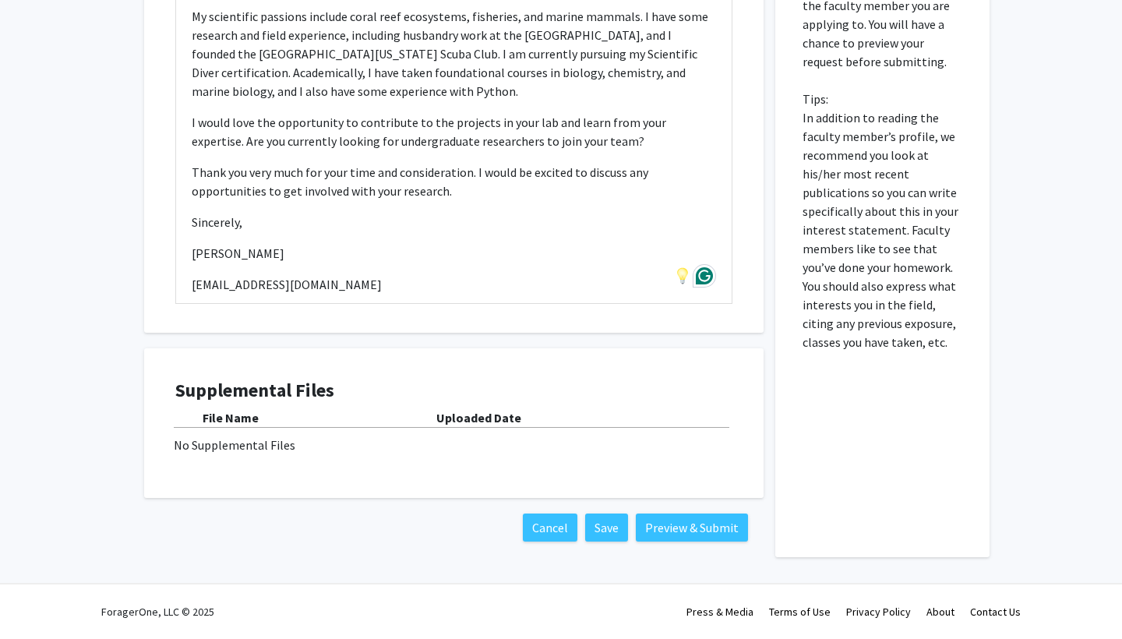
click at [237, 445] on div "No Supplemental Files" at bounding box center [454, 445] width 560 height 19
click at [552, 524] on button "Preview & Submit" at bounding box center [692, 528] width 112 height 28
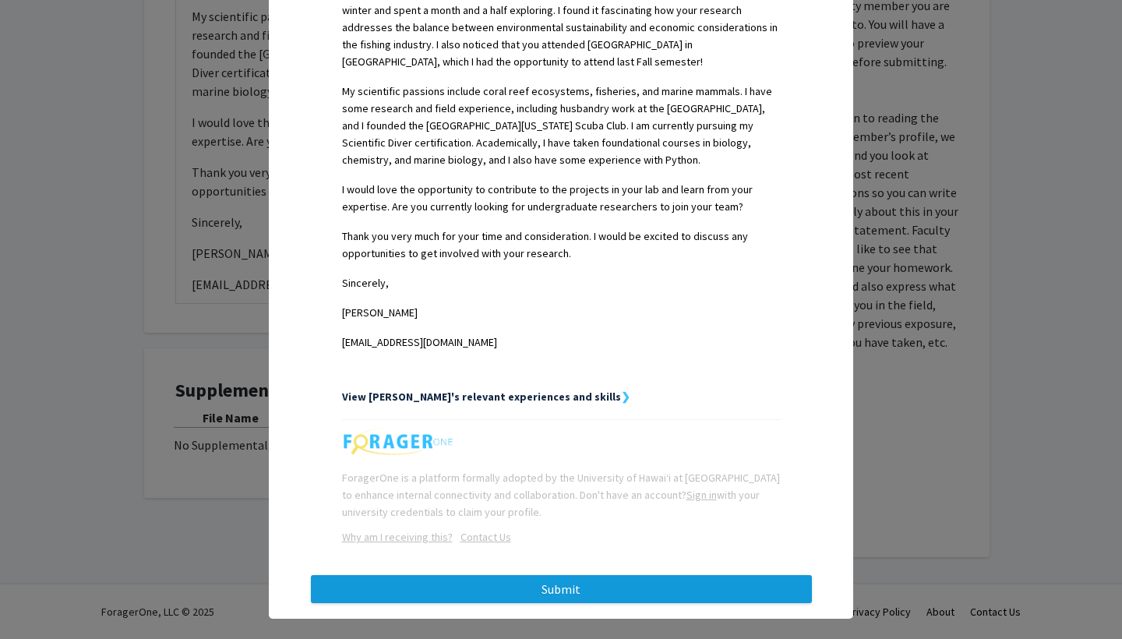
click at [552, 554] on button "Submit" at bounding box center [561, 589] width 501 height 28
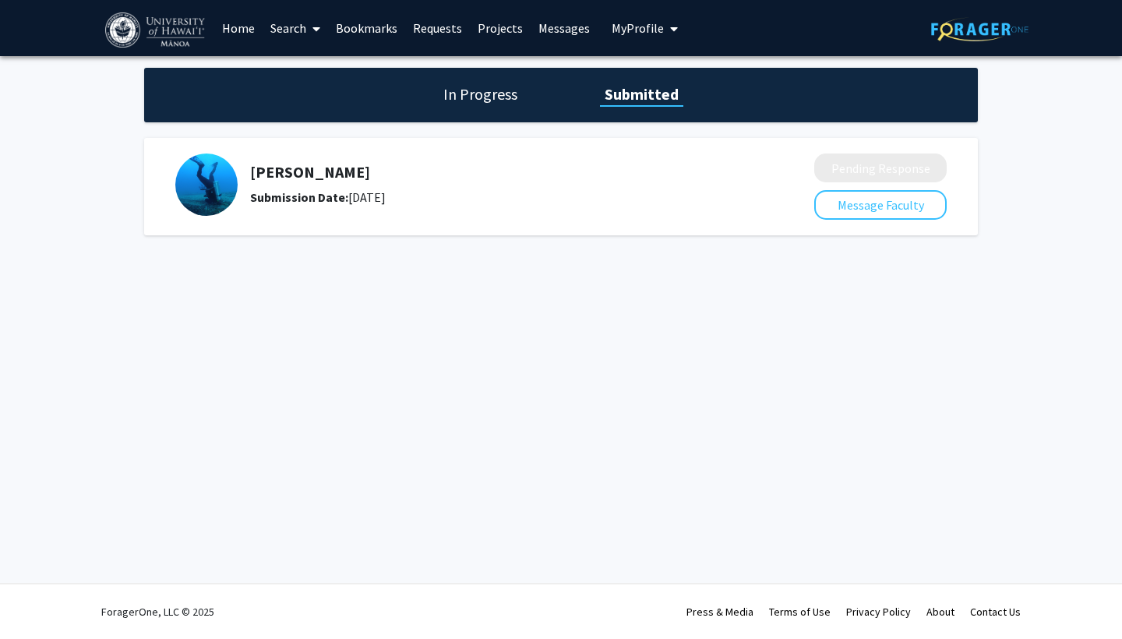
click at [552, 28] on span "My Profile" at bounding box center [638, 28] width 52 height 16
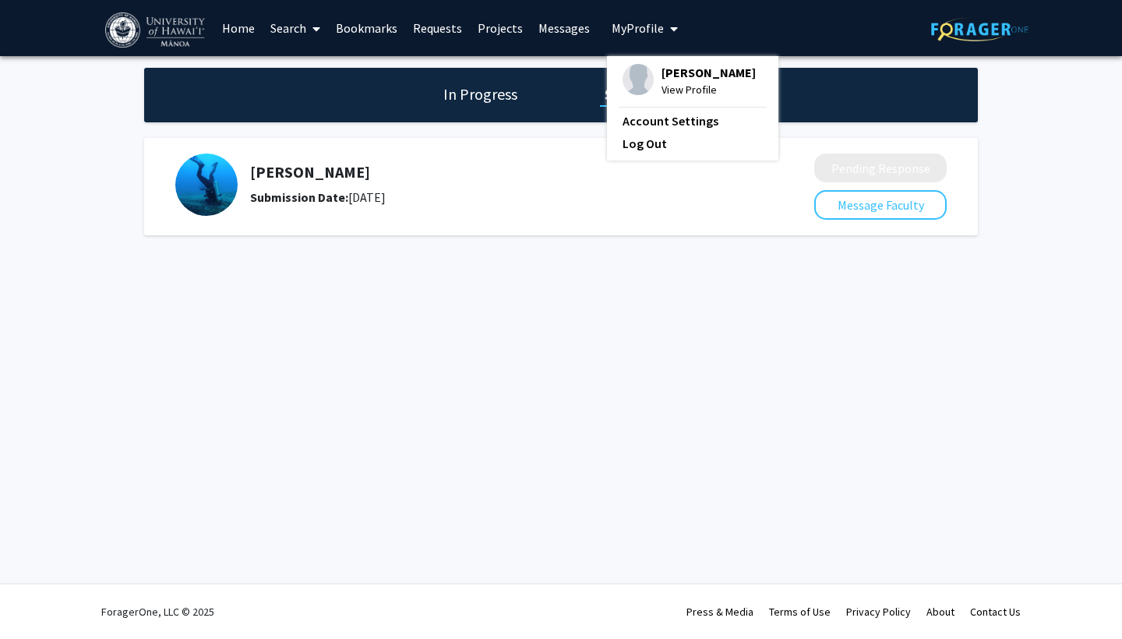
click at [552, 87] on div "[PERSON_NAME] View Profile" at bounding box center [689, 81] width 133 height 34
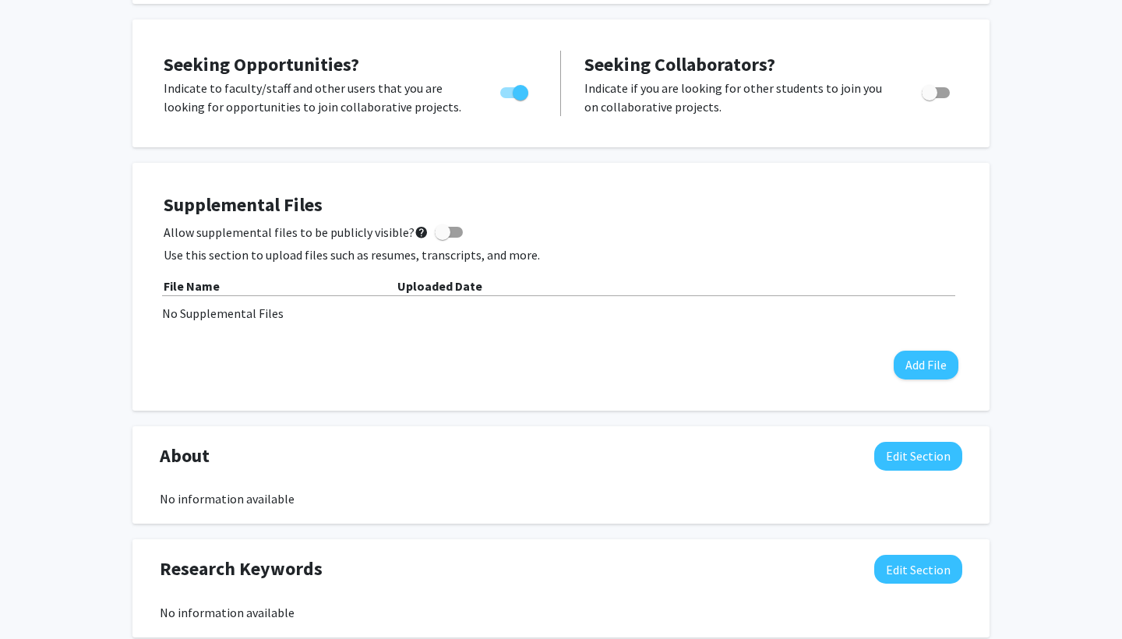
scroll to position [305, 0]
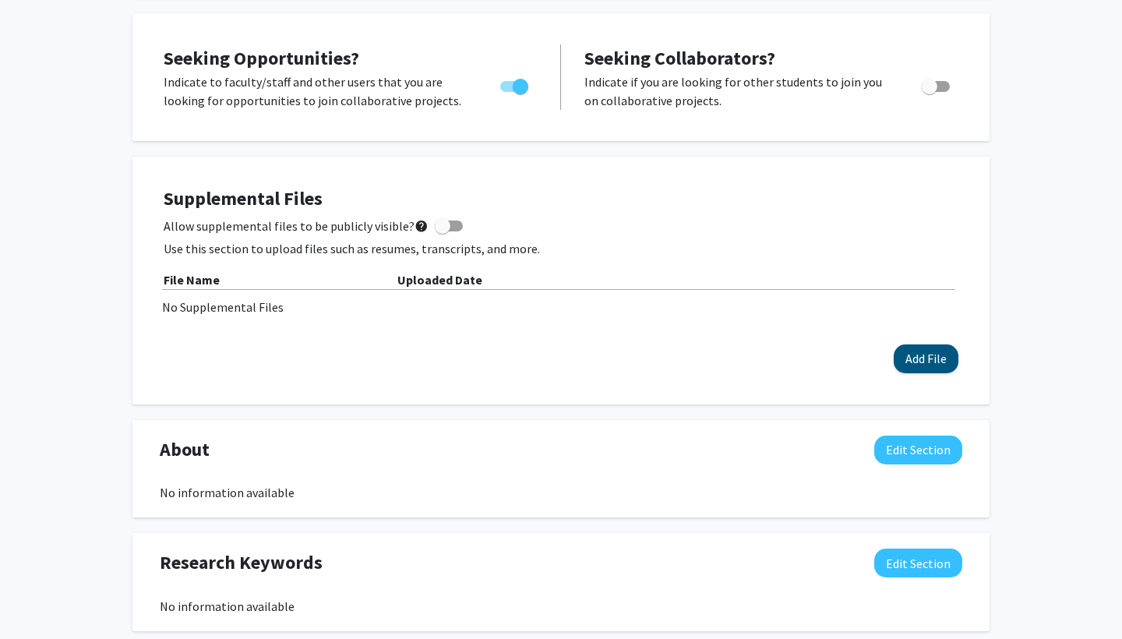
click at [552, 366] on button "Add File" at bounding box center [926, 358] width 65 height 29
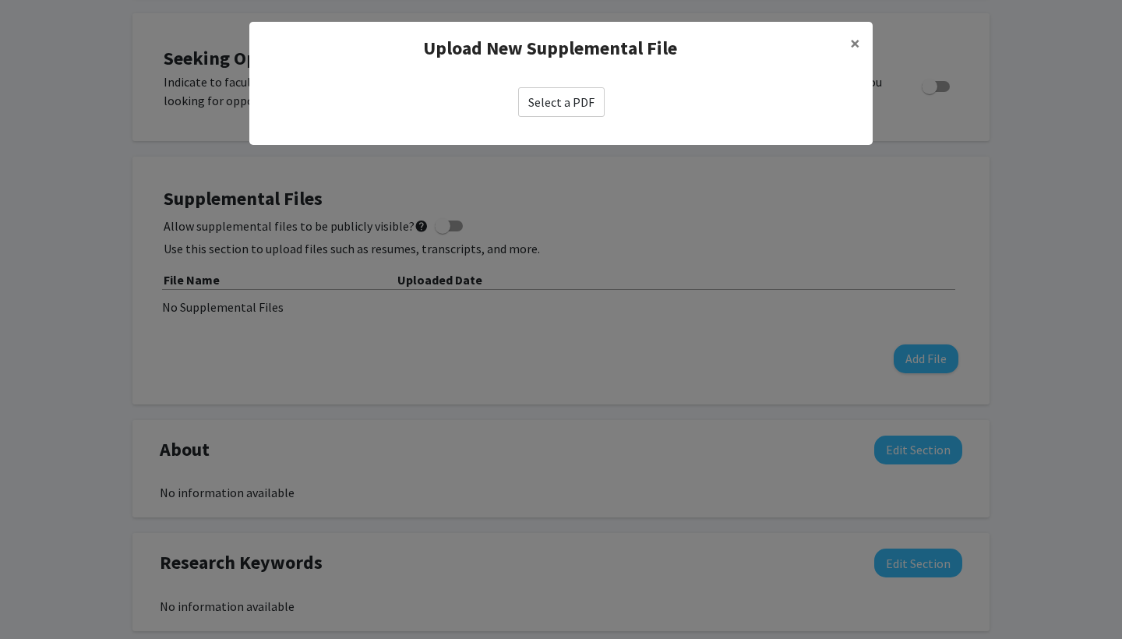
click at [552, 103] on label "Select a PDF" at bounding box center [561, 102] width 87 height 30
click at [0, 0] on input "Select a PDF" at bounding box center [0, 0] width 0 height 0
select select "custom"
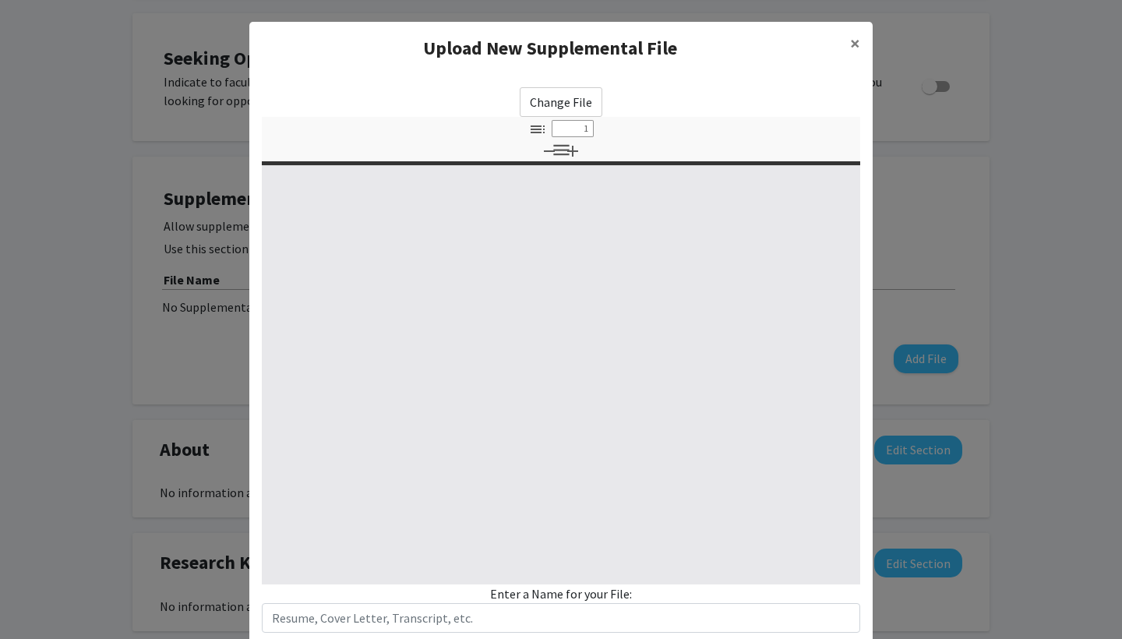
type input "0"
select select "custom"
type input "1"
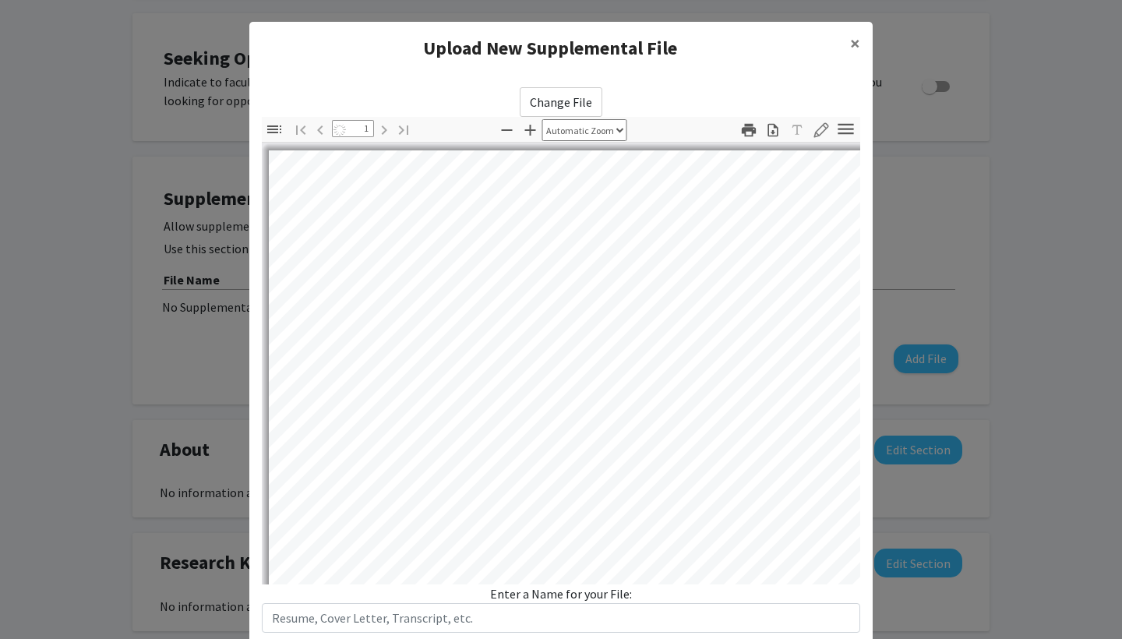
select select "auto"
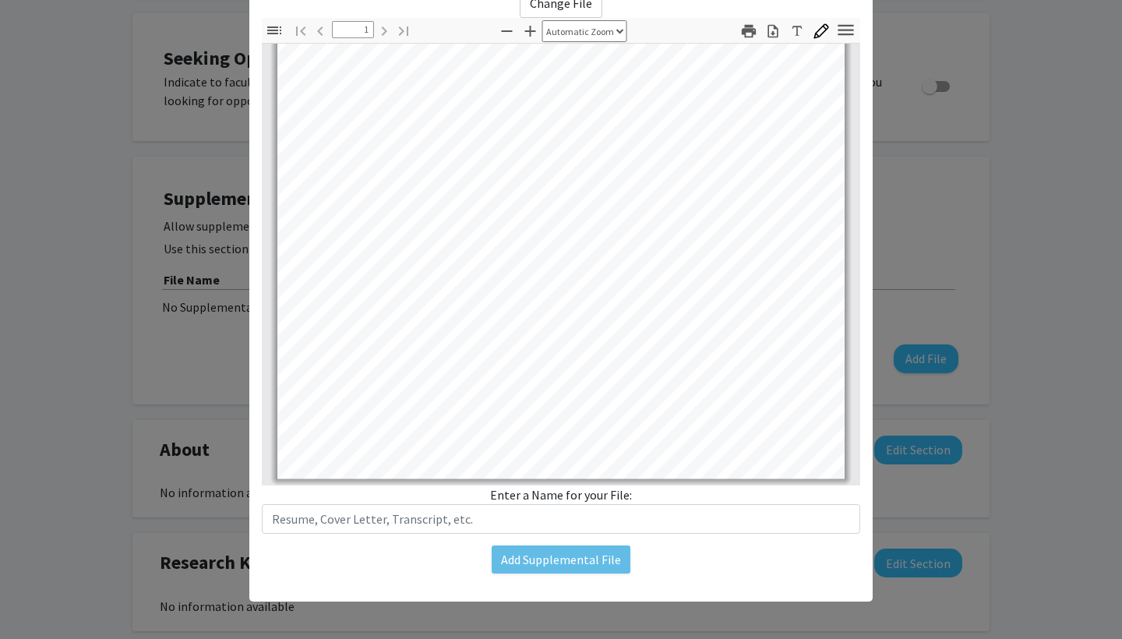
scroll to position [99, 0]
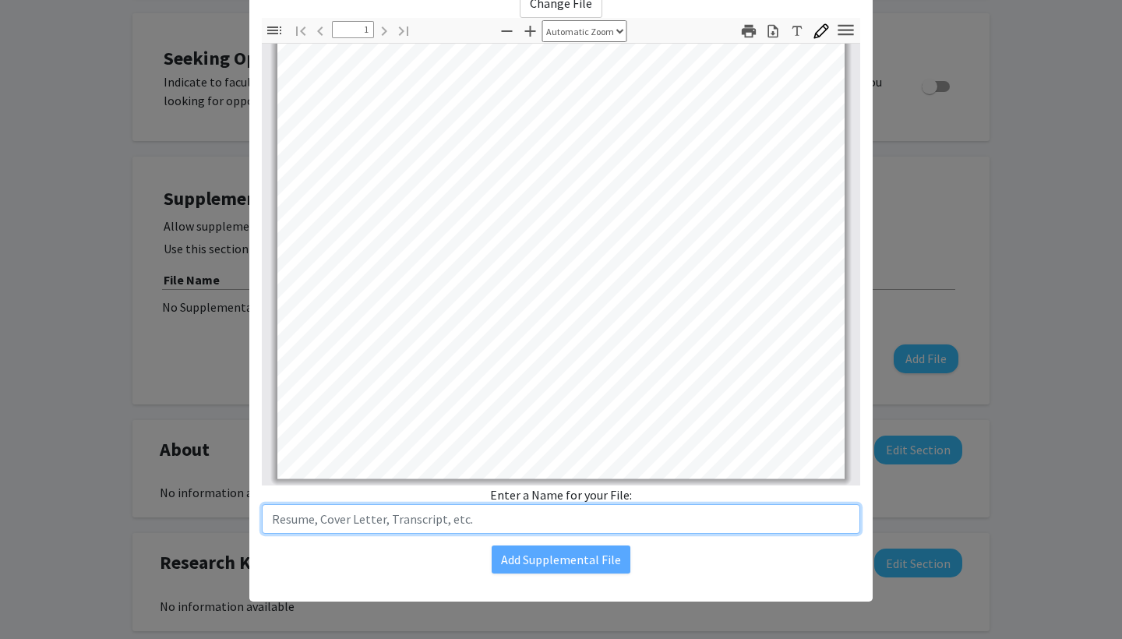
click at [524, 508] on input "text" at bounding box center [561, 519] width 599 height 30
type input "Resume"
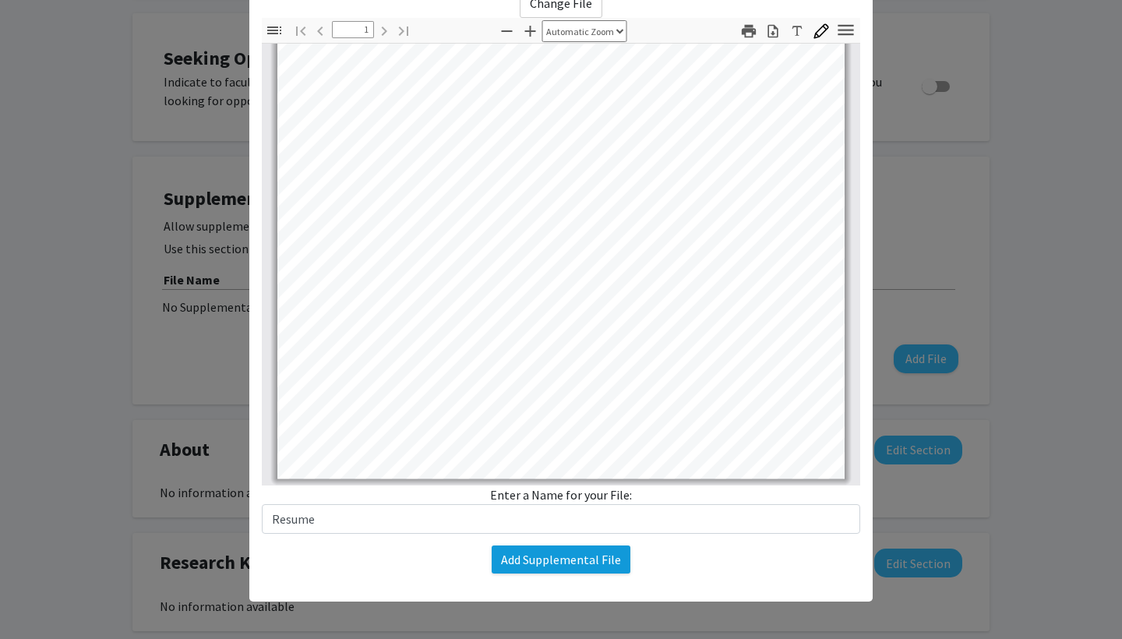
click at [552, 554] on button "Add Supplemental File" at bounding box center [561, 560] width 139 height 28
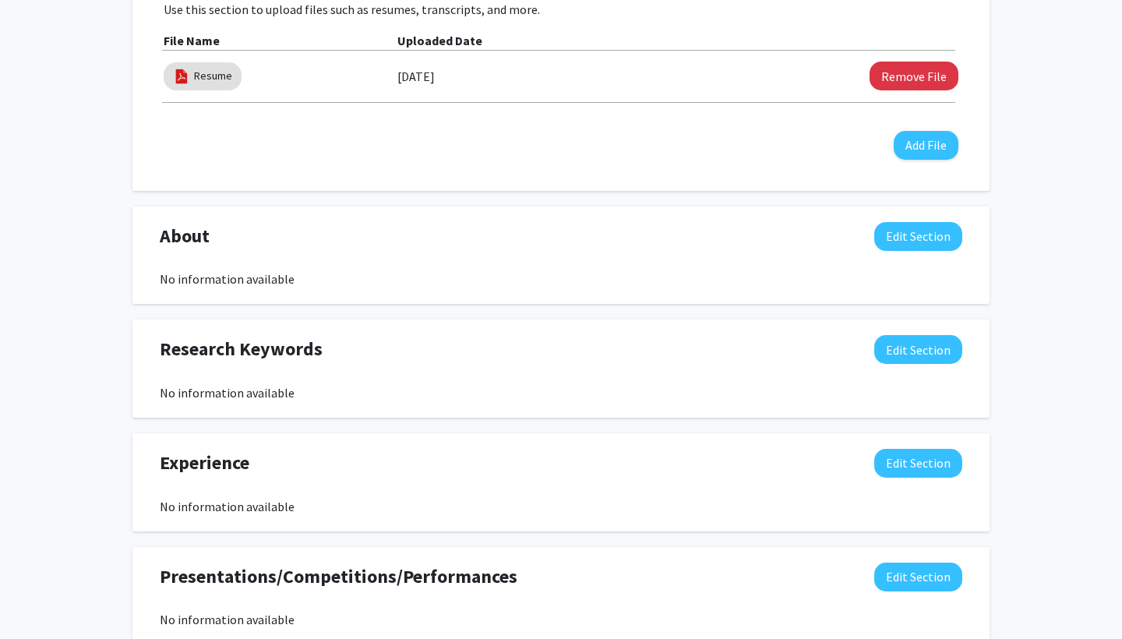
scroll to position [562, 0]
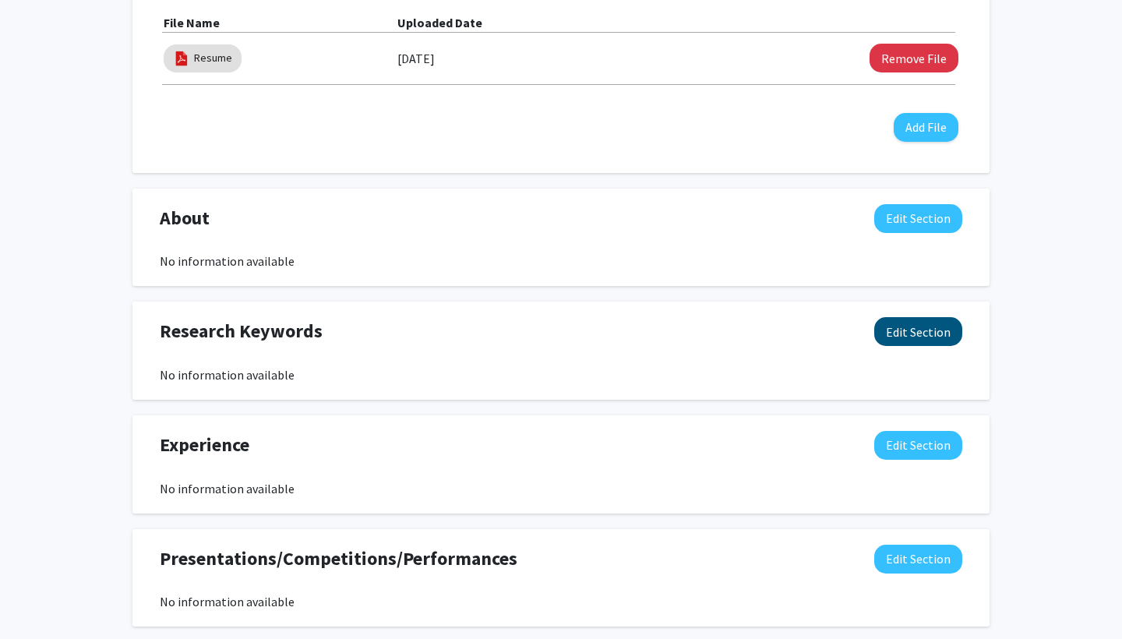
click at [552, 331] on button "Edit Section" at bounding box center [918, 331] width 88 height 29
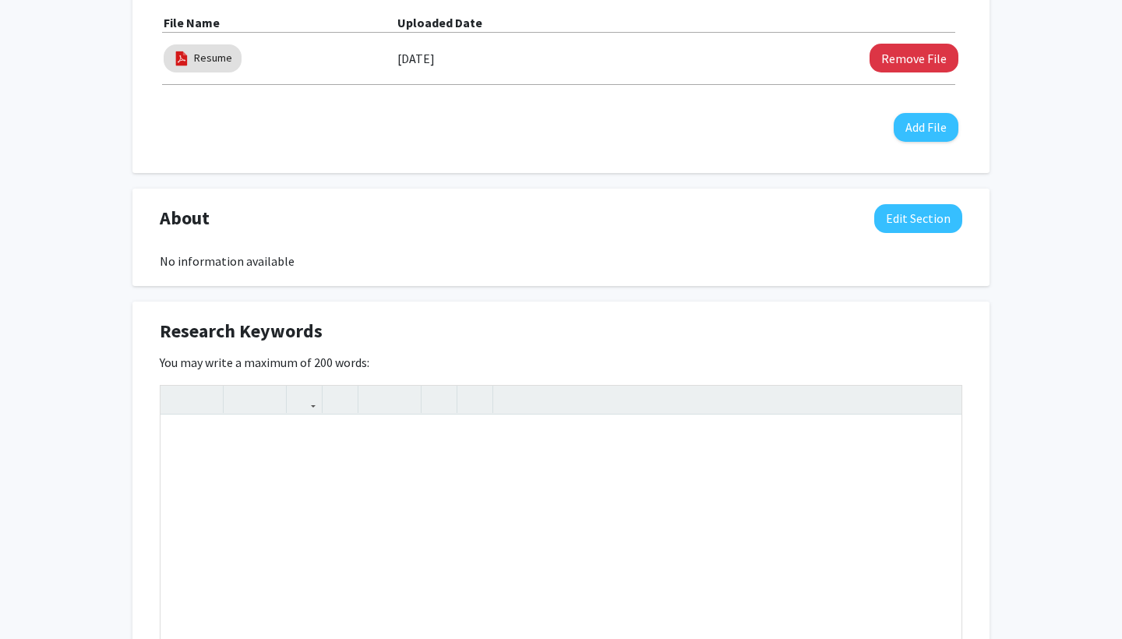
click at [552, 334] on div "Research Keywords Edit Section" at bounding box center [561, 335] width 826 height 36
click at [552, 220] on button "Edit Section" at bounding box center [918, 218] width 88 height 29
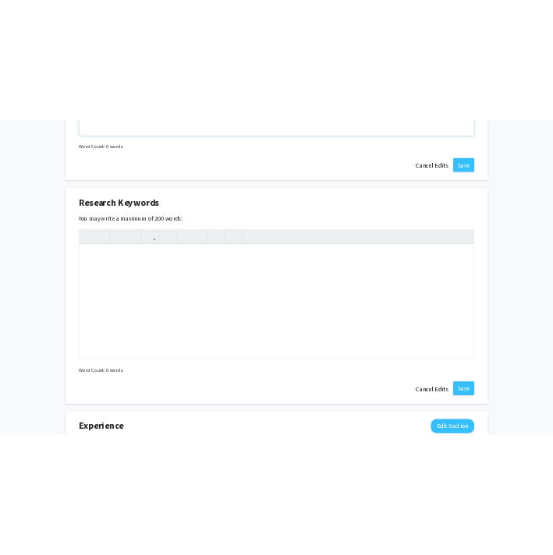
scroll to position [1066, 0]
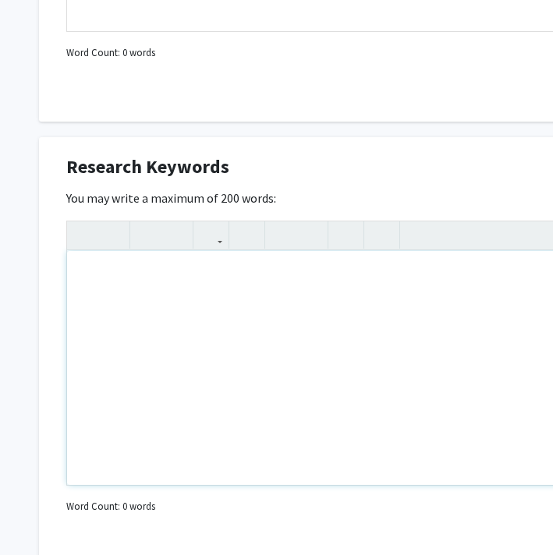
click at [431, 334] on div "Note to users with screen readers: Please deactivate our accessibility plugin f…" at bounding box center [467, 368] width 801 height 234
paste div "Note to users with screen readers: Please deactivate our accessibility plugin f…"
type textarea "<p>I am a Global Environmental Science major with a Marine Option Certification…"
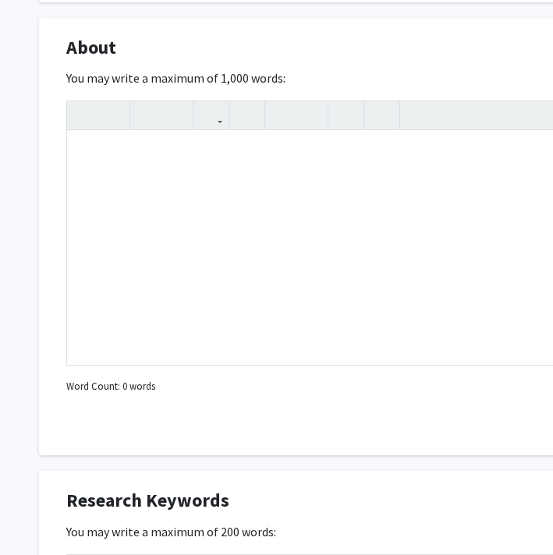
scroll to position [713, 1]
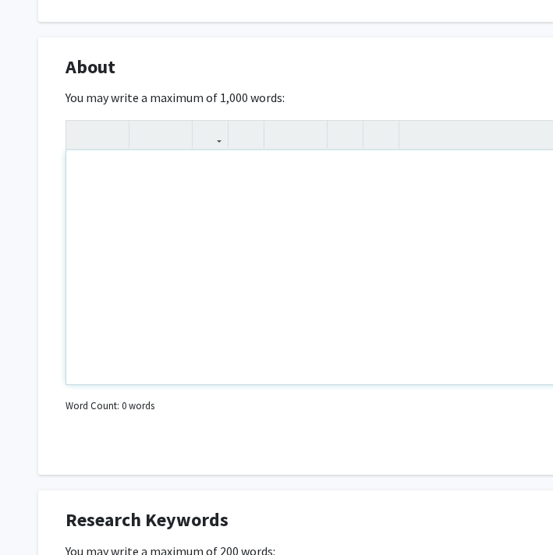
click at [351, 212] on div "Note to users with screen readers: Please deactivate our accessibility plugin f…" at bounding box center [466, 267] width 801 height 234
paste div "Note to users with screen readers: Please deactivate our accessibility plugin f…"
type textarea "<p>I am a Global Environmental Science major with a Marine Option Certification…"
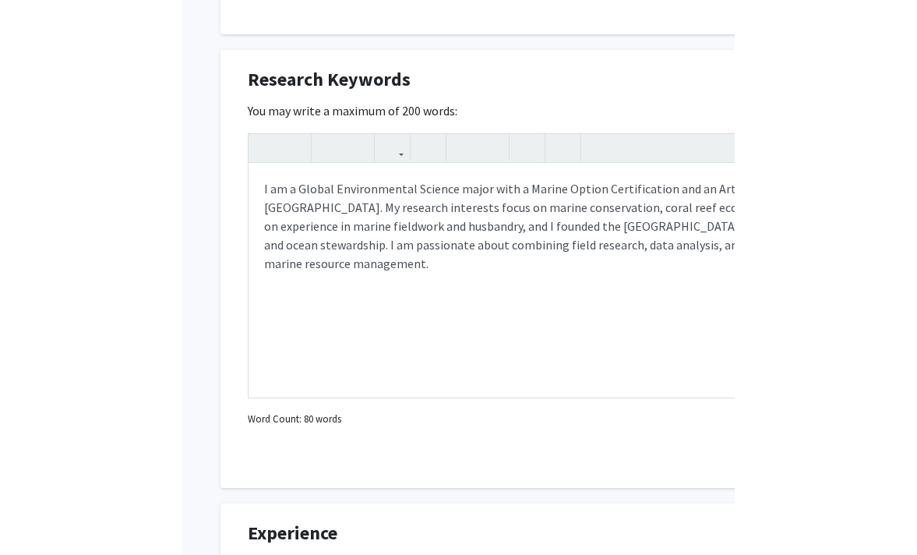
scroll to position [1160, 1]
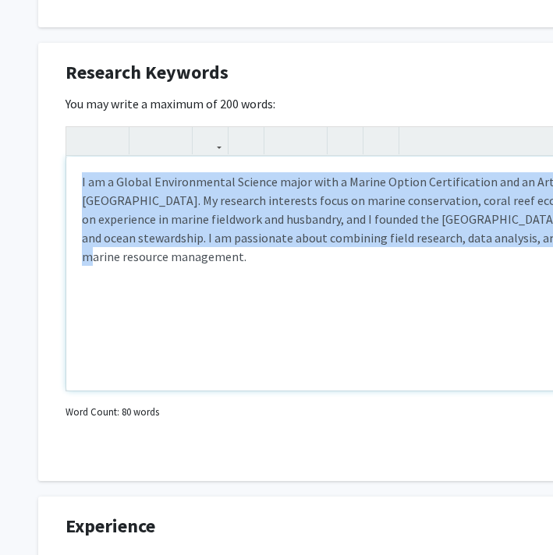
drag, startPoint x: 390, startPoint y: 275, endPoint x: 54, endPoint y: 187, distance: 347.3
click at [54, 187] on div "Research Keywords Edit Section You may write a maximum of 200 words: <p>I am a …" at bounding box center [466, 262] width 857 height 438
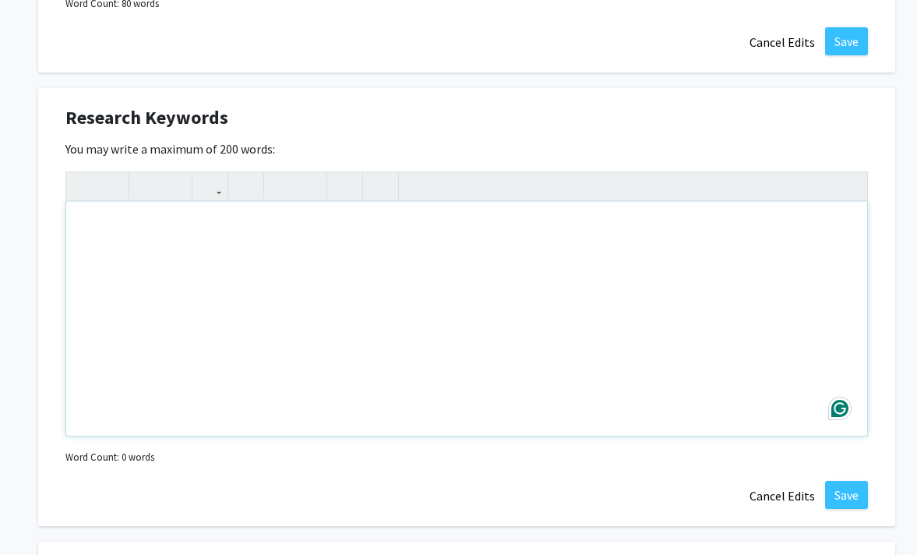
scroll to position [1061, 1]
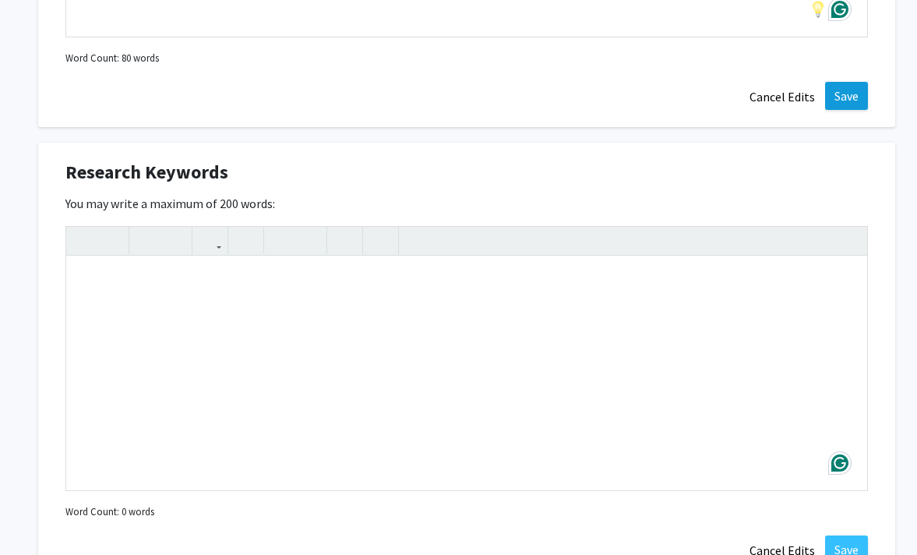
click at [552, 104] on button "Save" at bounding box center [846, 96] width 43 height 28
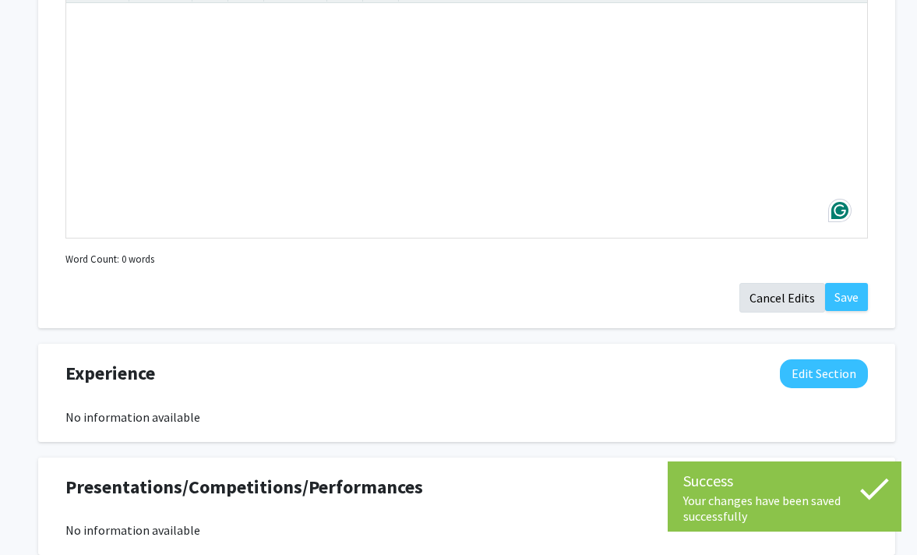
click at [552, 283] on button "Cancel Edits" at bounding box center [783, 298] width 86 height 30
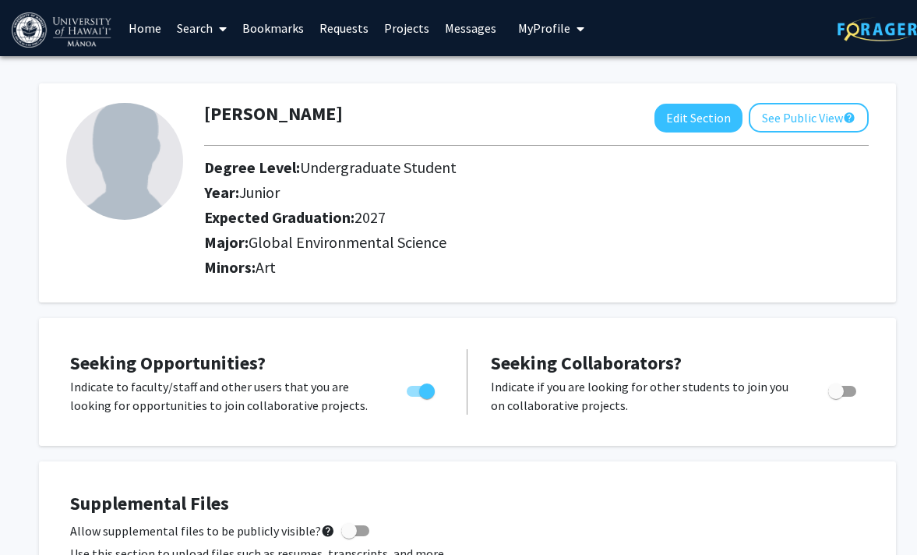
scroll to position [0, 0]
click at [552, 126] on button "Edit Section" at bounding box center [699, 118] width 88 height 29
select select "junior"
select select "2027"
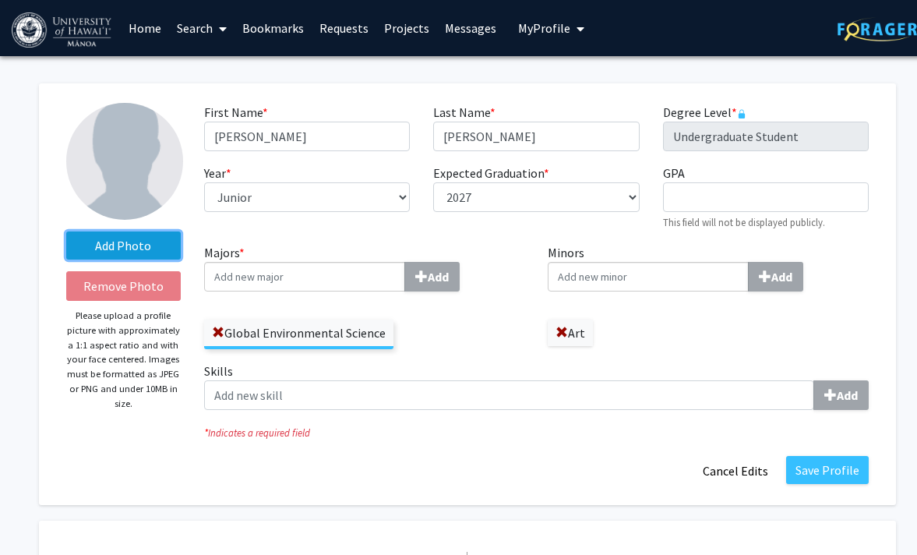
click at [143, 245] on label "Add Photo" at bounding box center [123, 245] width 115 height 28
click at [0, 0] on input "Add Photo" at bounding box center [0, 0] width 0 height 0
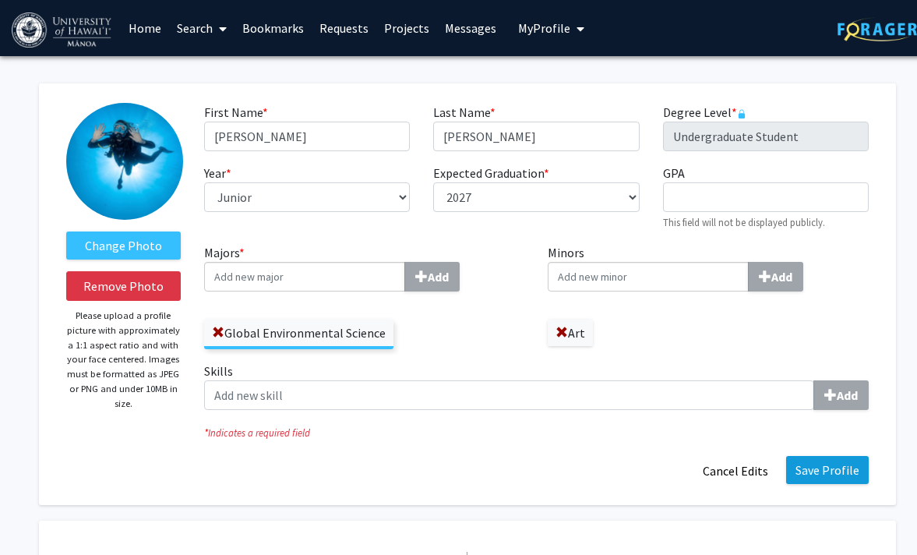
click at [552, 477] on button "Save Profile" at bounding box center [827, 470] width 83 height 28
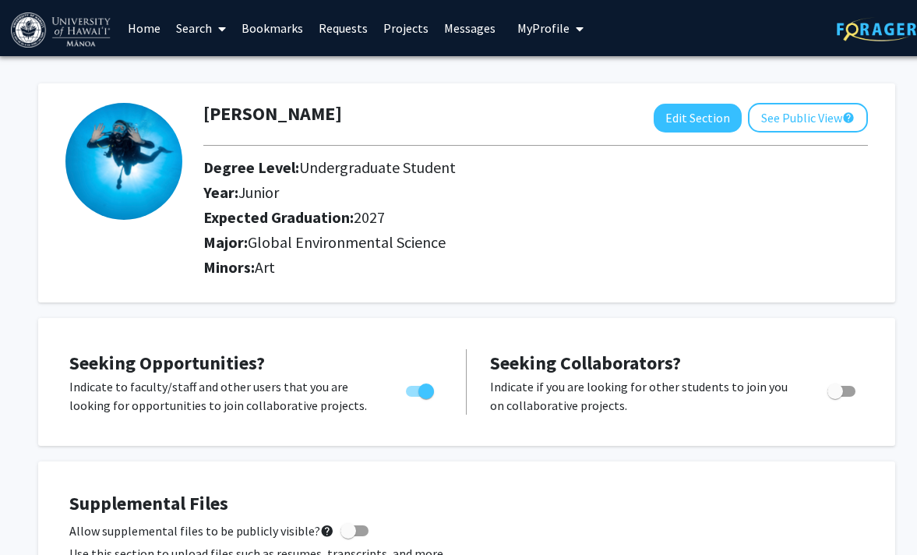
scroll to position [0, 1]
click at [270, 31] on link "Bookmarks" at bounding box center [272, 28] width 77 height 55
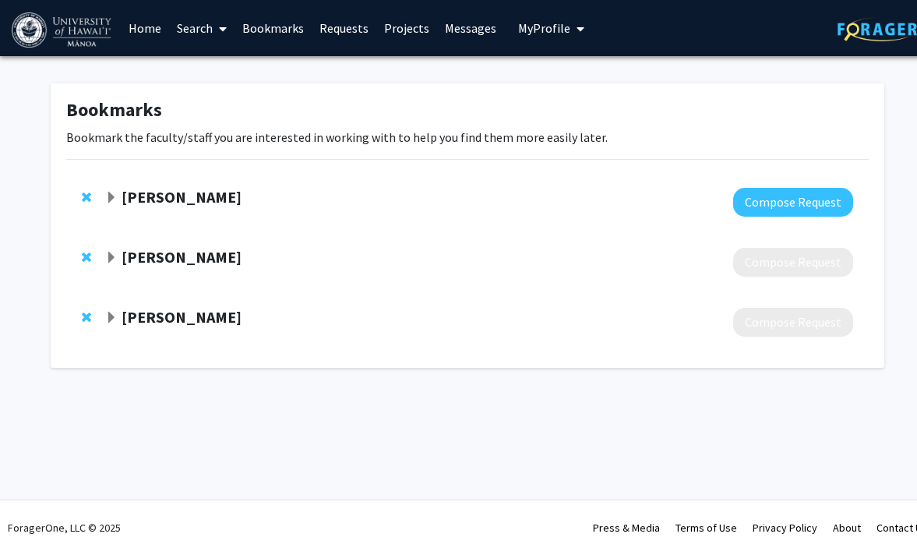
click at [183, 261] on strong "[PERSON_NAME]" at bounding box center [182, 256] width 120 height 19
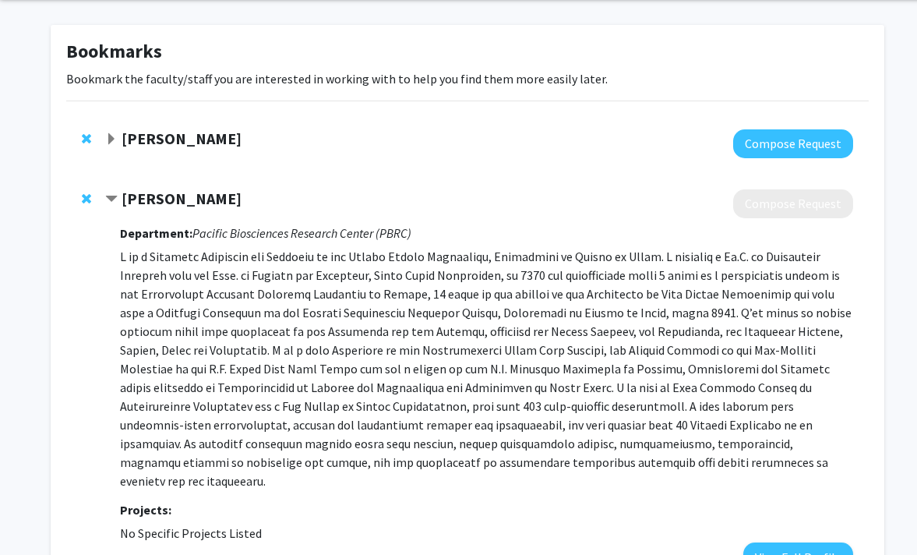
scroll to position [62, 0]
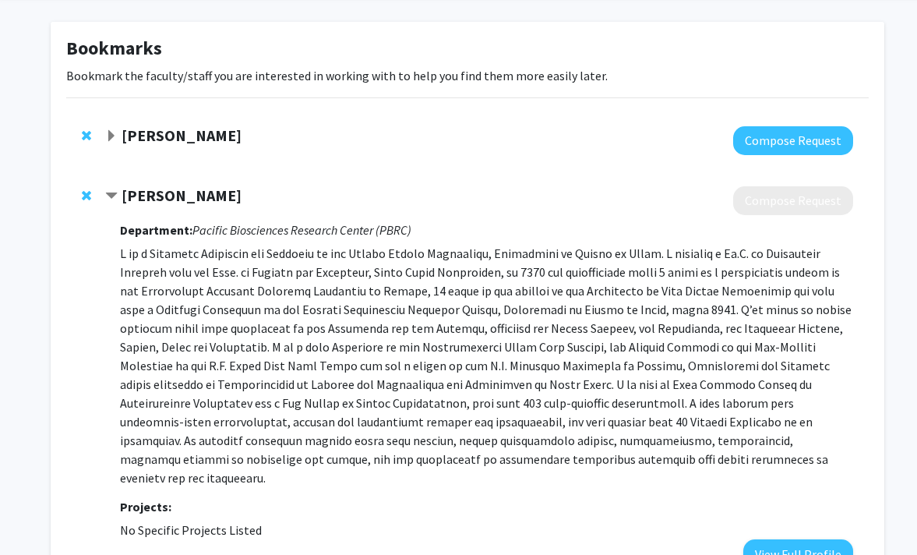
click at [170, 137] on strong "[PERSON_NAME]" at bounding box center [182, 134] width 120 height 19
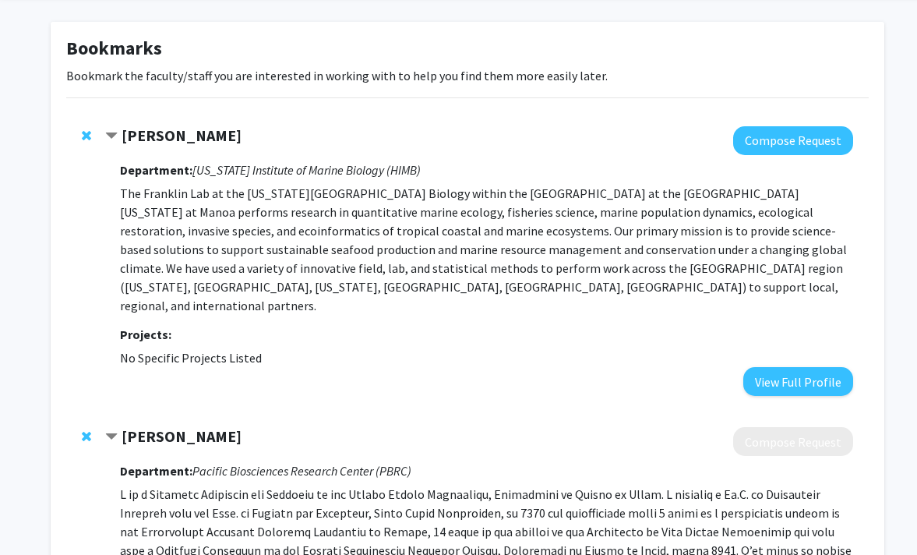
click at [168, 131] on strong "[PERSON_NAME]" at bounding box center [182, 134] width 120 height 19
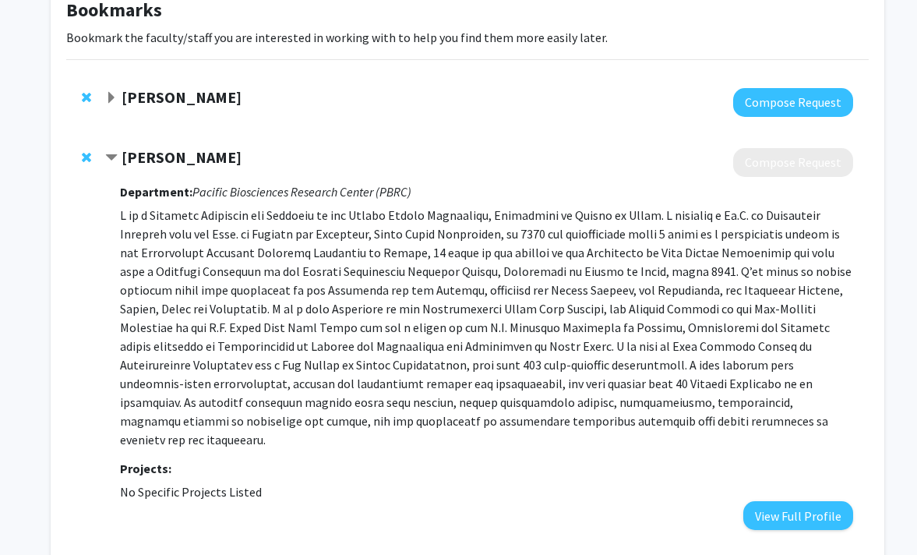
scroll to position [45, 0]
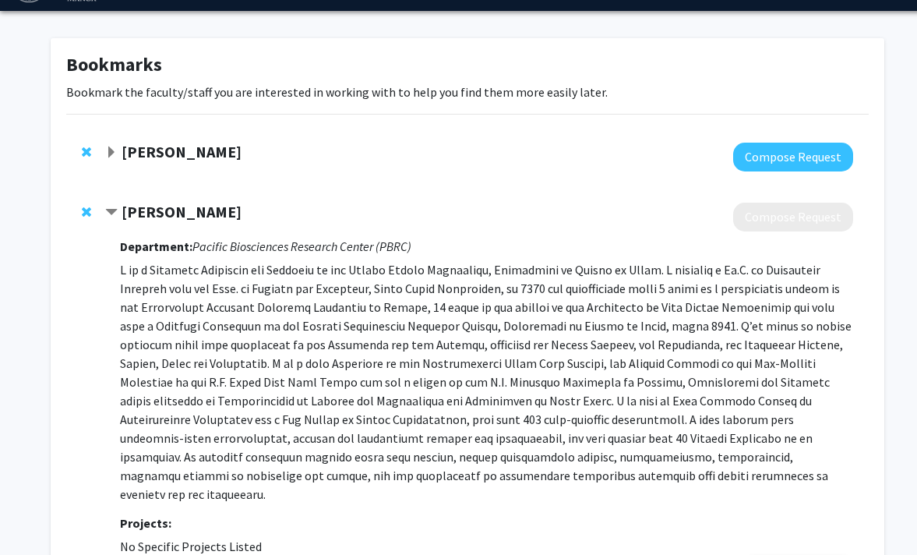
click at [205, 214] on strong "[PERSON_NAME]" at bounding box center [182, 211] width 120 height 19
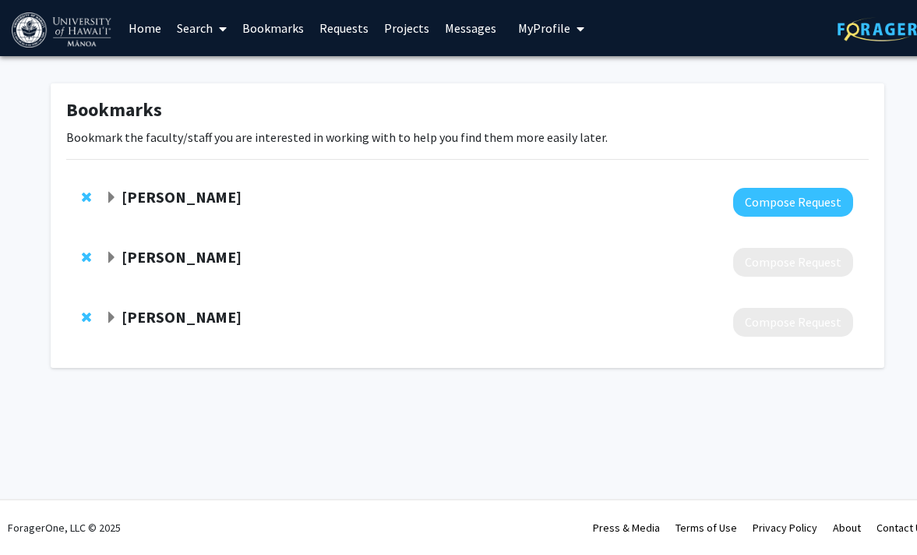
click at [158, 261] on strong "[PERSON_NAME]" at bounding box center [182, 256] width 120 height 19
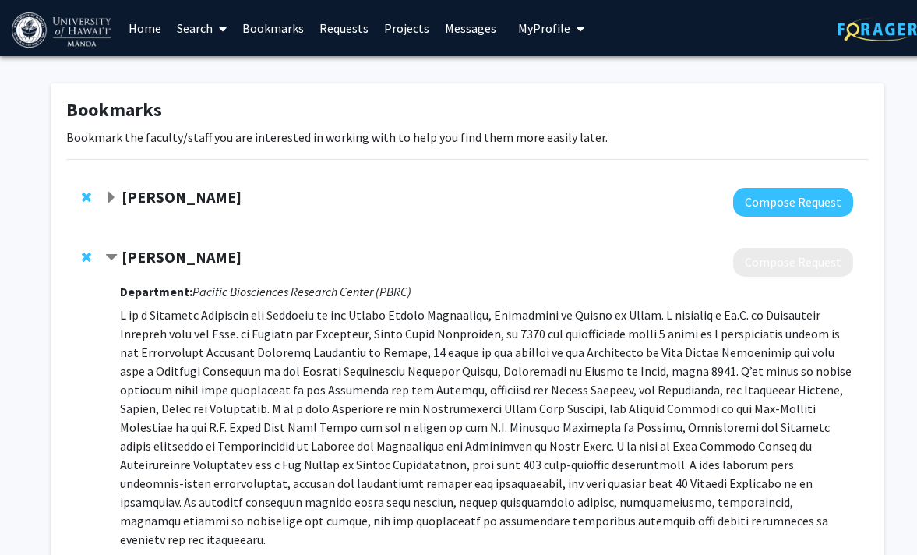
click at [154, 256] on strong "[PERSON_NAME]" at bounding box center [182, 256] width 120 height 19
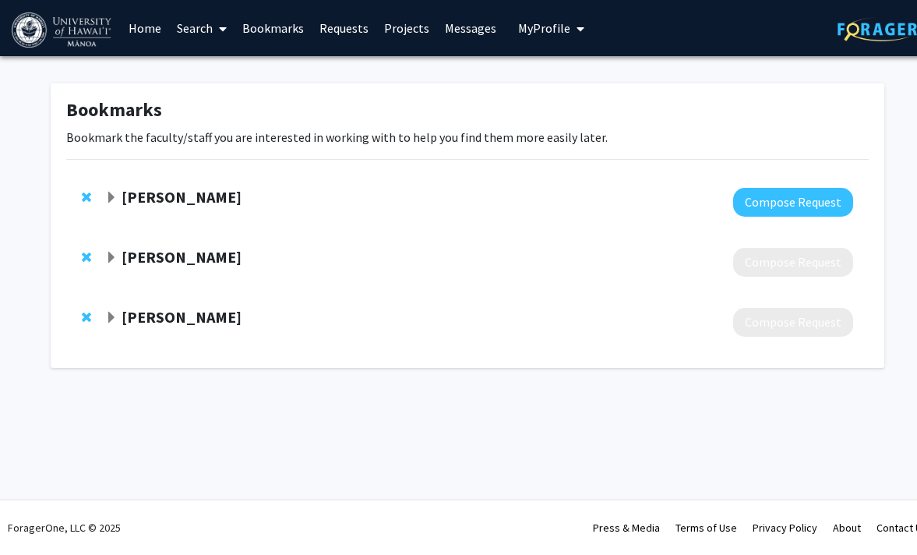
click at [154, 256] on strong "[PERSON_NAME]" at bounding box center [182, 256] width 120 height 19
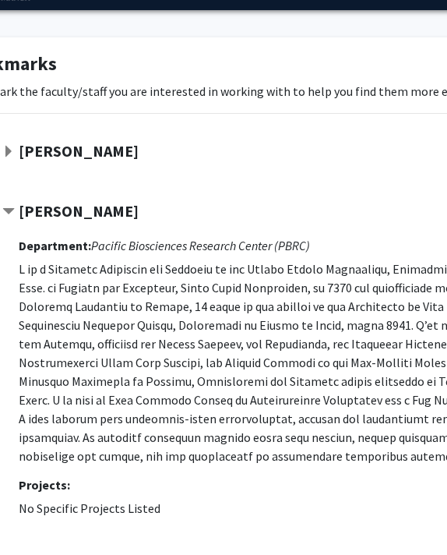
scroll to position [48, 66]
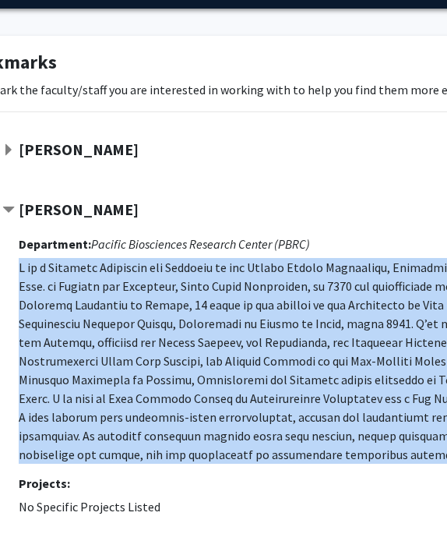
drag, startPoint x: 19, startPoint y: 268, endPoint x: 431, endPoint y: 460, distance: 454.0
click at [431, 460] on p at bounding box center [422, 361] width 807 height 206
copy p "L ip d Sitametc Adipiscin eli Seddoeiu te inc Utlabo Etdolo Magnaaliqu, Enimadm…"
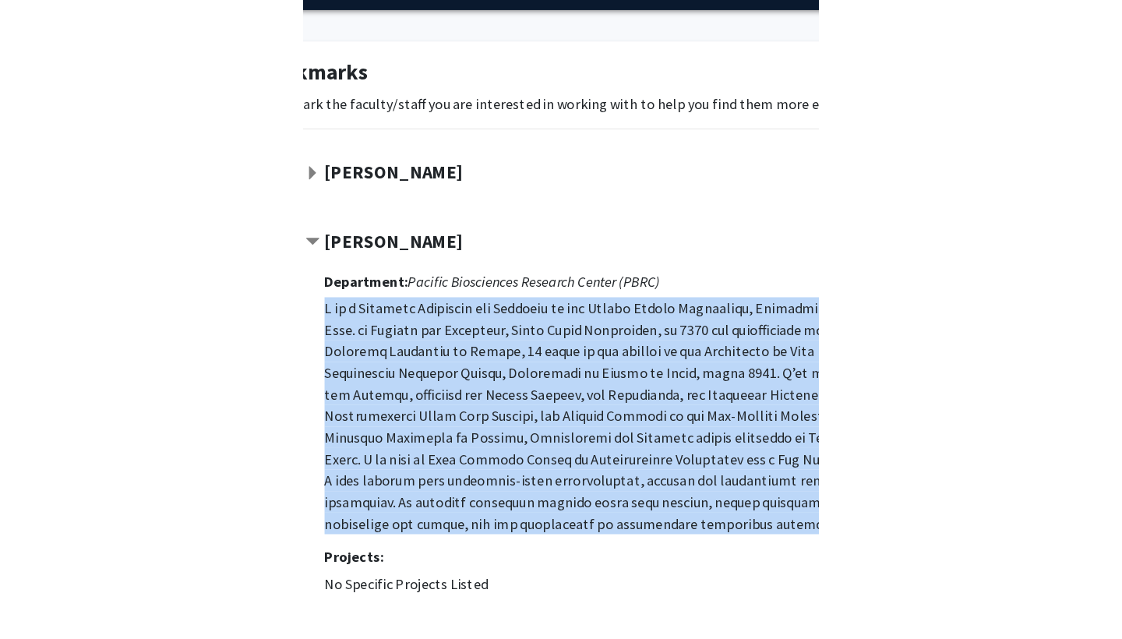
scroll to position [48, 0]
